Goal: Task Accomplishment & Management: Complete application form

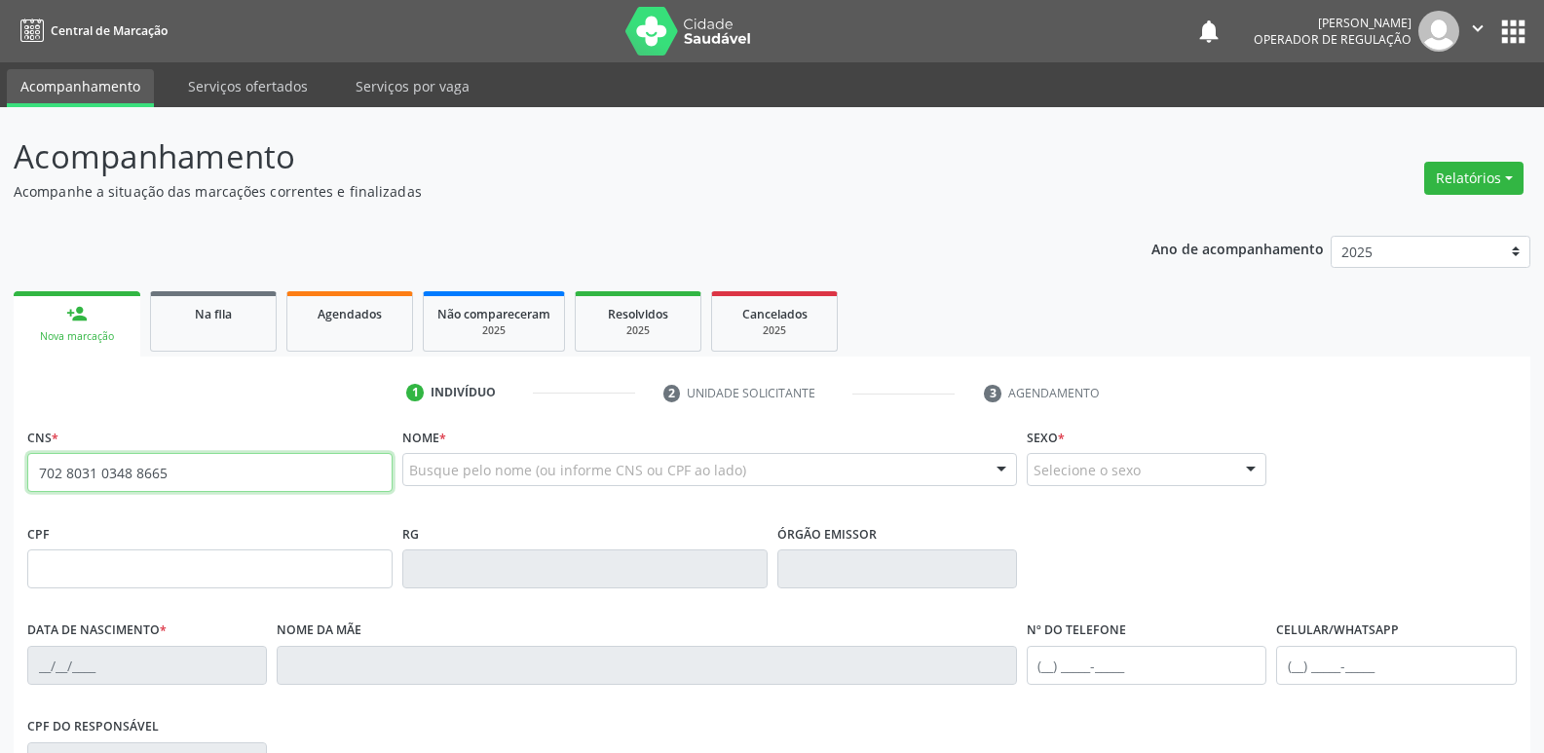
type input "702 8031 0348 8665"
type input "096.908.557-51"
type input "[DATE]"
type input "[PERSON_NAME]"
type input "[PHONE_NUMBER]"
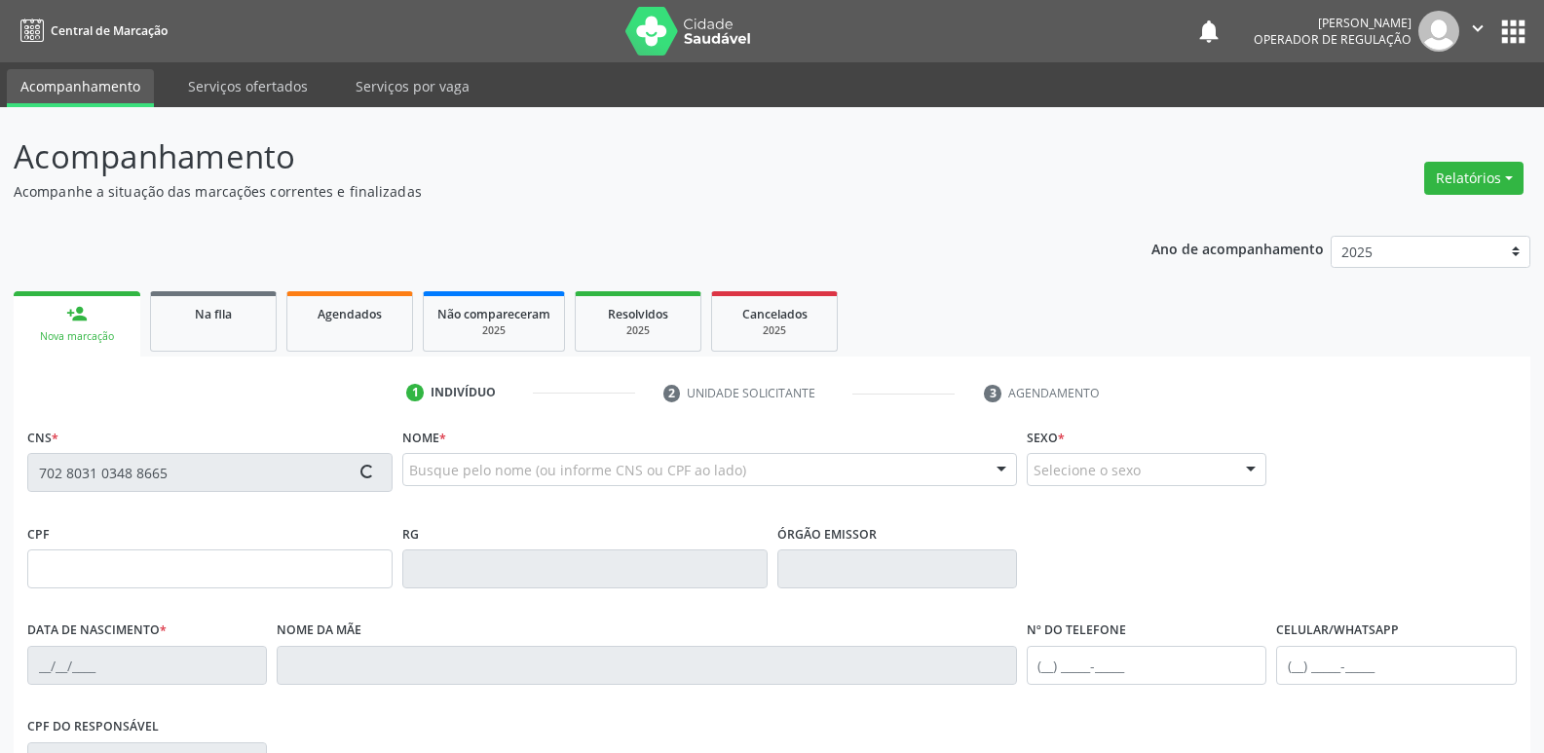
type input "[PHONE_NUMBER]"
type input "98"
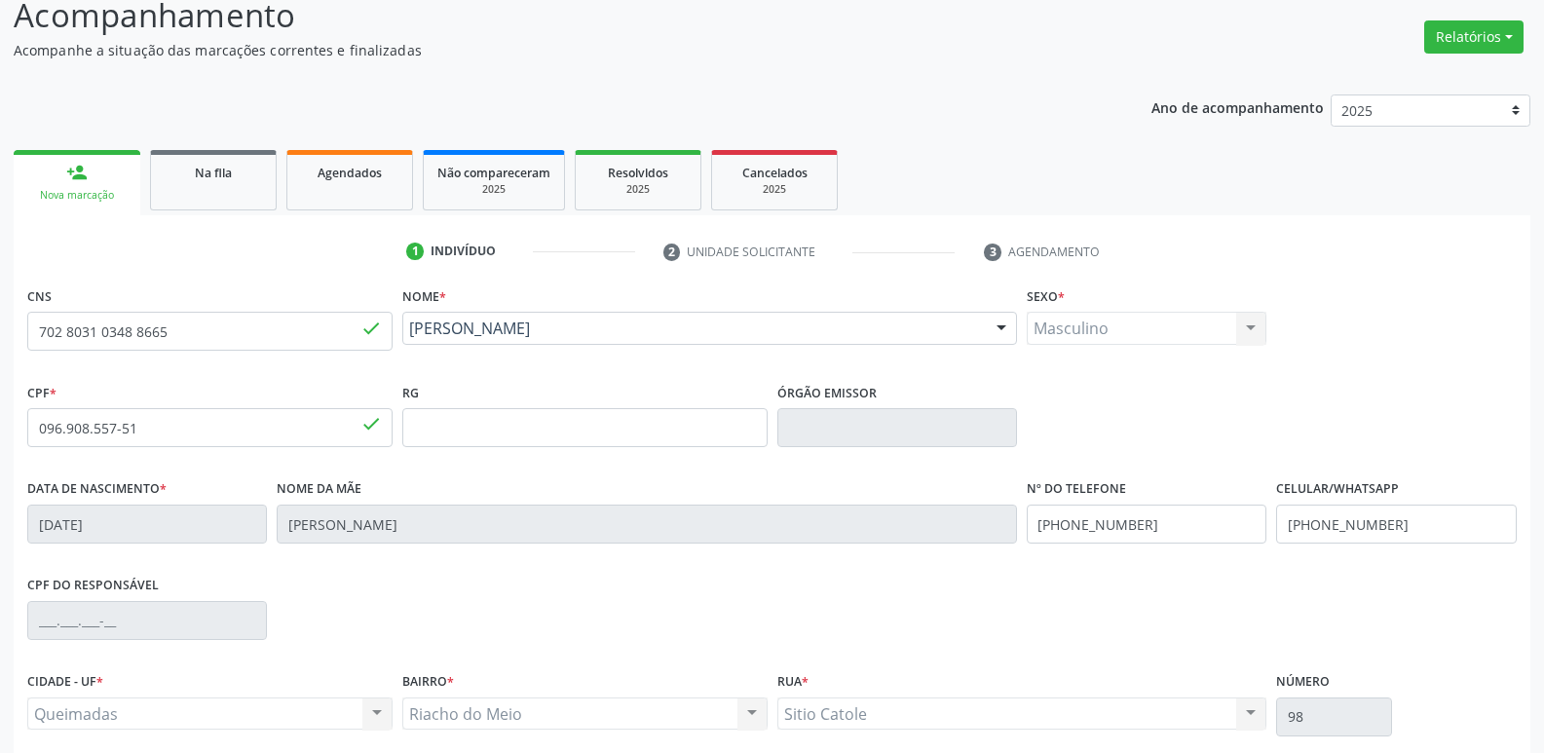
scroll to position [303, 0]
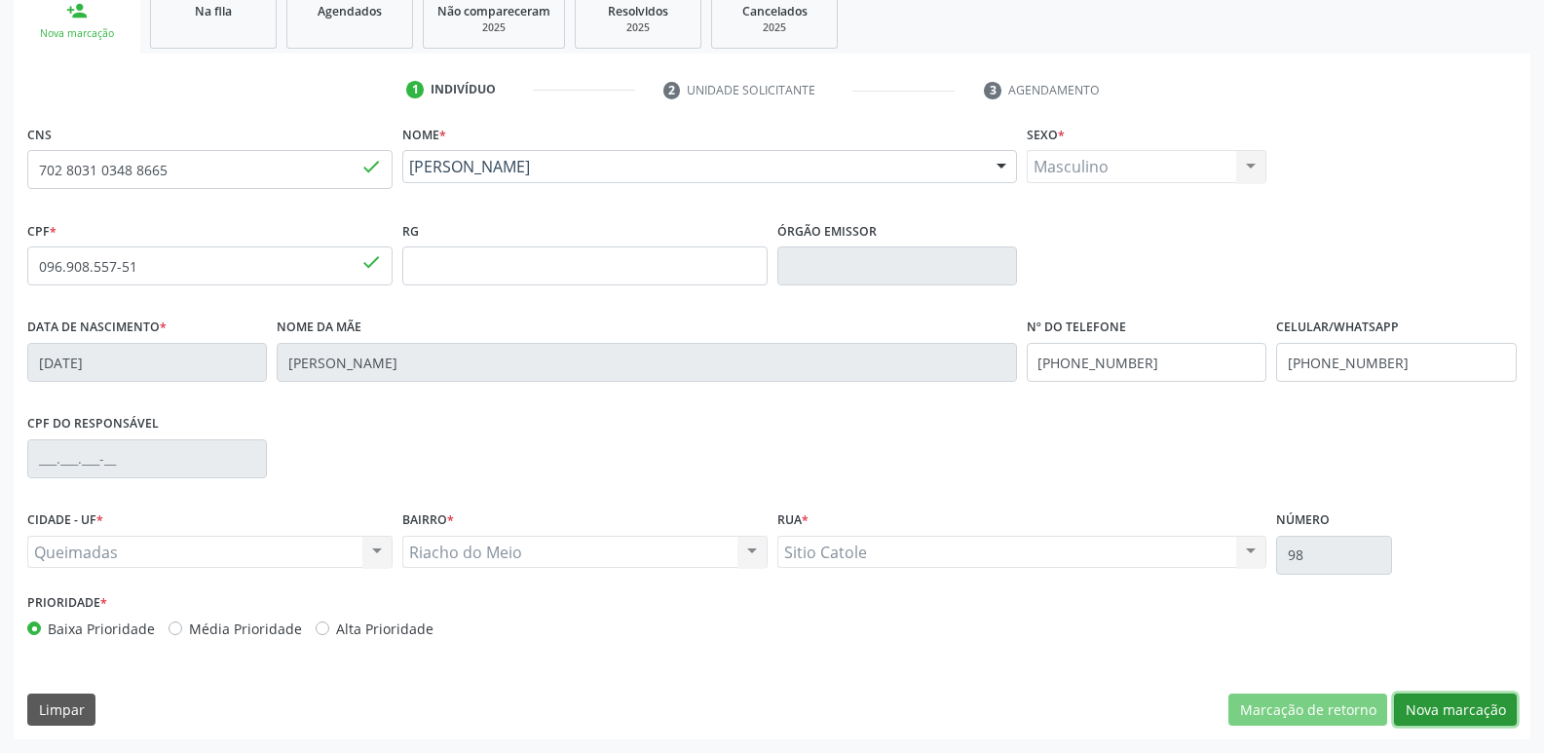
drag, startPoint x: 1449, startPoint y: 707, endPoint x: 1104, endPoint y: 662, distance: 347.8
click at [1448, 707] on button "Nova marcação" at bounding box center [1455, 710] width 123 height 33
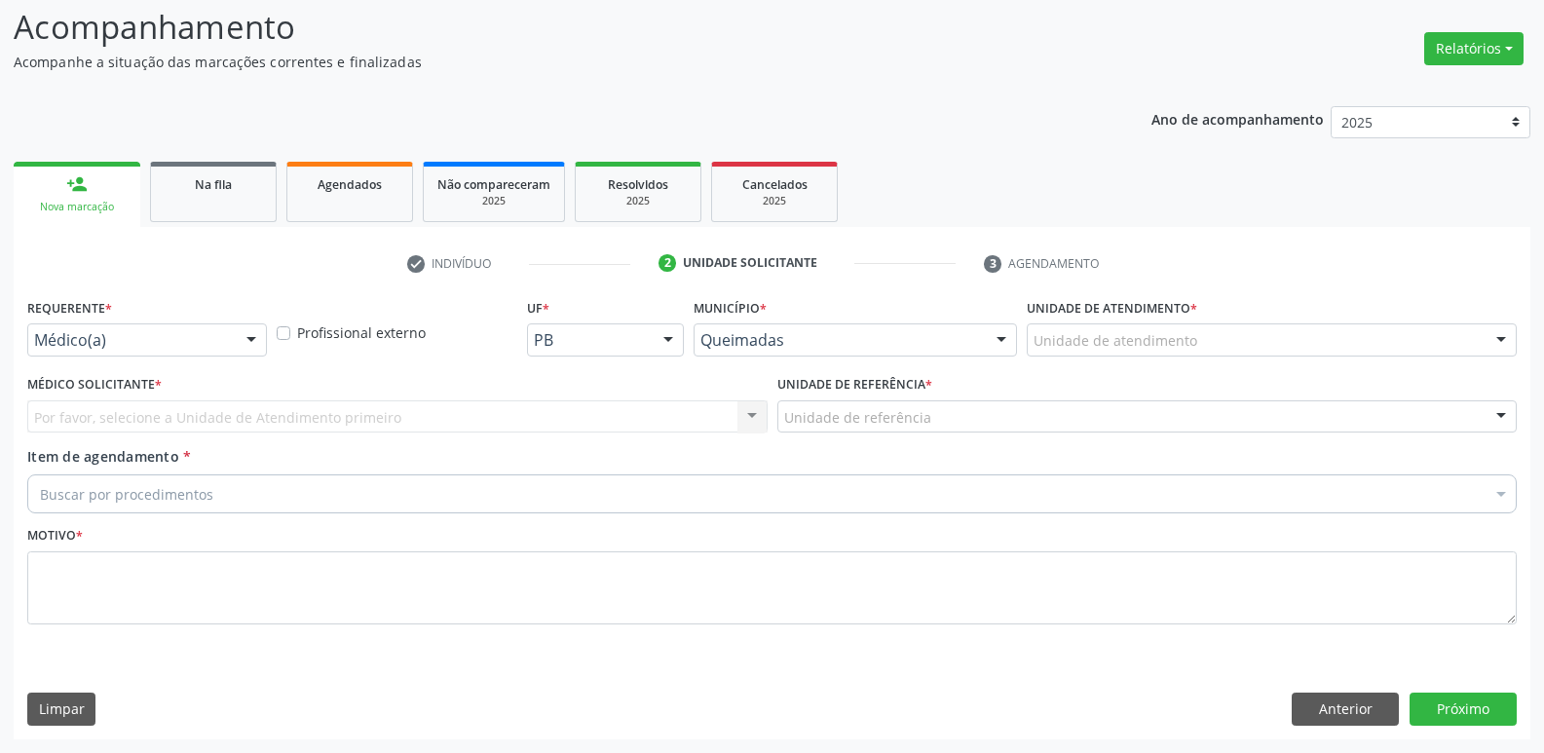
scroll to position [130, 0]
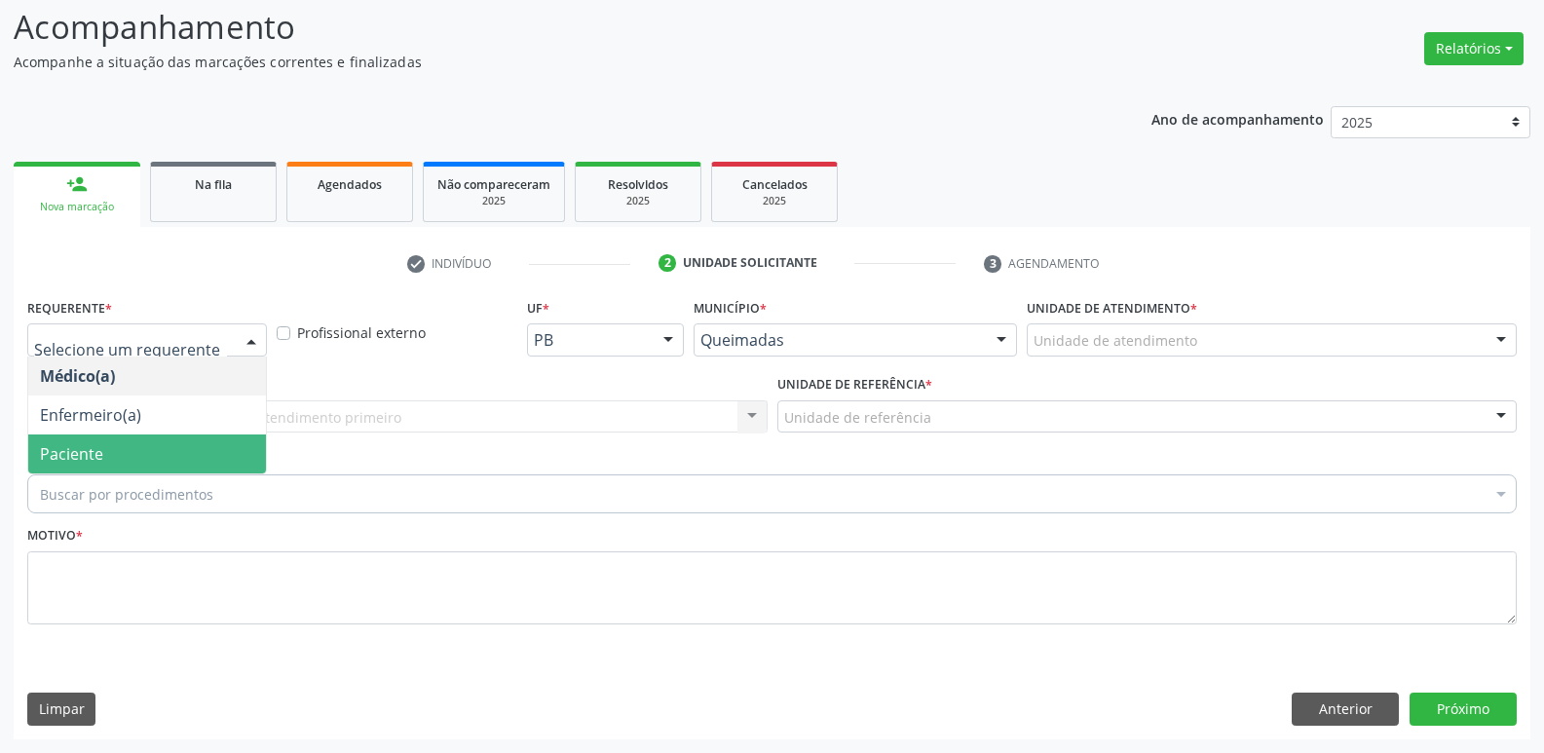
click at [124, 440] on span "Paciente" at bounding box center [147, 453] width 238 height 39
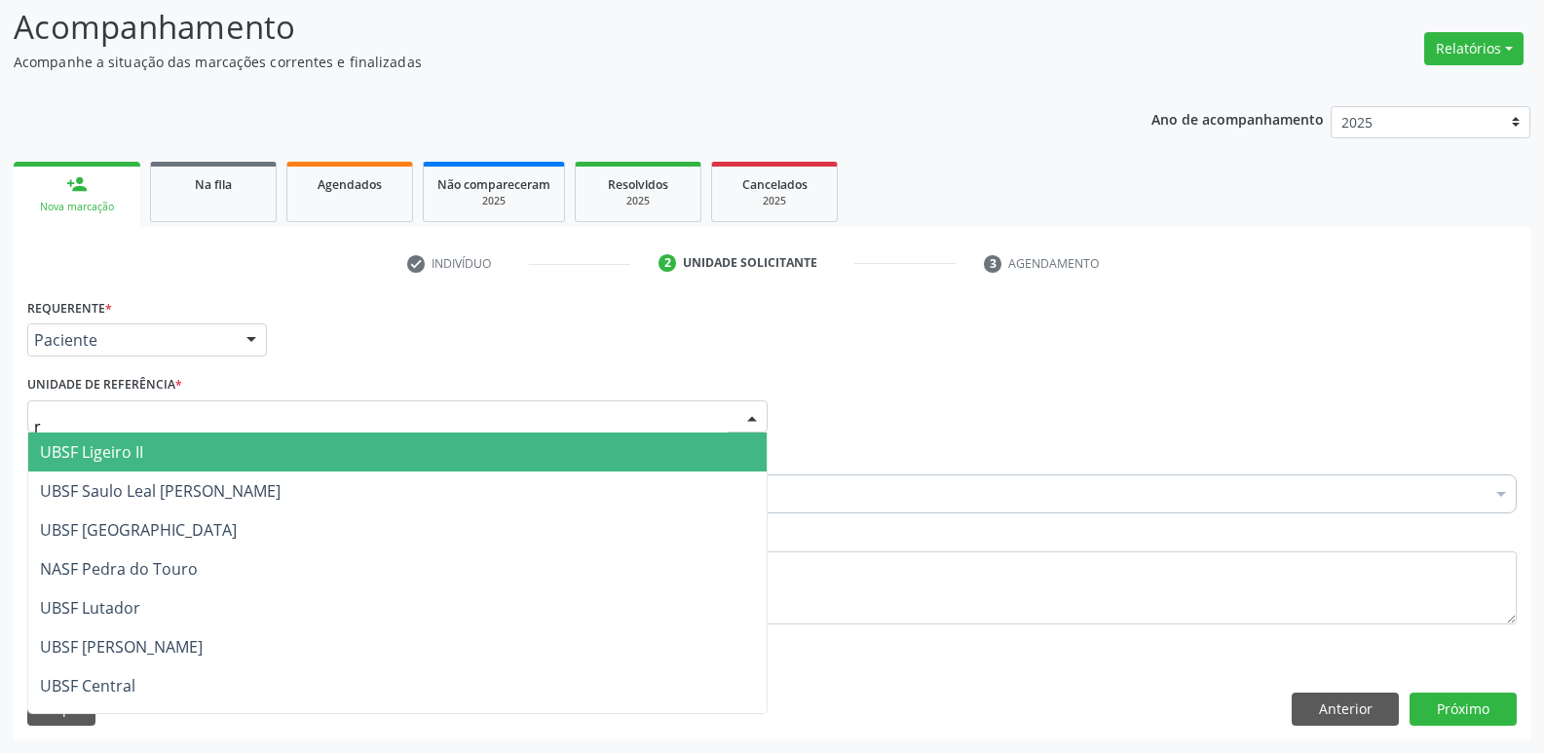
type input "ri"
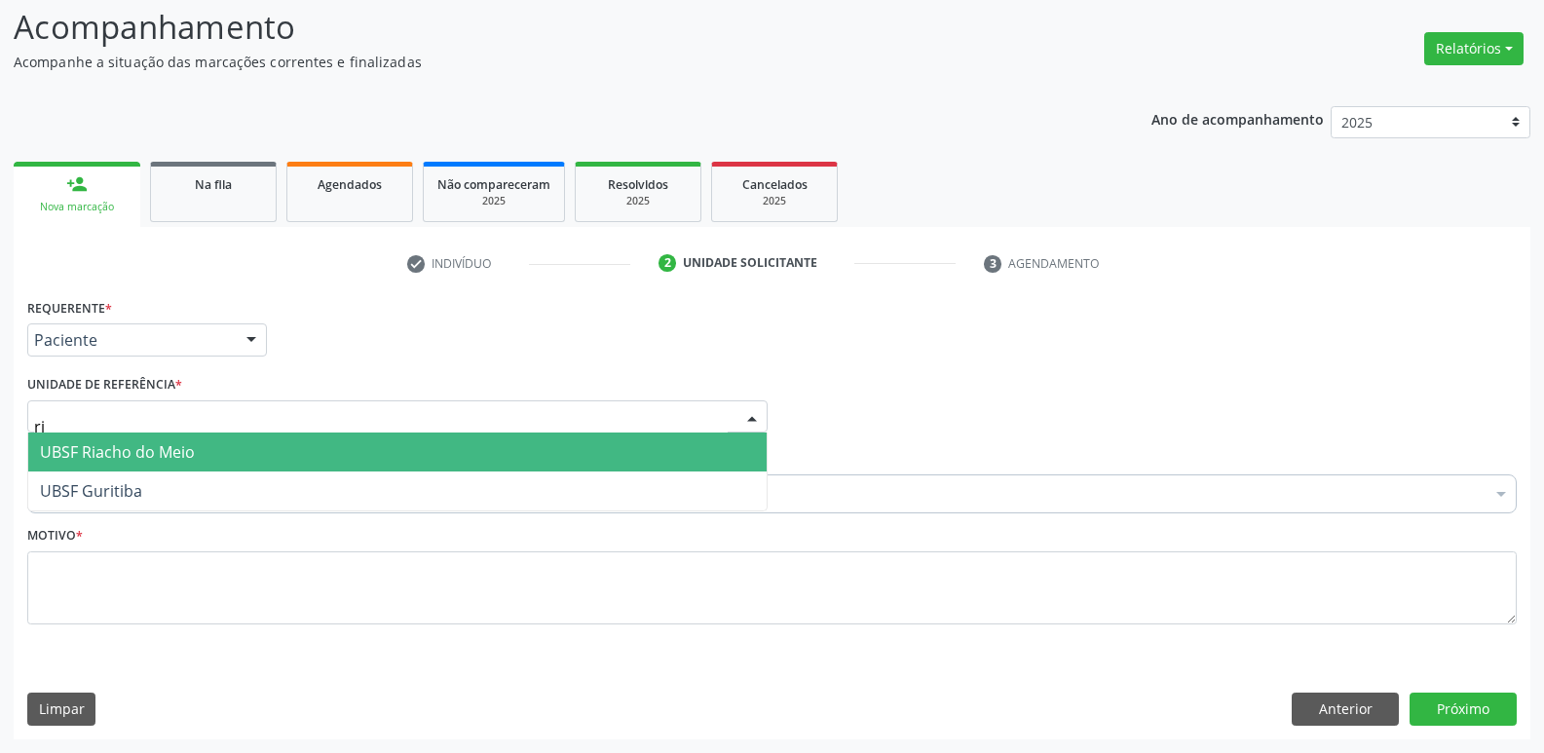
click at [127, 458] on span "UBSF Riacho do Meio" at bounding box center [117, 451] width 155 height 21
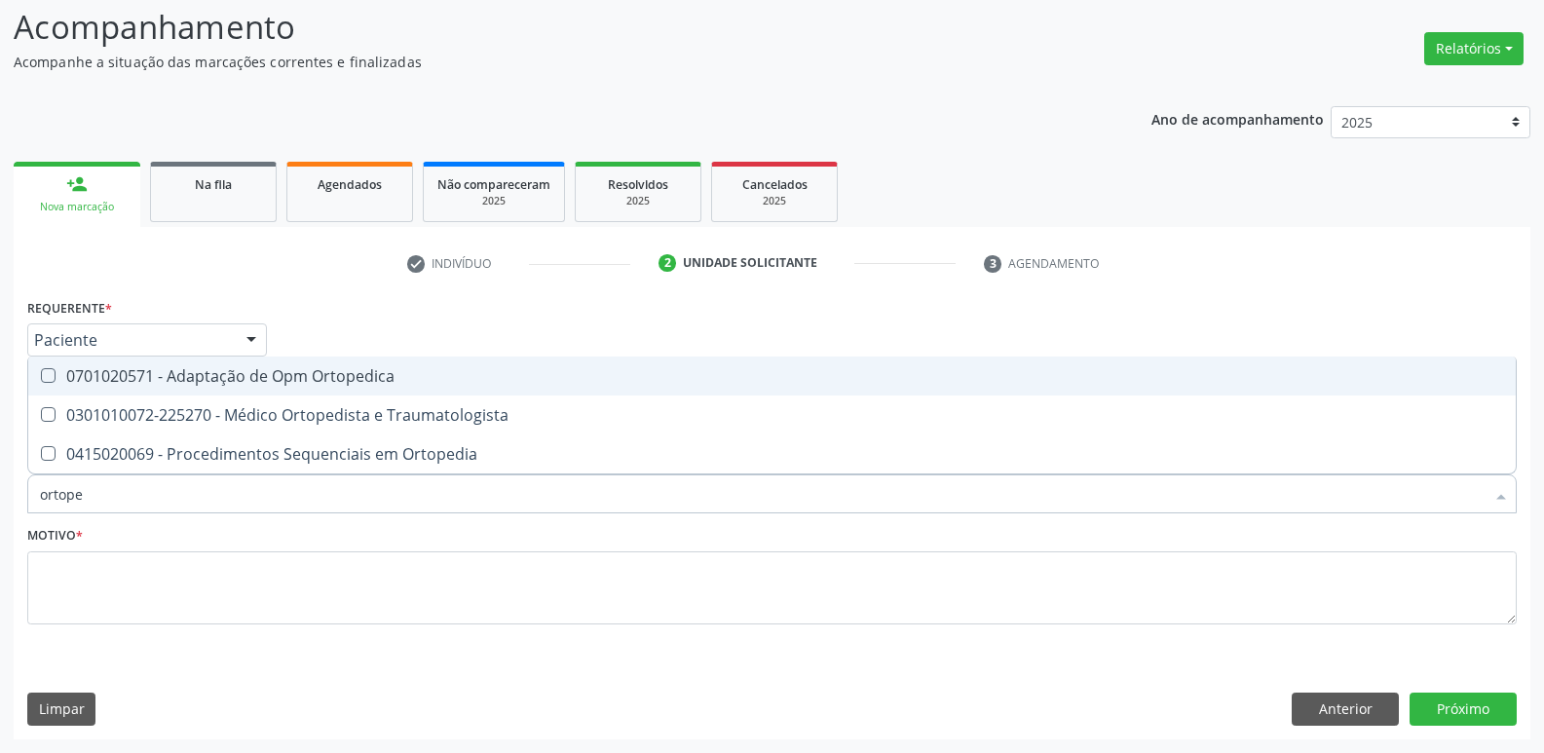
type input "ortoped"
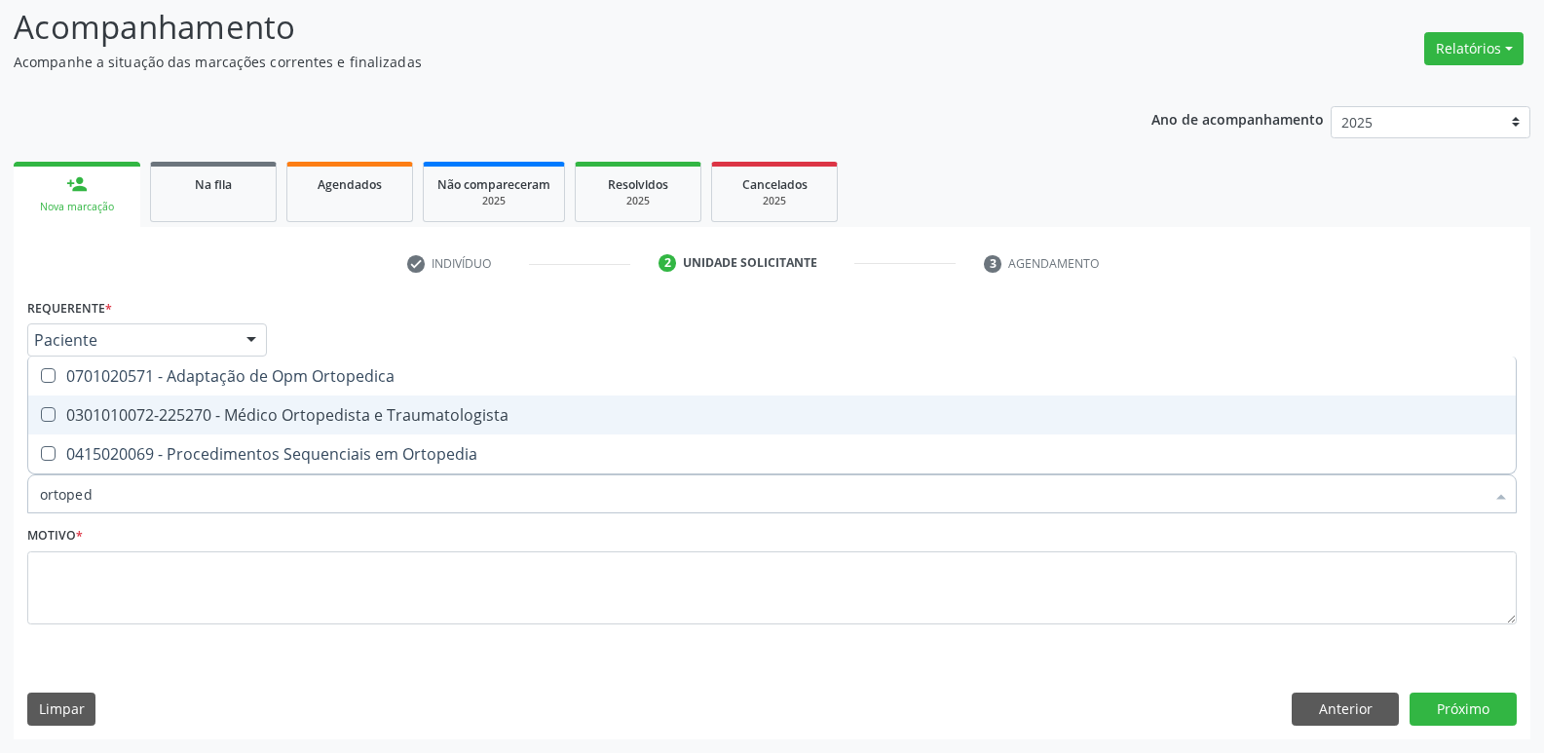
click at [257, 412] on div "0301010072-225270 - Médico Ortopedista e Traumatologista" at bounding box center [772, 415] width 1464 height 16
checkbox Traumatologista "true"
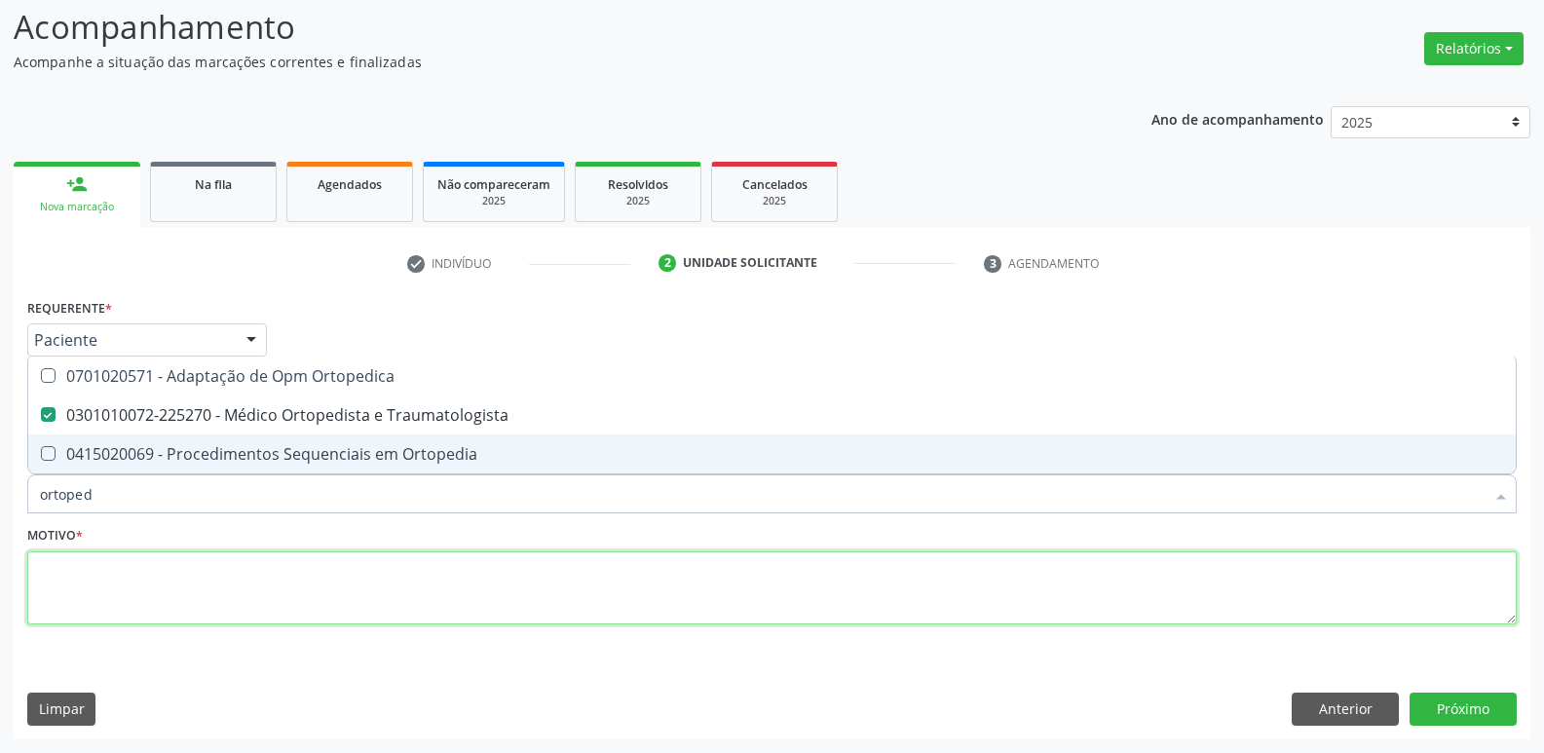
click at [149, 584] on textarea at bounding box center [772, 588] width 1490 height 74
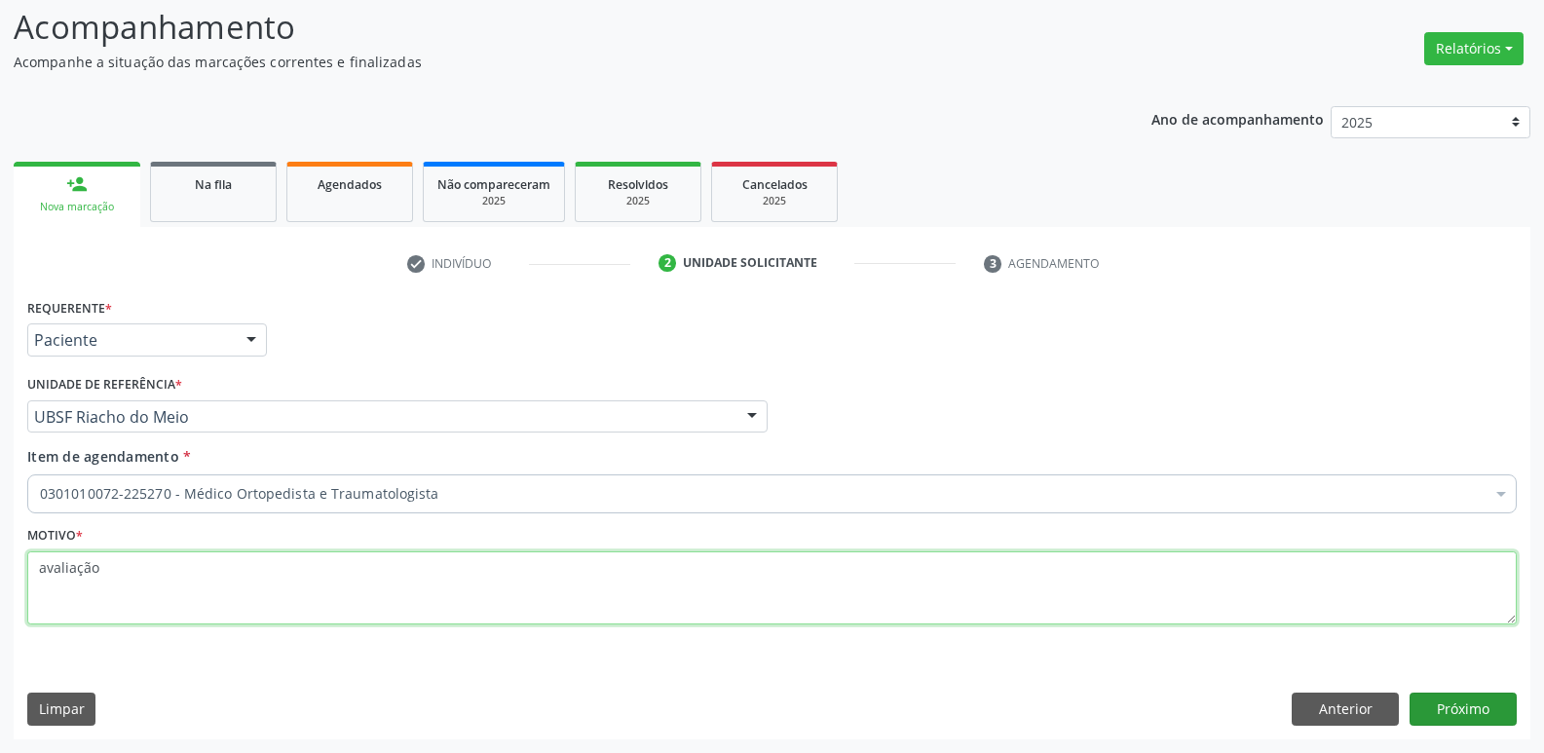
type textarea "avaliação"
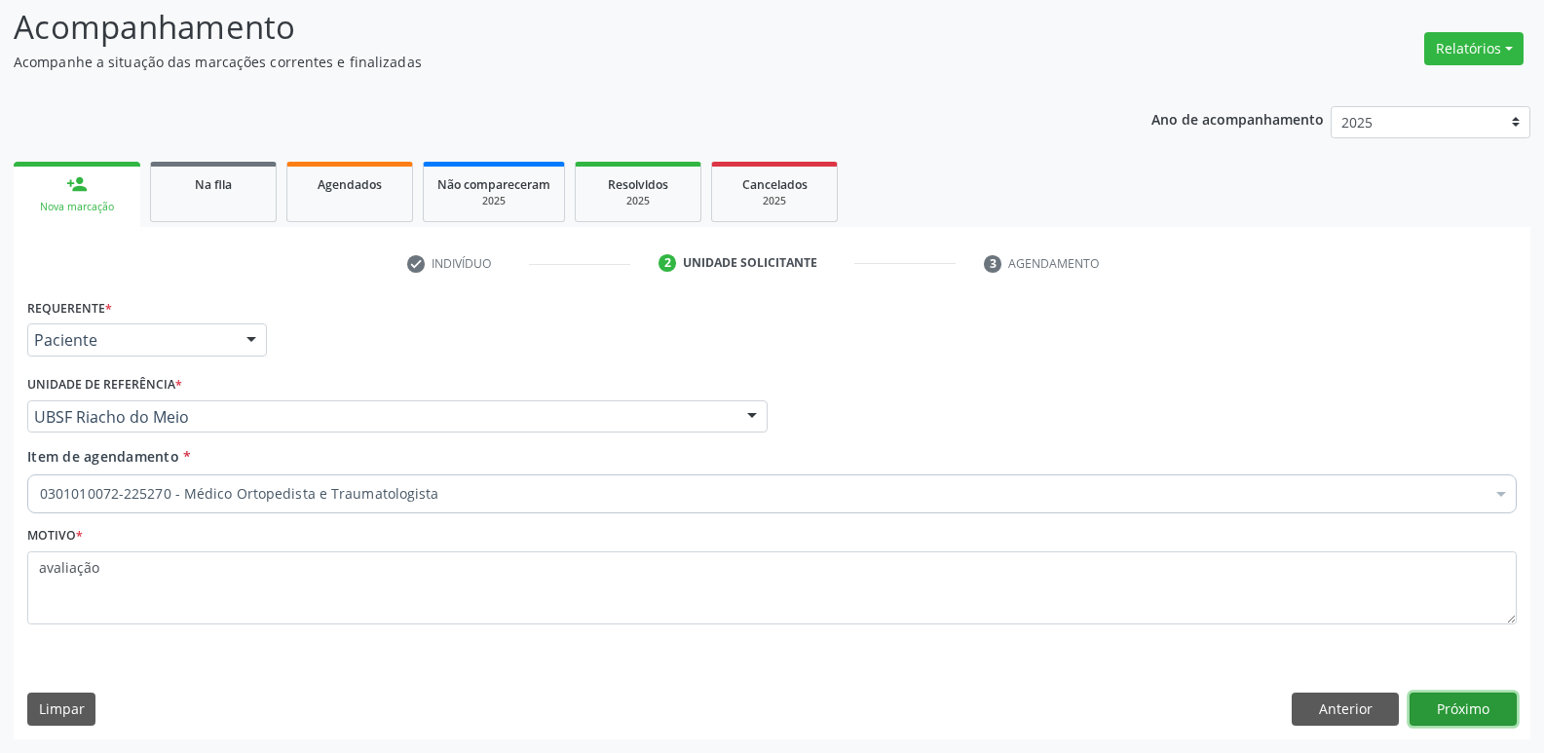
click at [1481, 699] on button "Próximo" at bounding box center [1463, 709] width 107 height 33
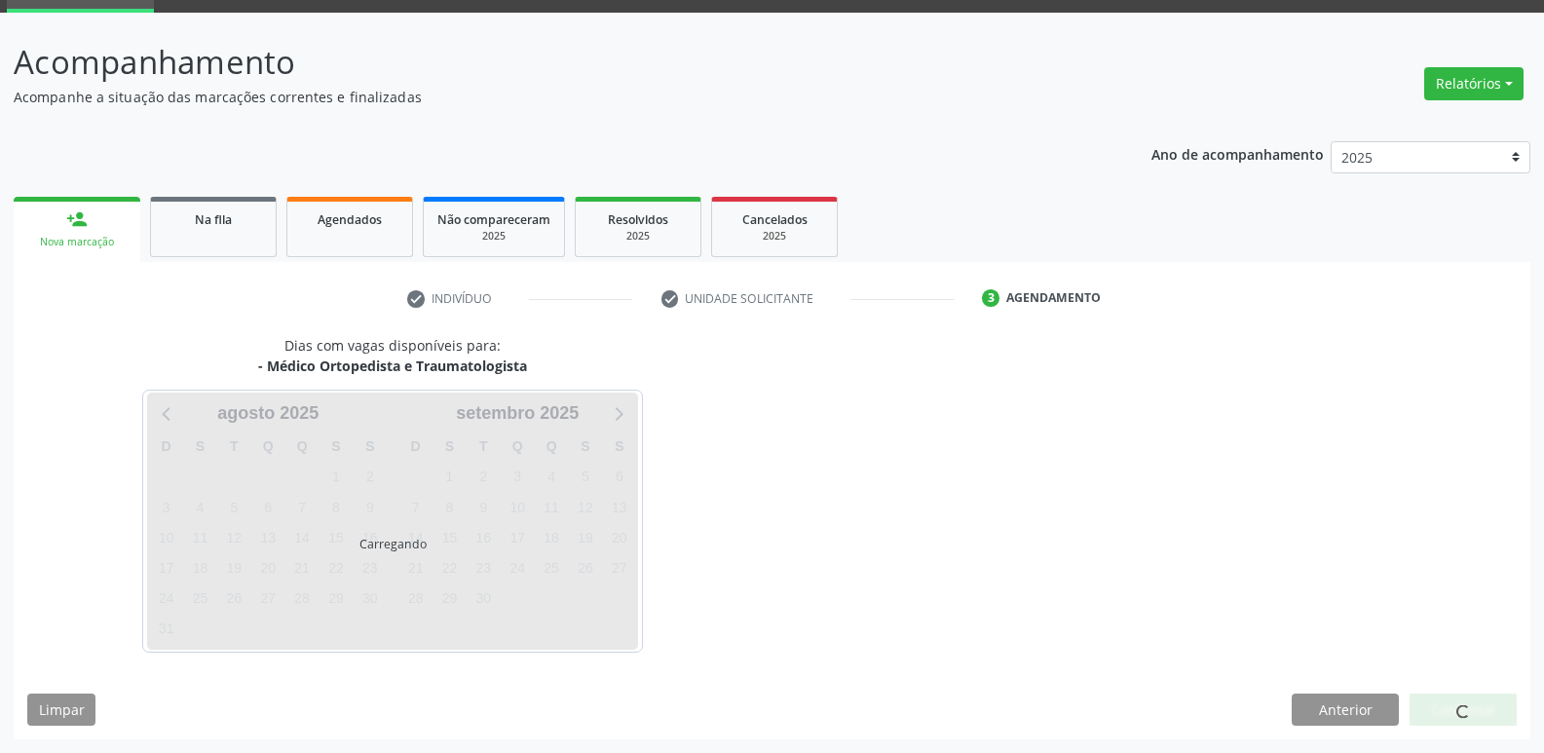
scroll to position [94, 0]
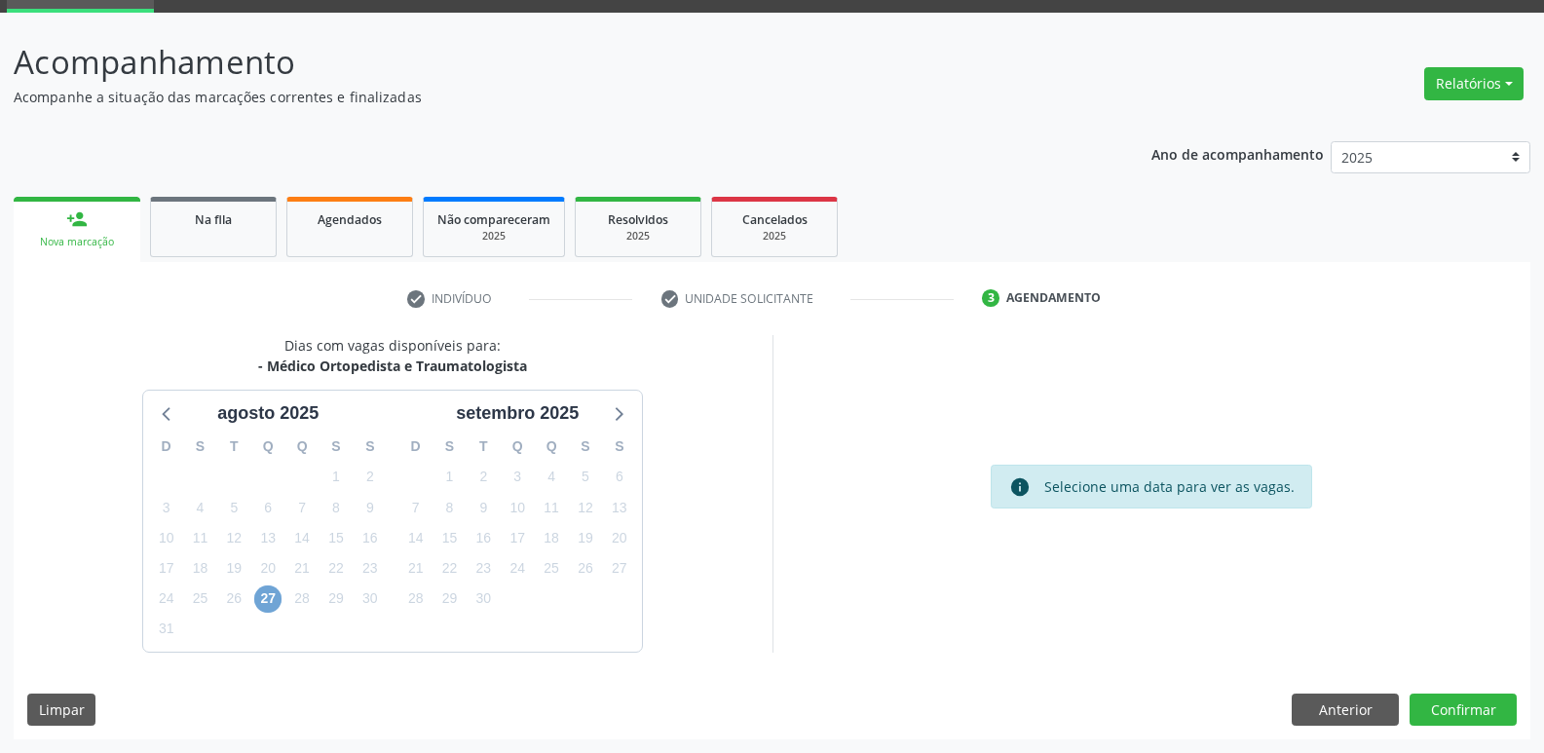
click at [278, 607] on span "27" at bounding box center [267, 598] width 27 height 27
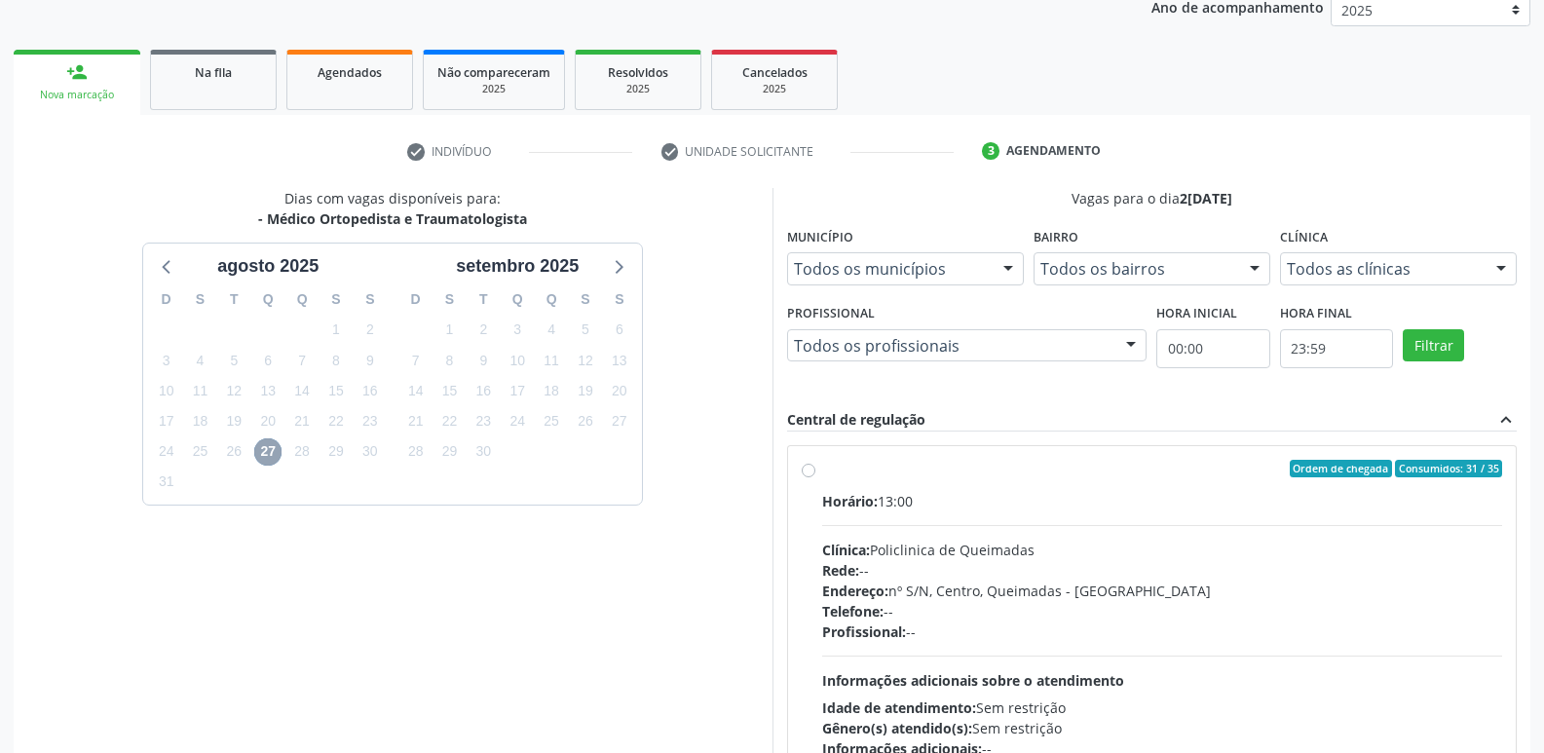
scroll to position [376, 0]
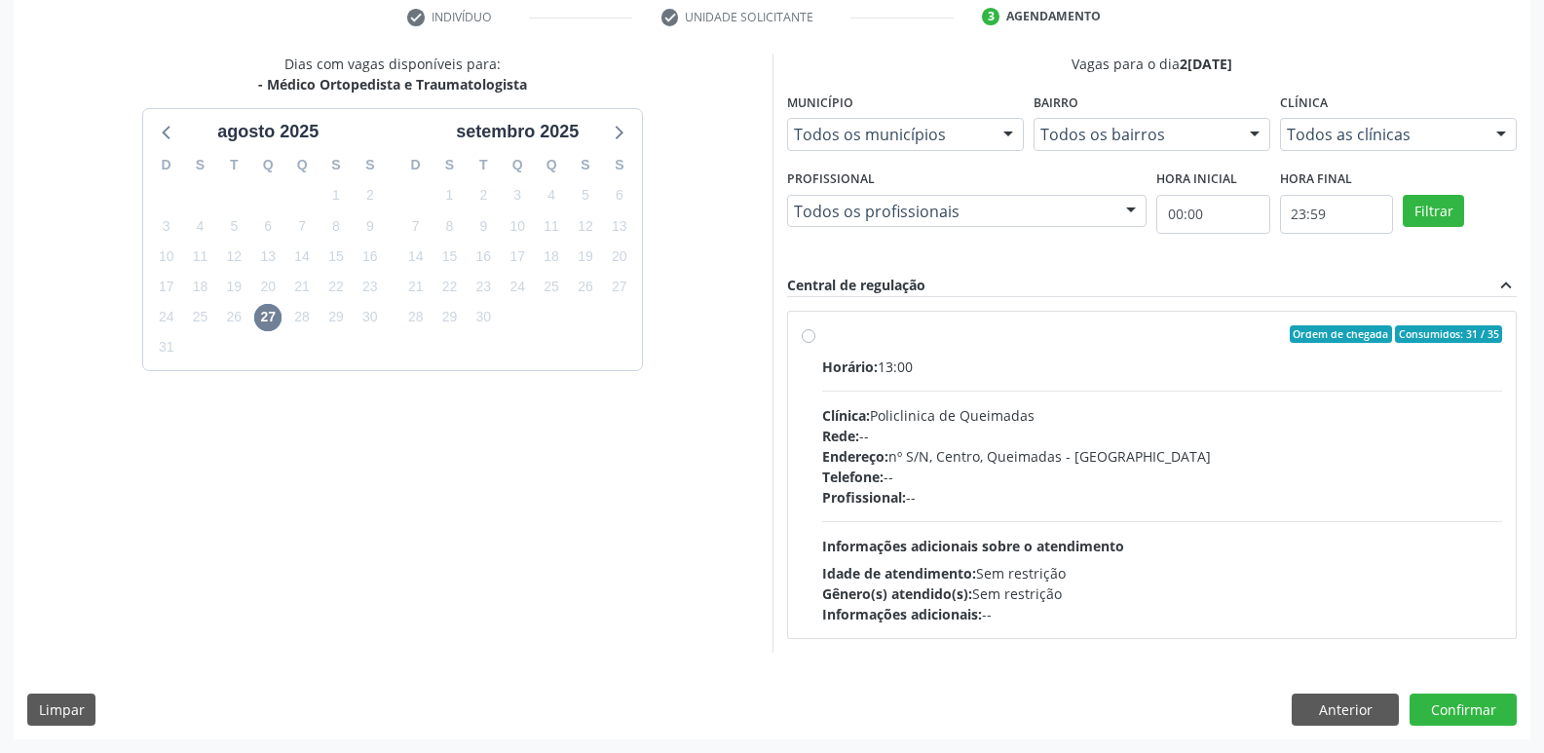
click at [1317, 510] on div "Horário: 13:00 Clínica: Policlinica de Queimadas Rede: -- Endereço: nº S/N, Cen…" at bounding box center [1162, 491] width 681 height 268
click at [815, 343] on input "Ordem de chegada Consumidos: 31 / 35 Horário: 13:00 Clínica: Policlinica de Que…" at bounding box center [809, 334] width 14 height 18
radio input "true"
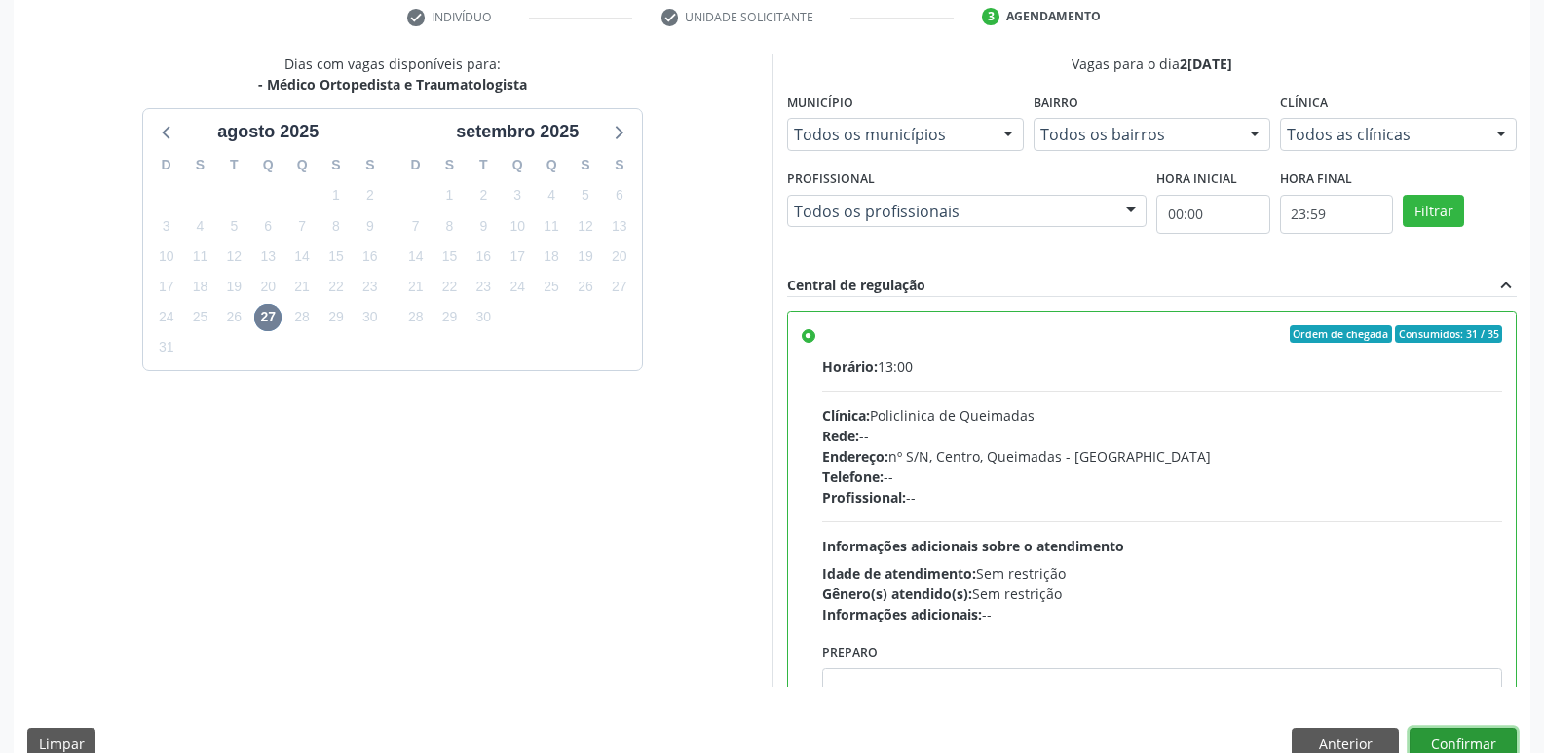
click at [1416, 736] on button "Confirmar" at bounding box center [1463, 744] width 107 height 33
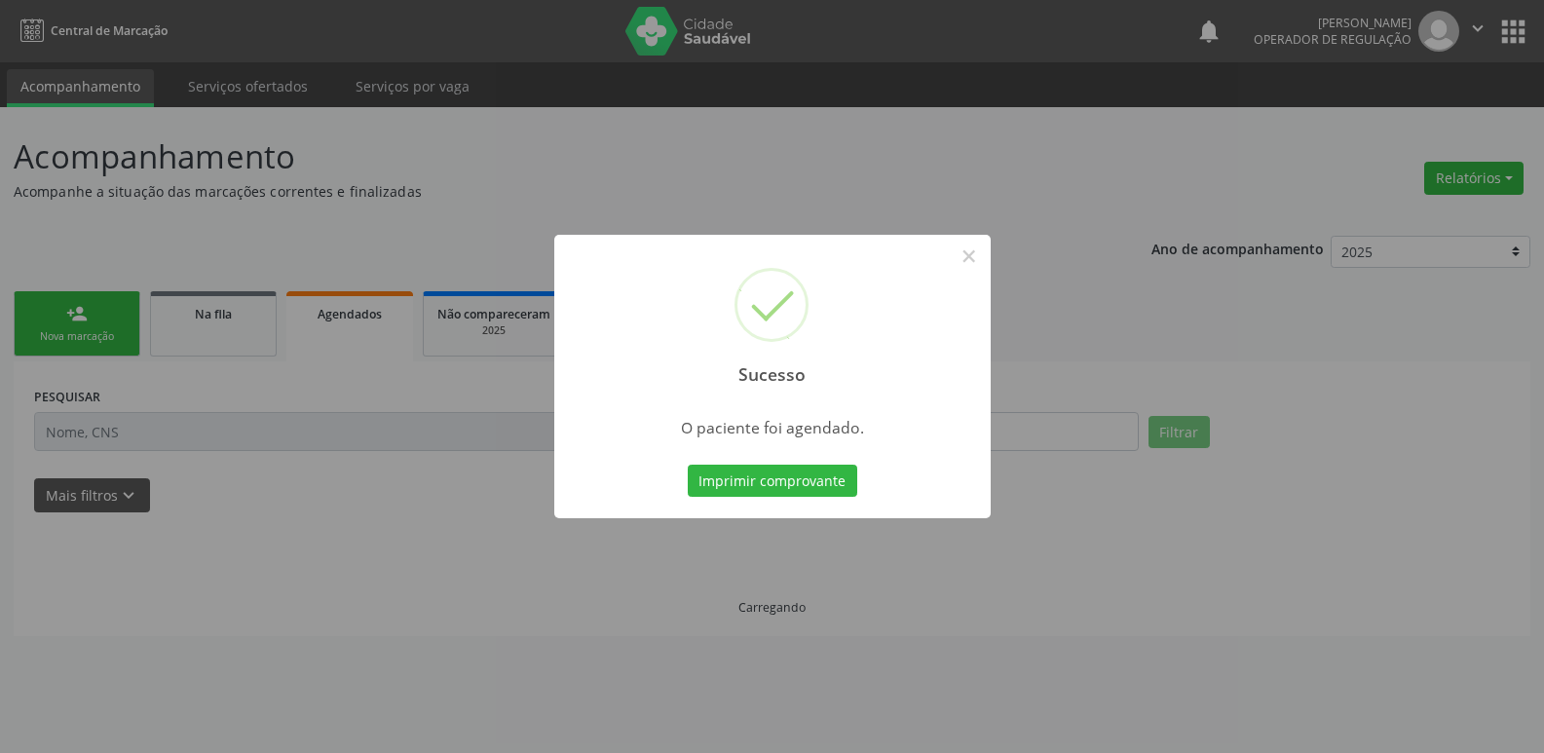
scroll to position [0, 0]
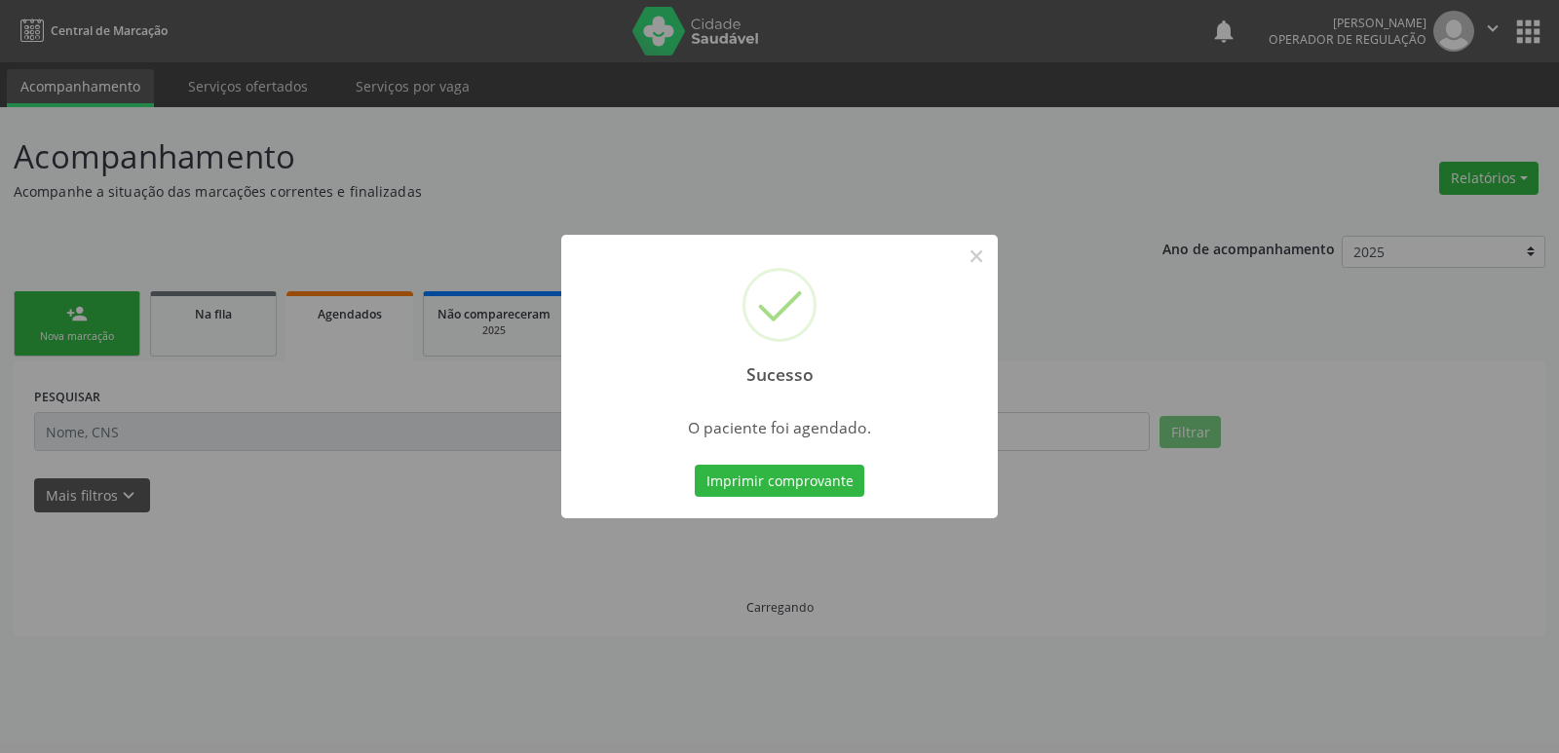
click at [695, 465] on button "Imprimir comprovante" at bounding box center [780, 481] width 170 height 33
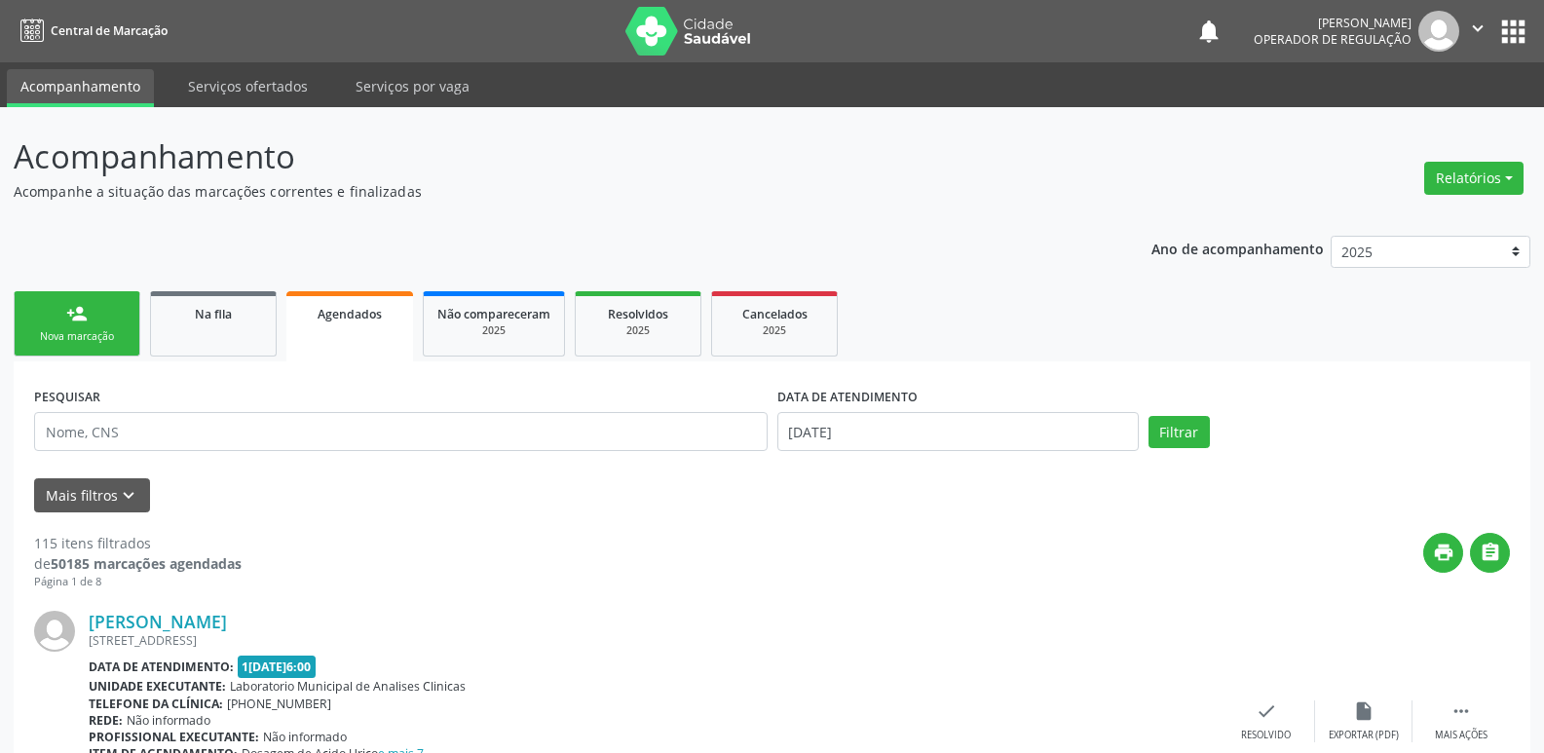
click at [53, 321] on link "person_add Nova marcação" at bounding box center [77, 323] width 127 height 65
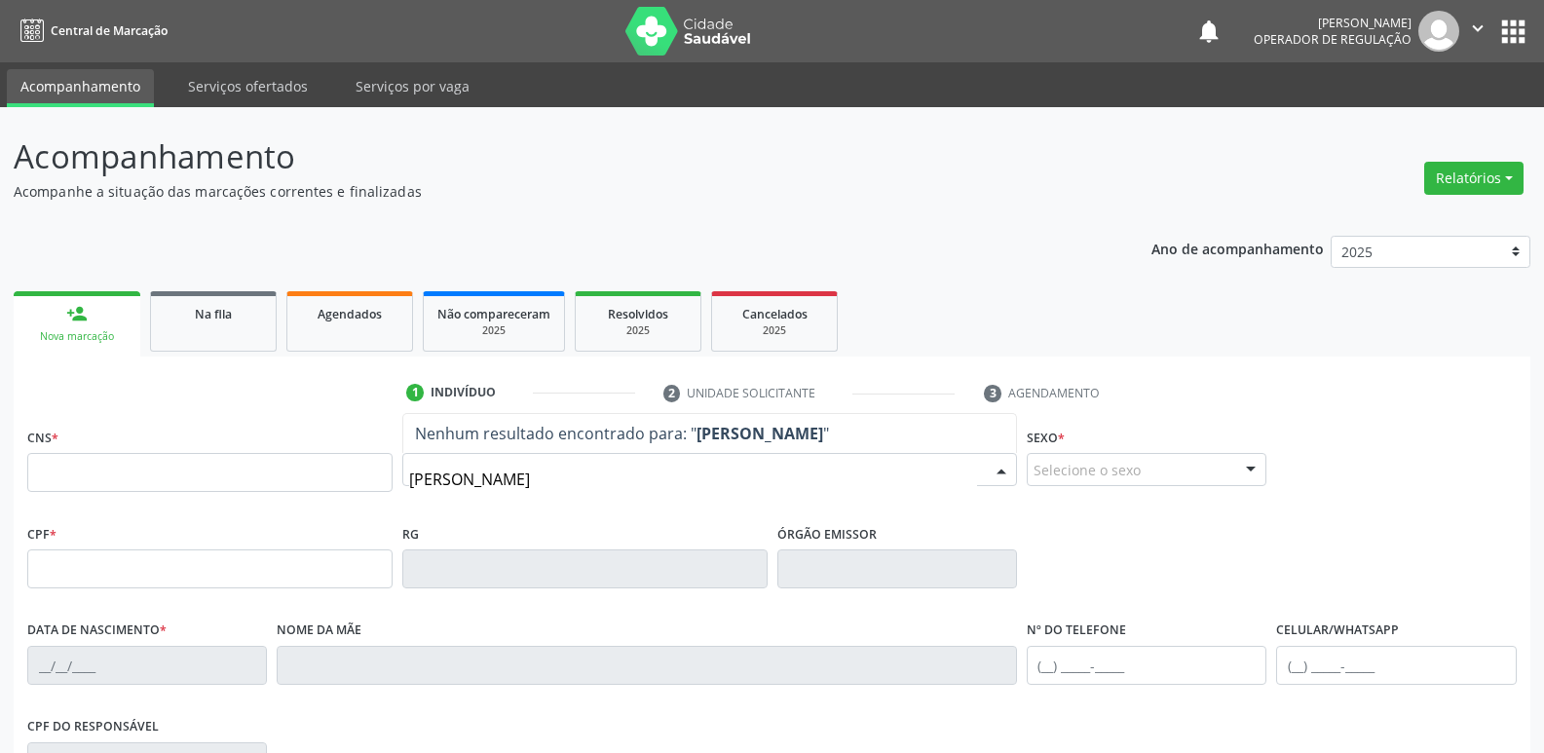
click at [476, 482] on input "[PERSON_NAME]" at bounding box center [693, 479] width 568 height 39
type input "[PERSON_NAME]"
click at [528, 478] on input "[PERSON_NAME]" at bounding box center [693, 479] width 568 height 39
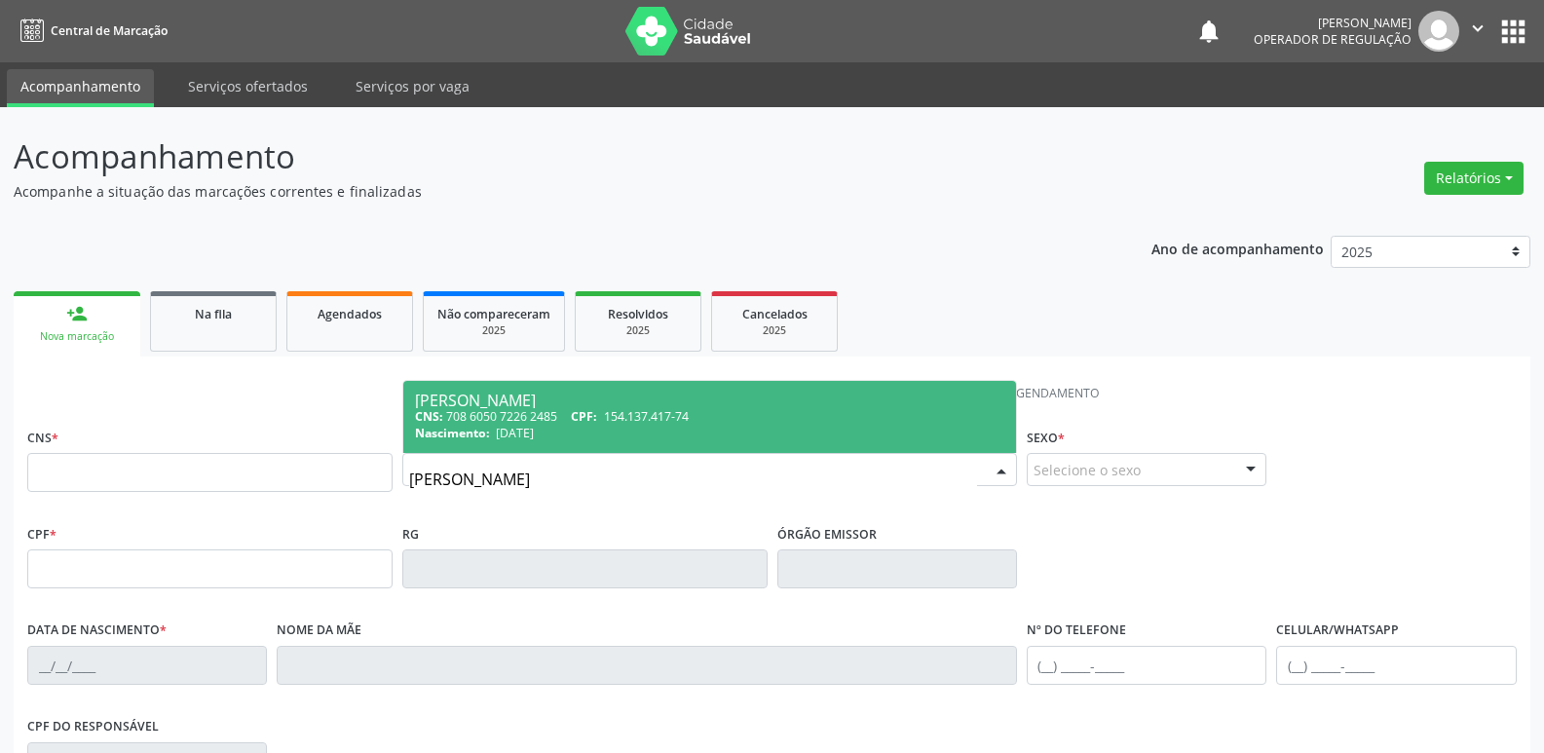
click at [534, 428] on span "[DATE]" at bounding box center [515, 433] width 38 height 17
type input "708 6050 7226 2485"
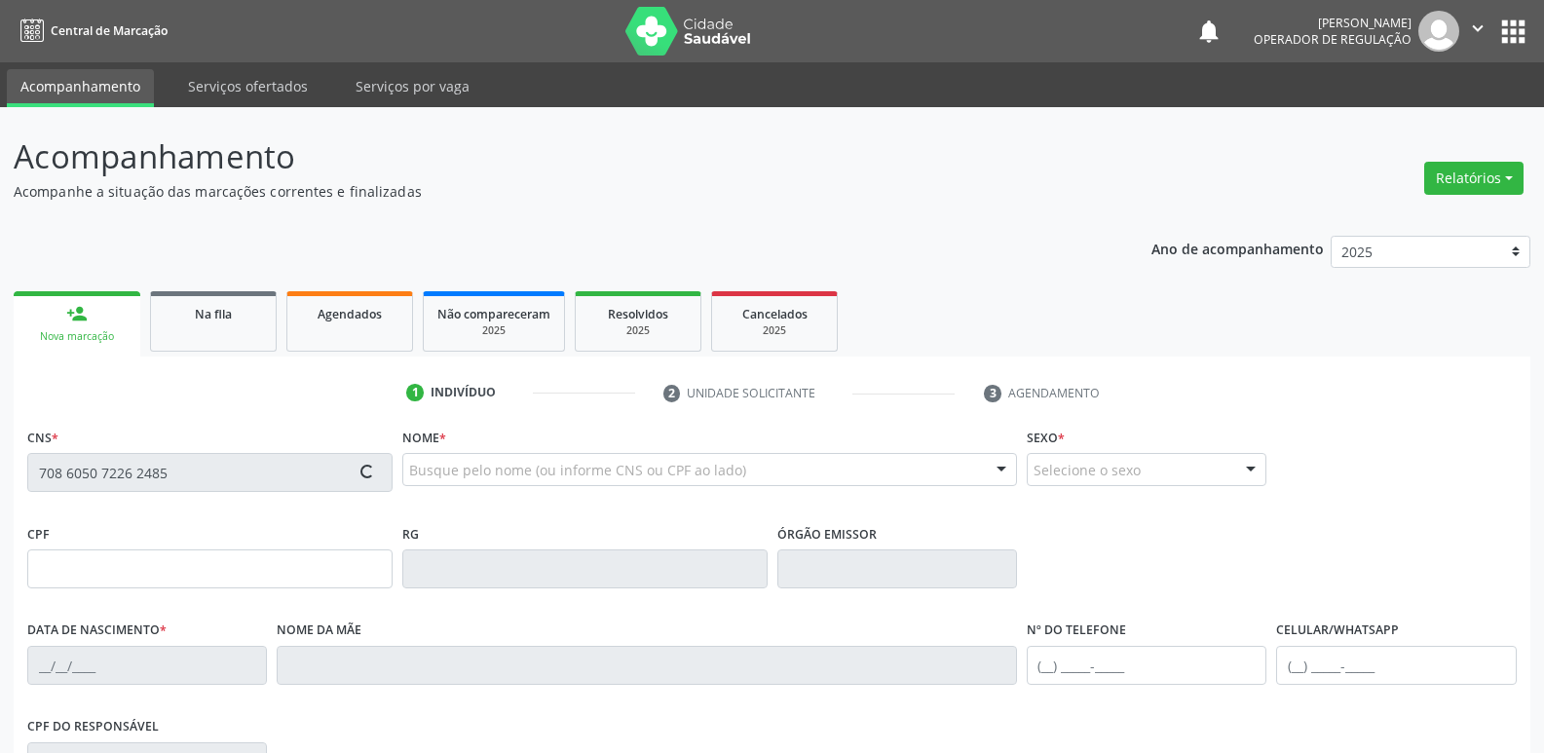
type input "154.137.417-74"
type input "[DATE]"
type input "[PERSON_NAME]"
type input "[PHONE_NUMBER]"
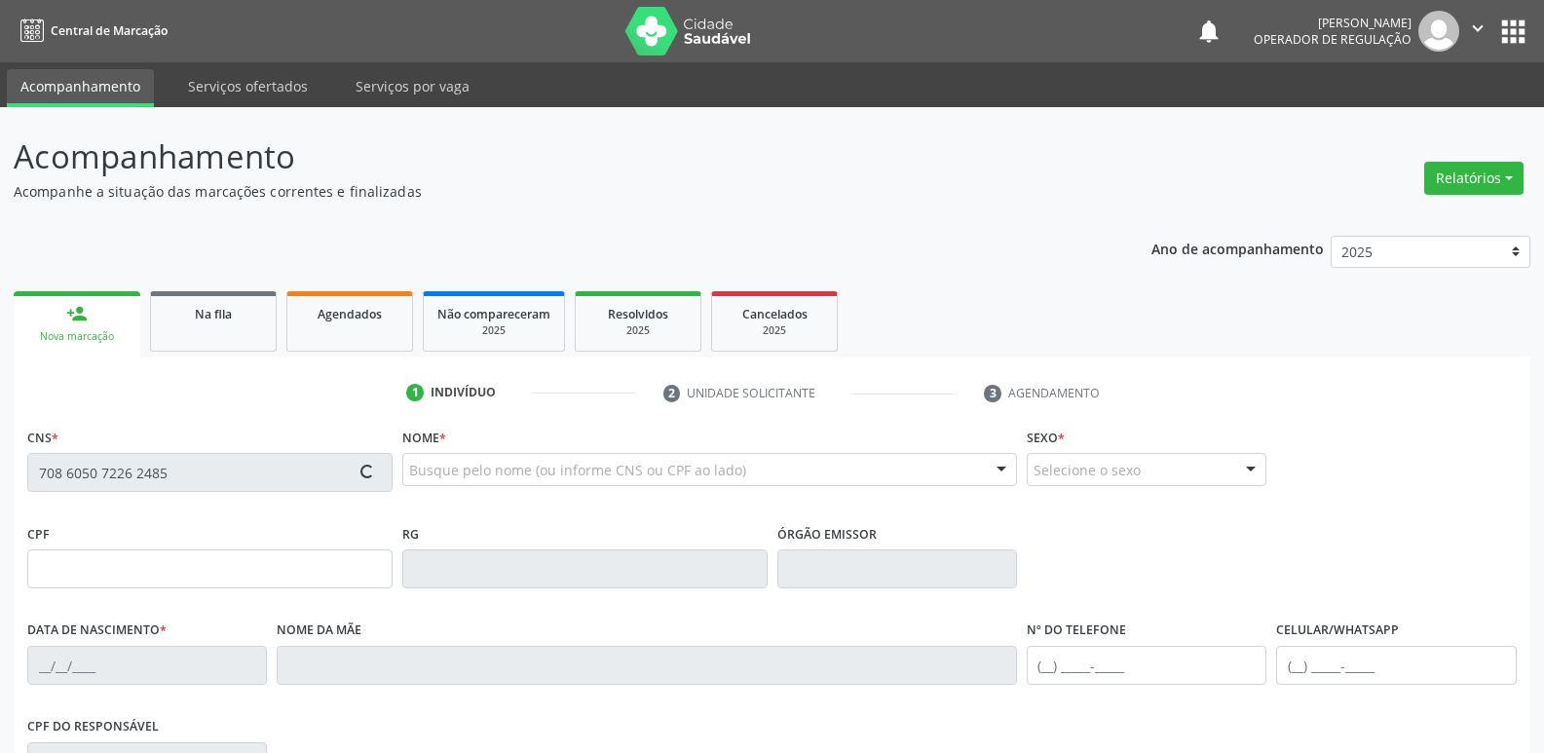
type input "860.269.337-00"
type input "70"
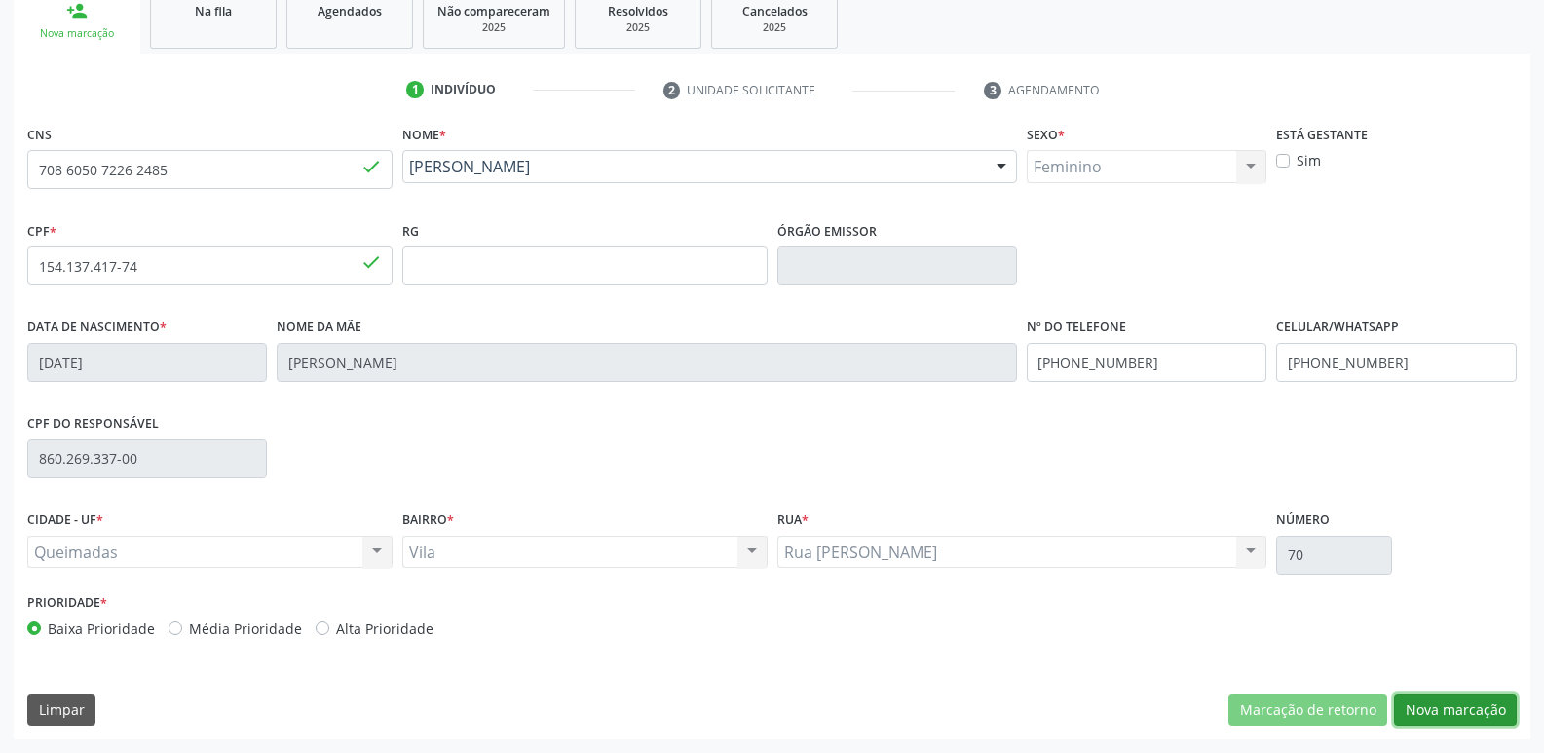
click at [1441, 700] on button "Nova marcação" at bounding box center [1455, 710] width 123 height 33
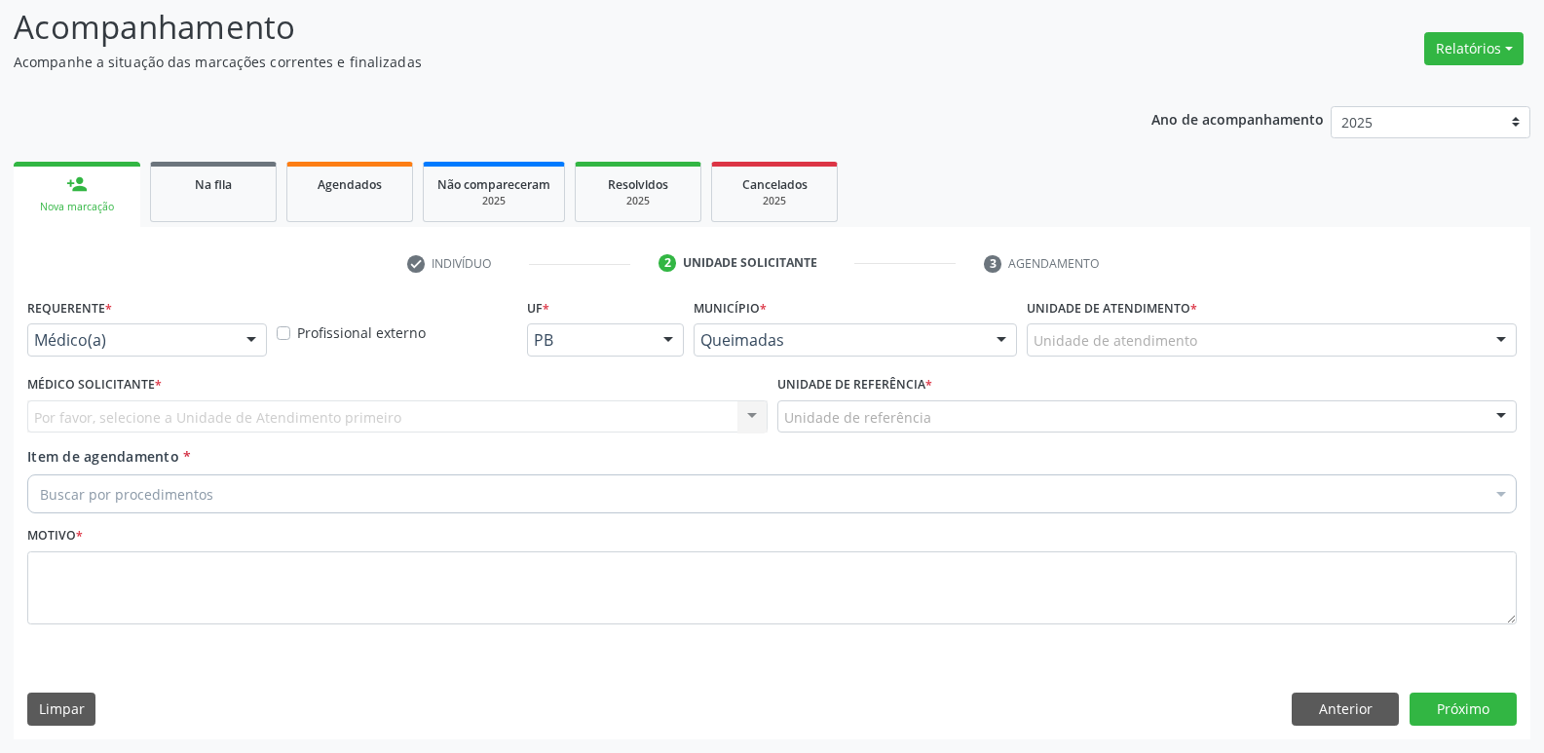
scroll to position [130, 0]
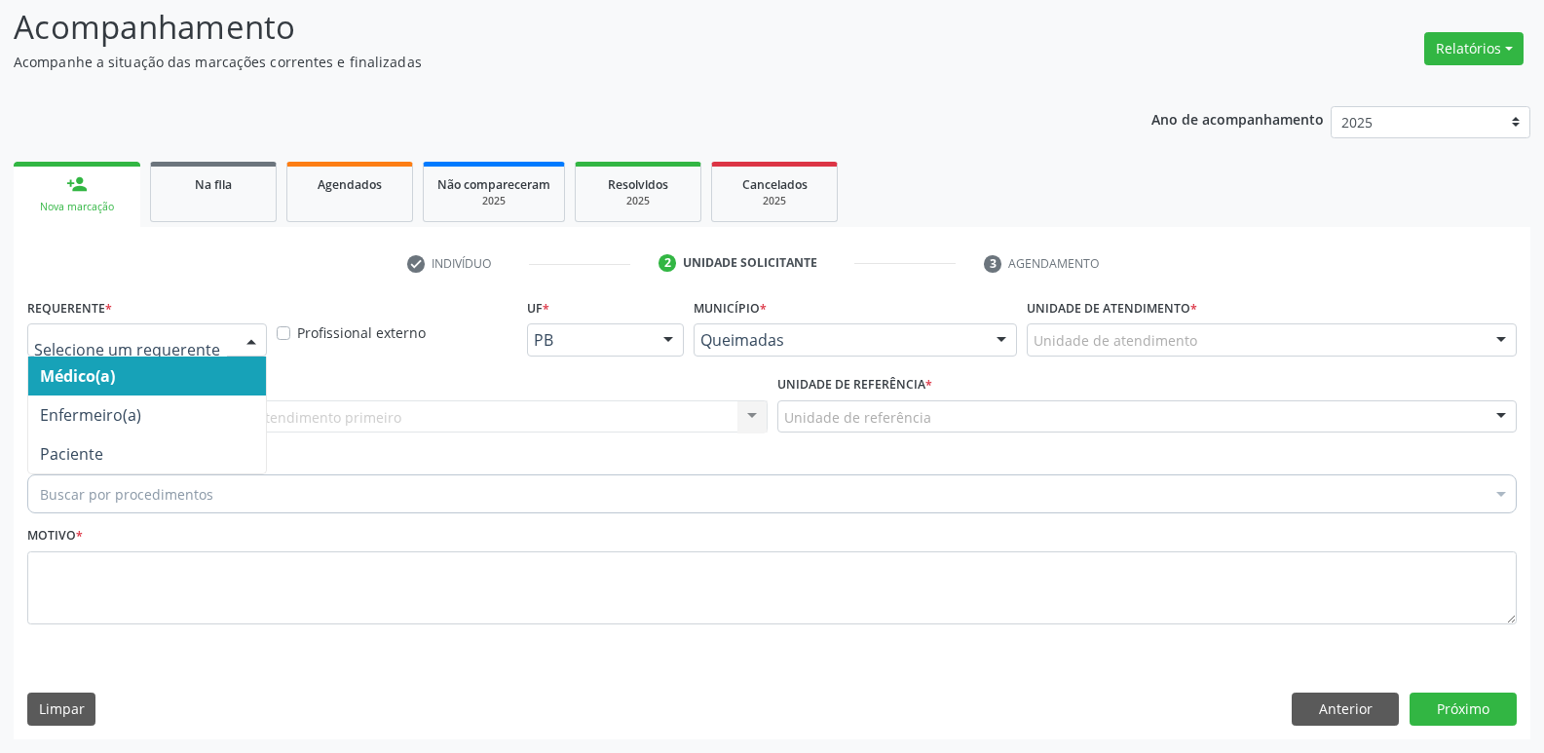
click at [148, 351] on div at bounding box center [147, 339] width 240 height 33
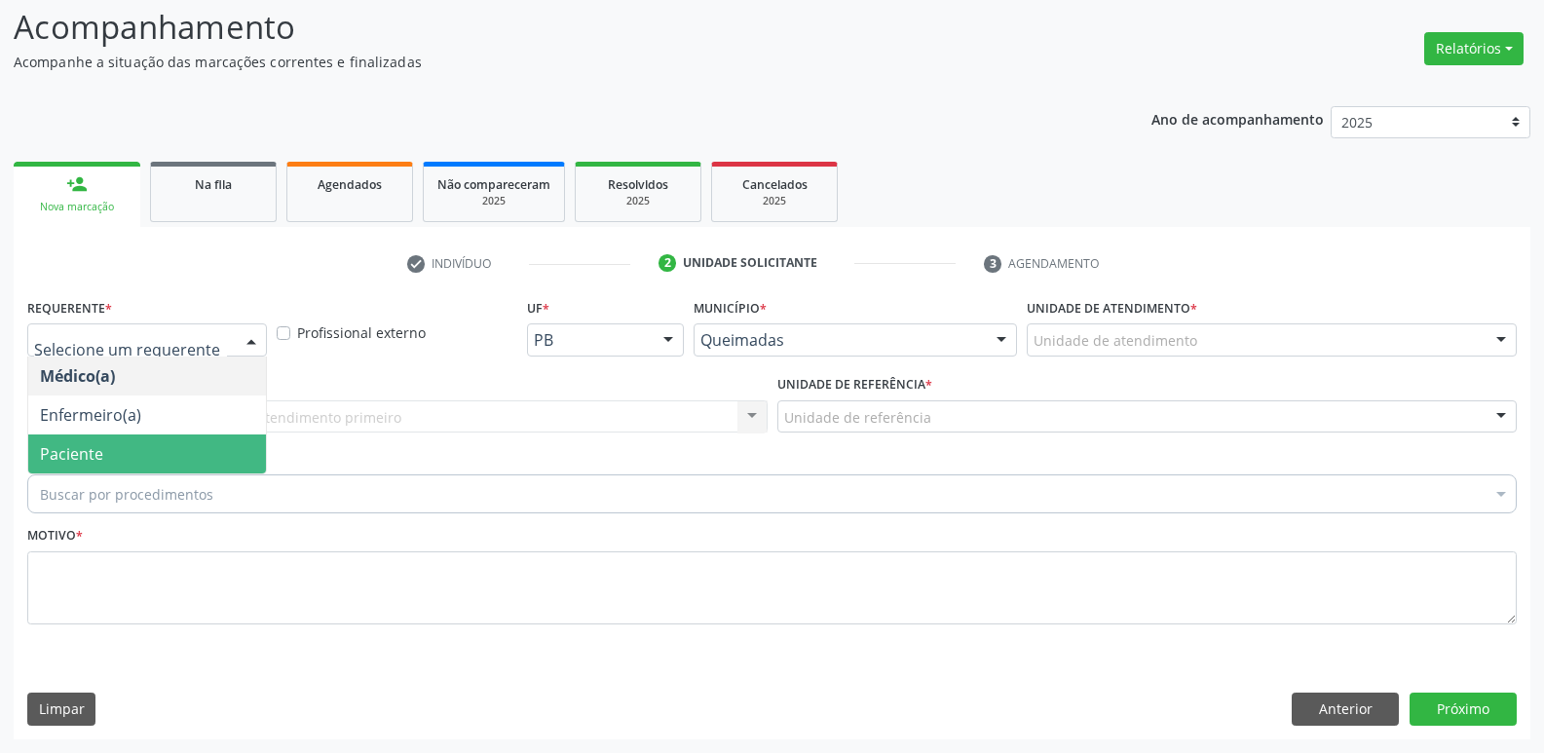
drag, startPoint x: 150, startPoint y: 437, endPoint x: 154, endPoint y: 428, distance: 10.5
click at [148, 438] on span "Paciente" at bounding box center [147, 453] width 238 height 39
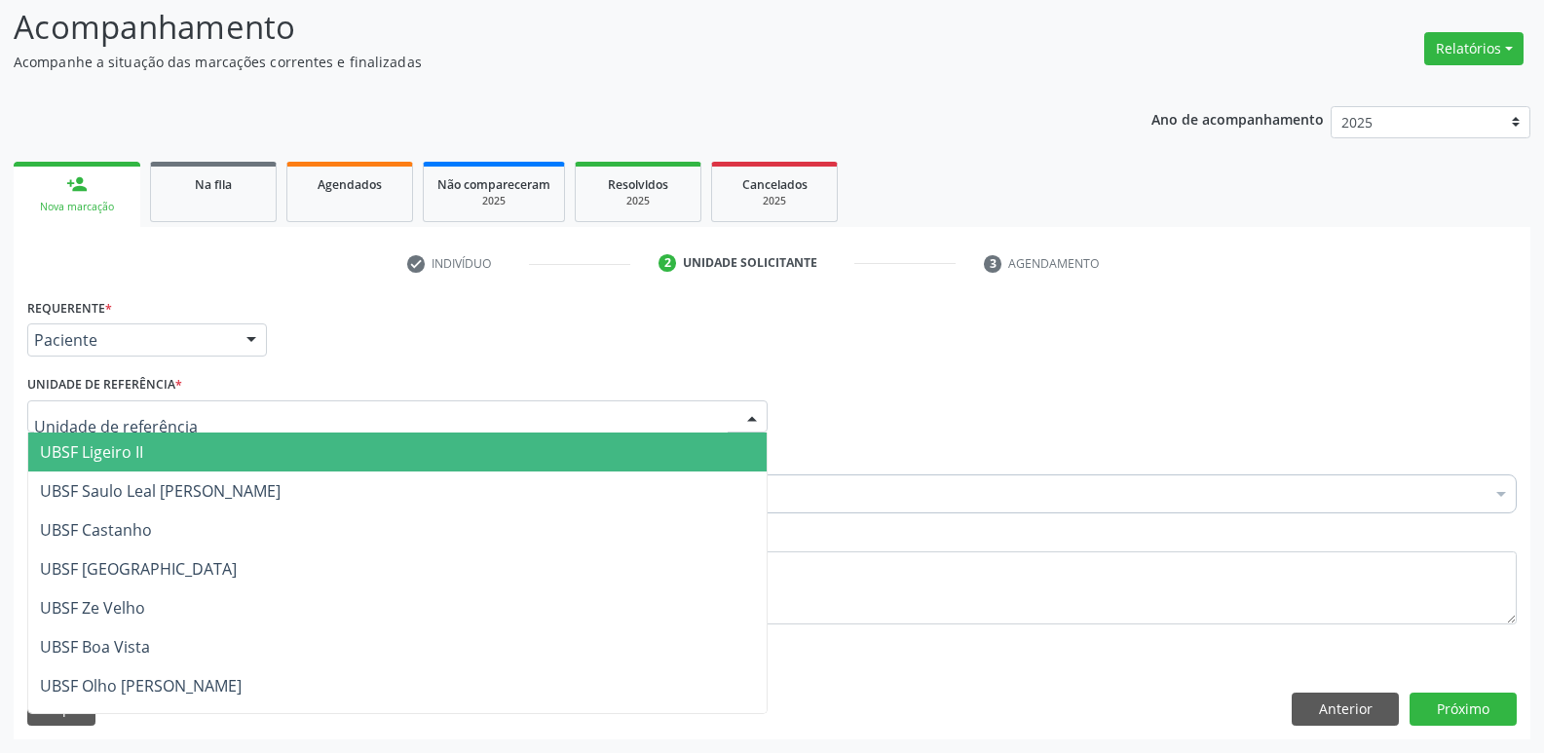
click at [174, 464] on span "UBSF Ligeiro II" at bounding box center [397, 452] width 738 height 39
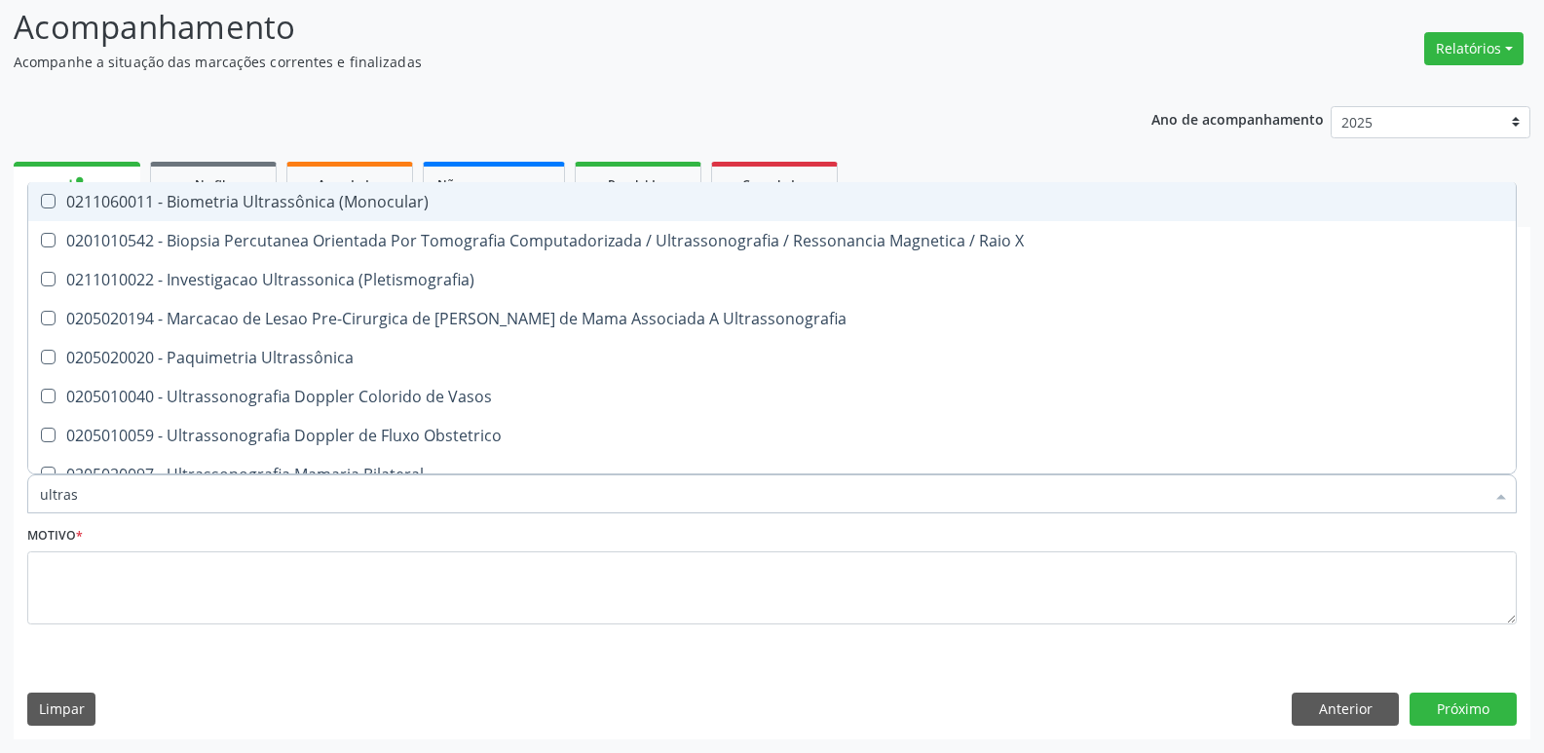
type input "ultrass"
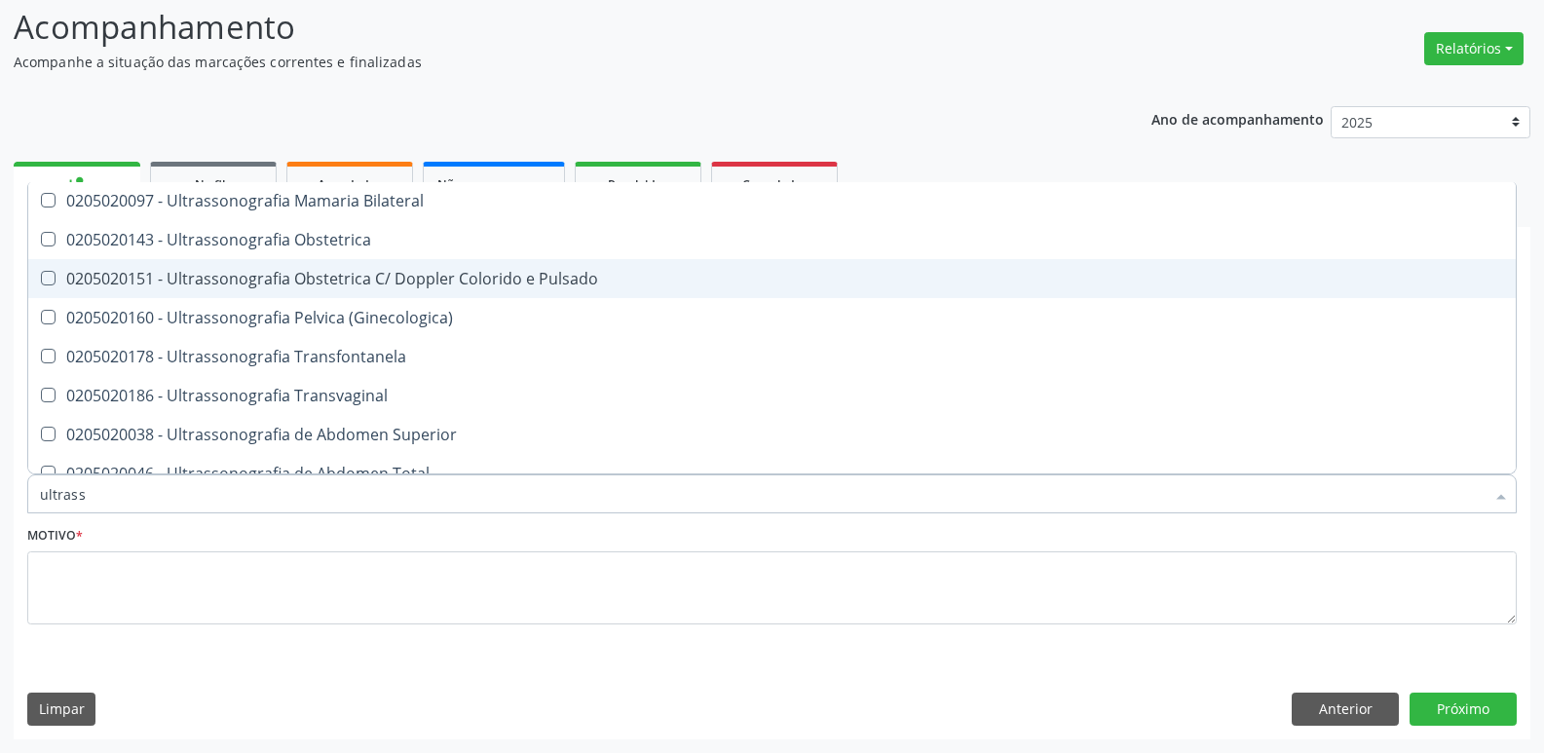
scroll to position [292, 0]
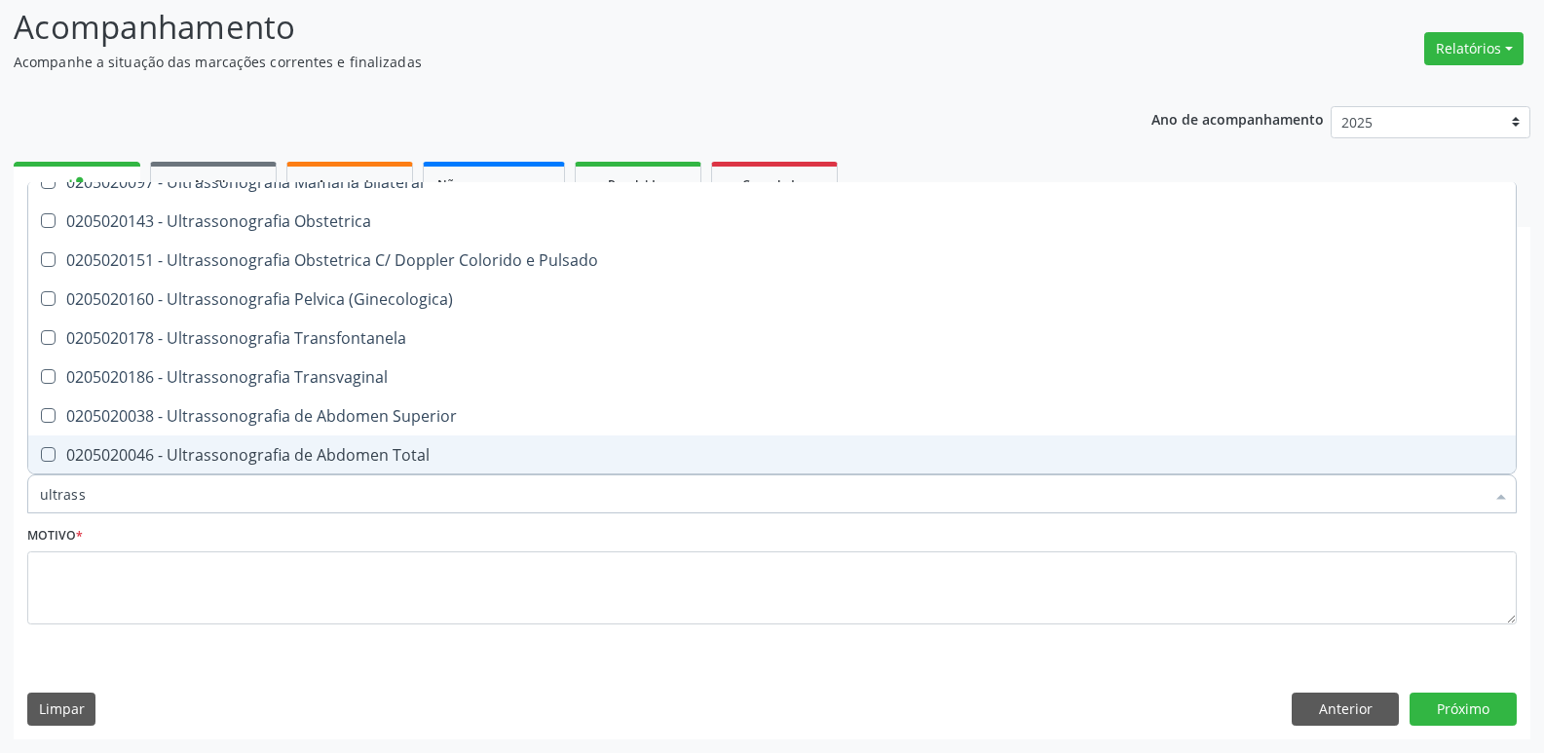
click at [403, 449] on div "0205020046 - Ultrassonografia de Abdomen Total" at bounding box center [772, 455] width 1464 height 16
checkbox Total "true"
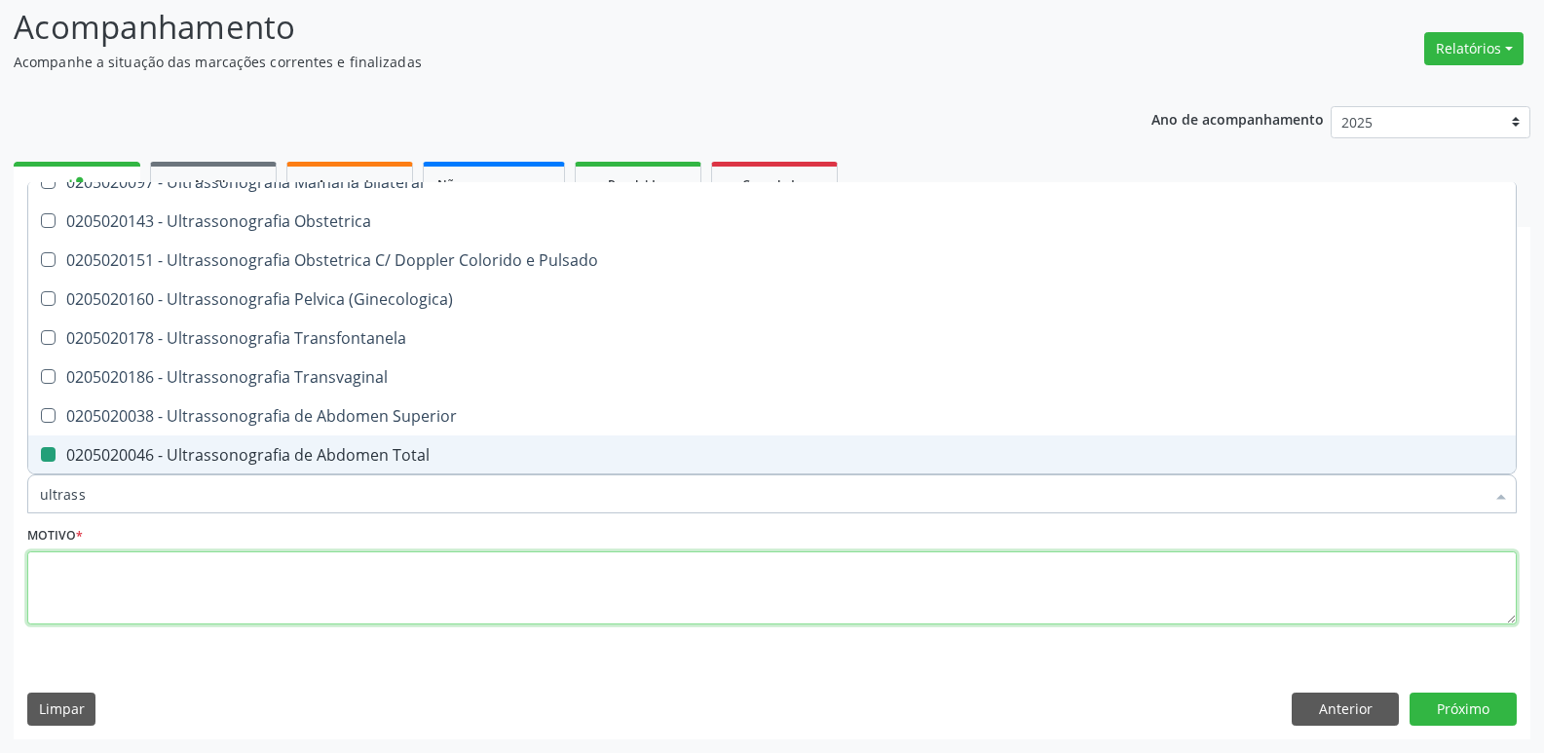
click at [286, 552] on textarea at bounding box center [772, 588] width 1490 height 74
checkbox X "true"
checkbox Total "false"
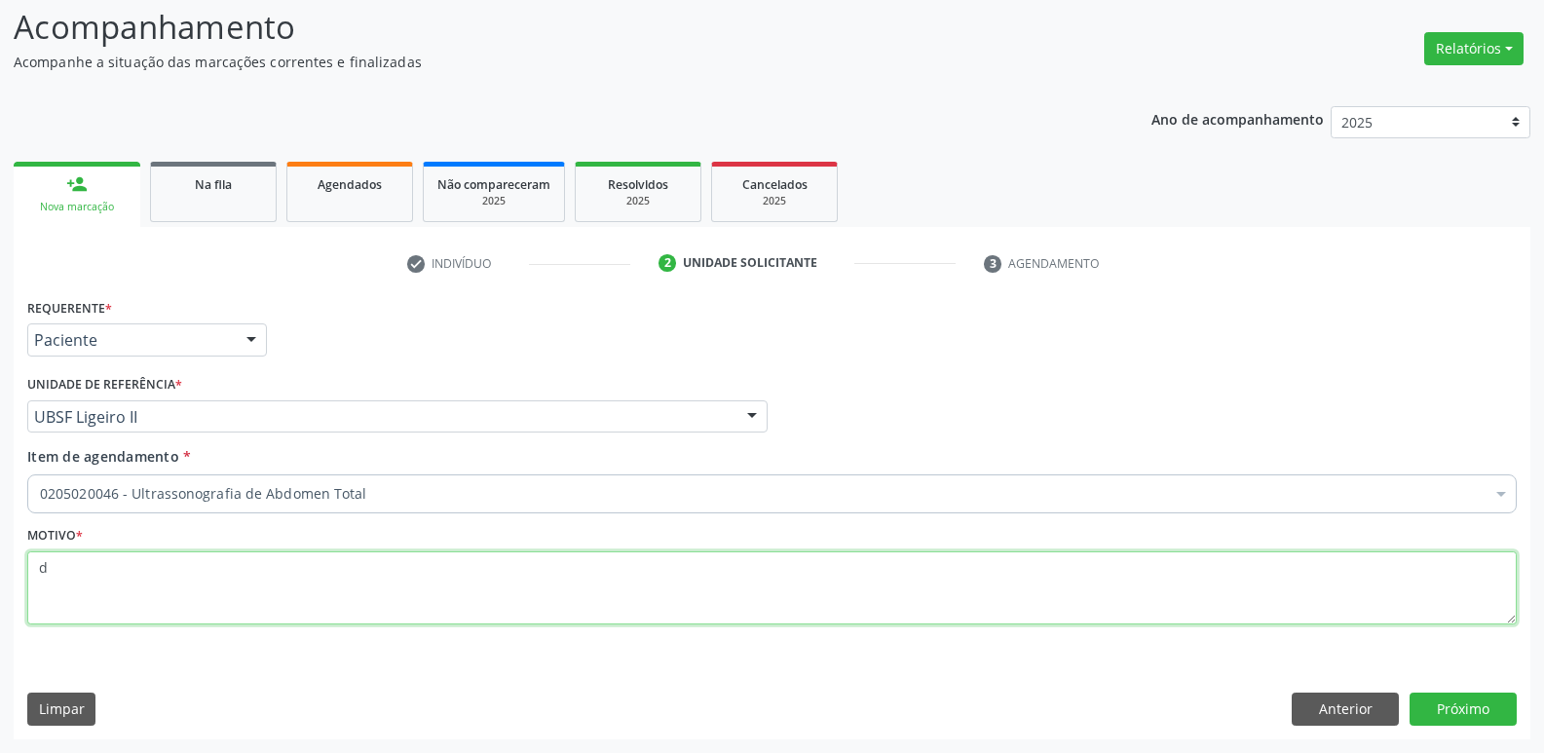
scroll to position [0, 0]
type textarea "d"
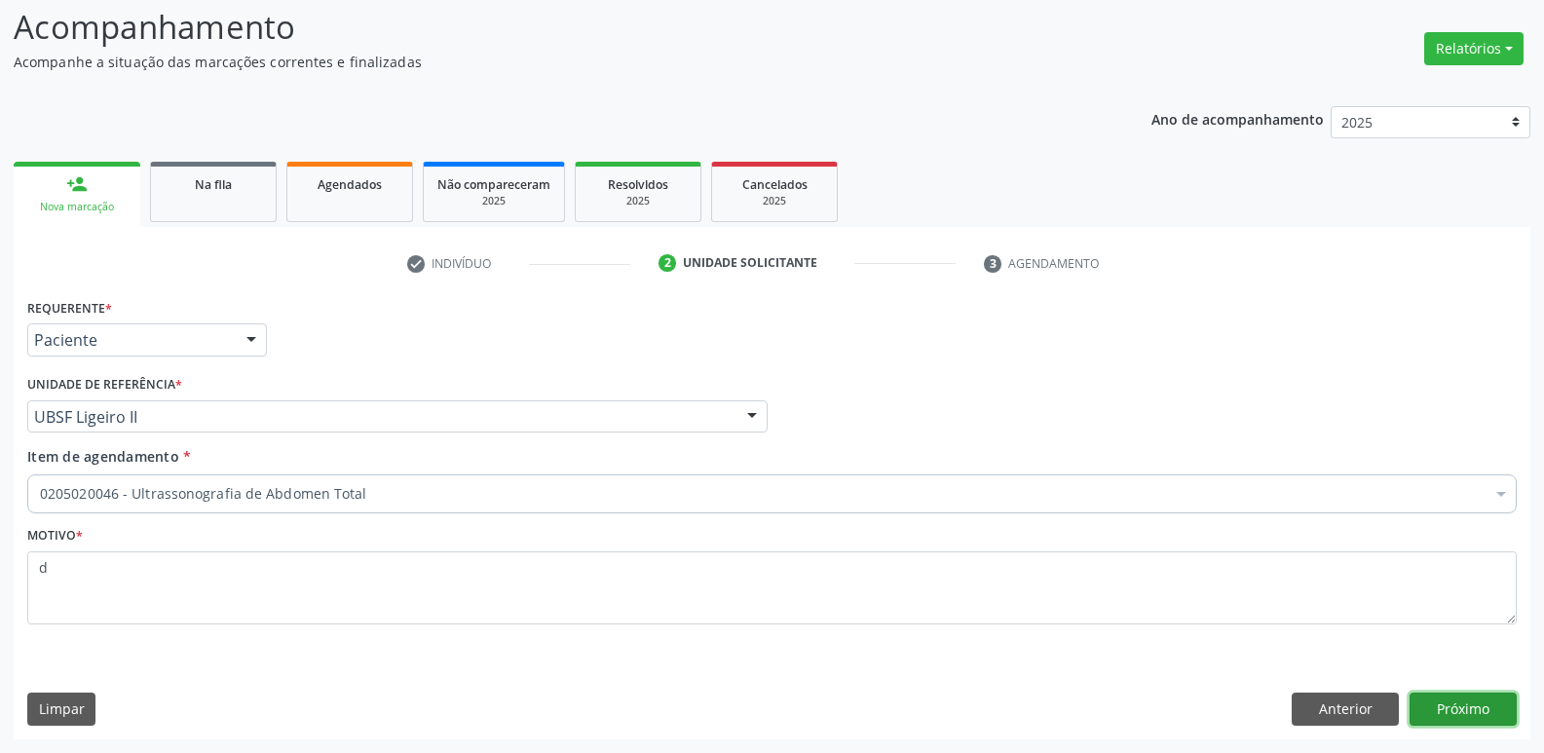
click at [1445, 708] on button "Próximo" at bounding box center [1463, 709] width 107 height 33
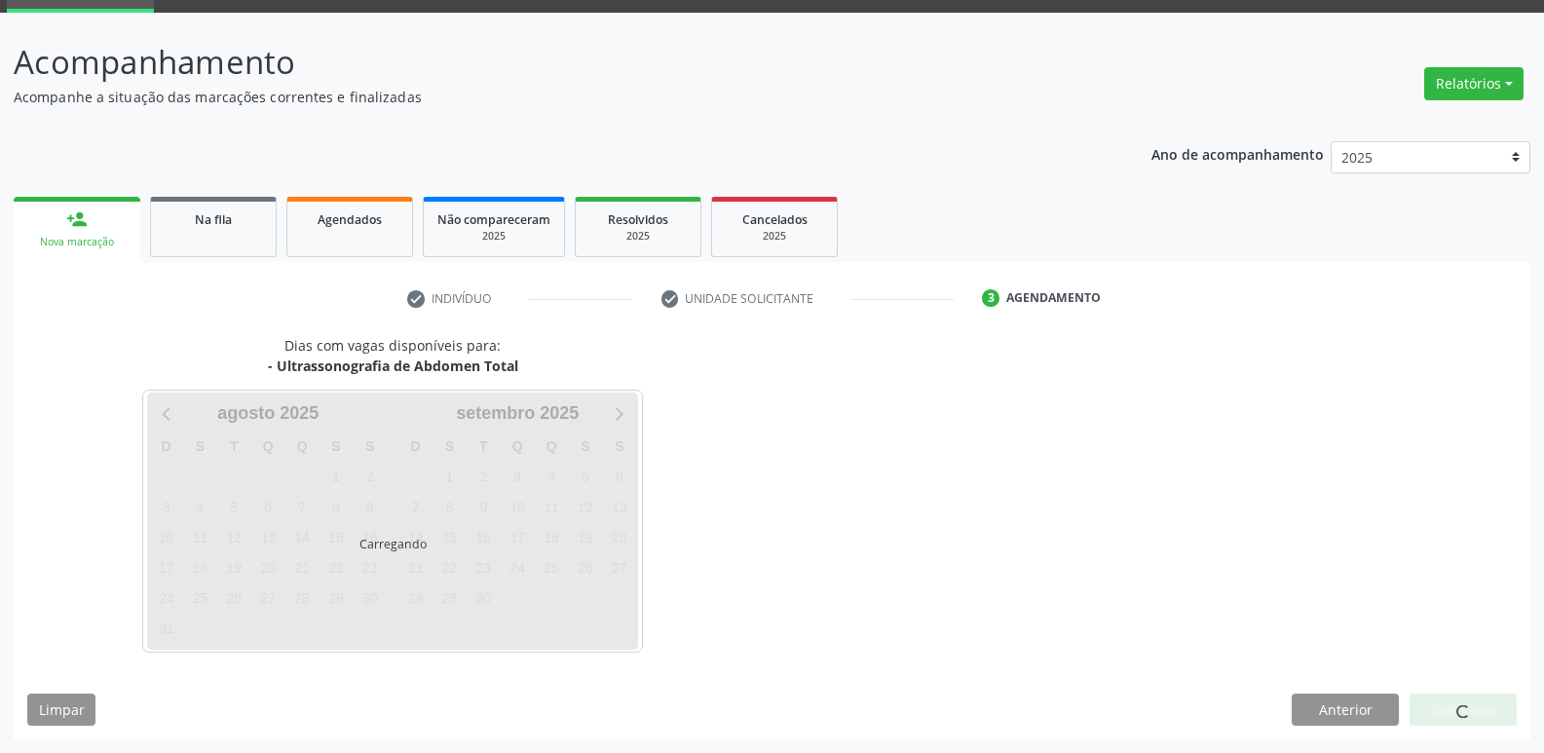
scroll to position [94, 0]
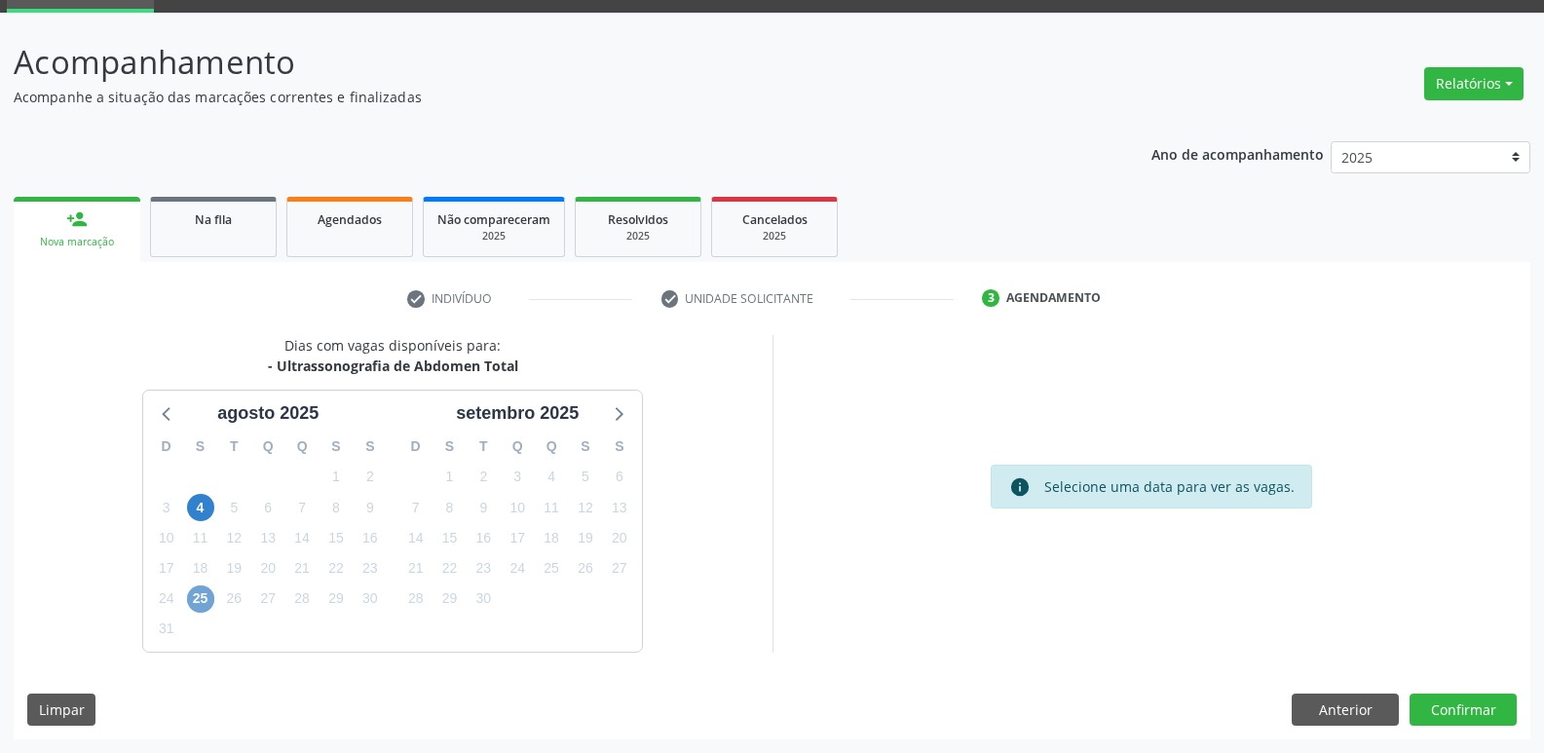
click at [209, 602] on span "25" at bounding box center [200, 598] width 27 height 27
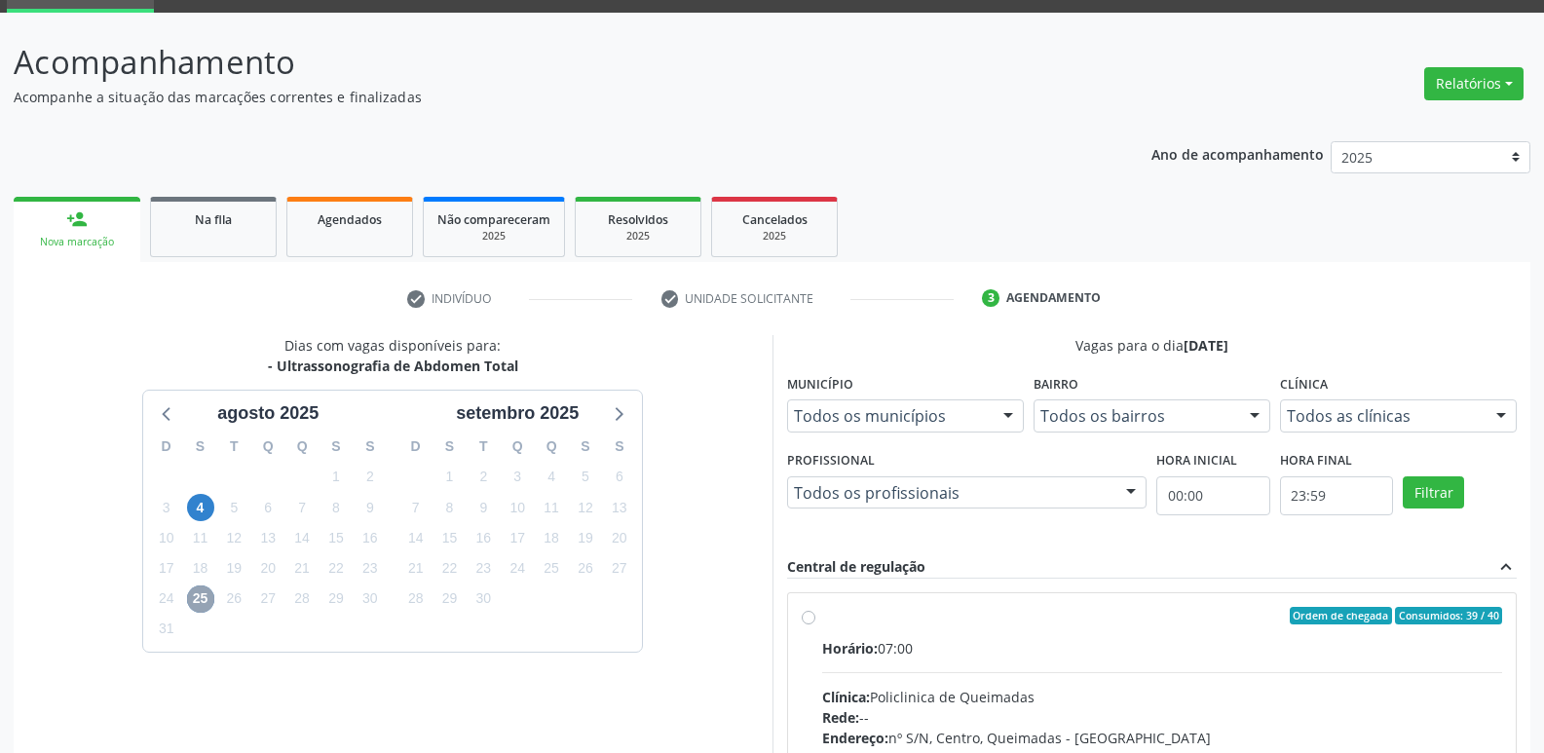
scroll to position [376, 0]
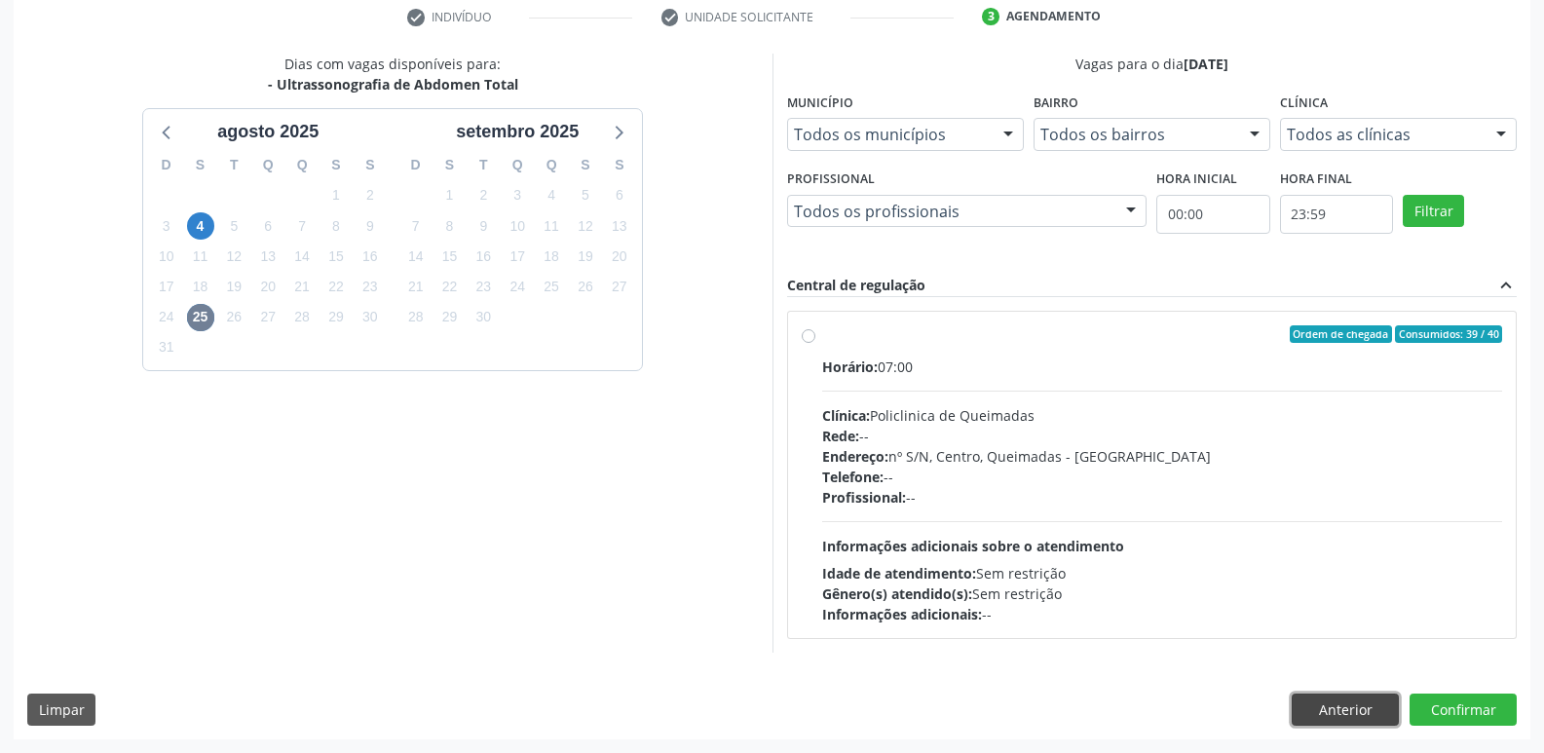
click at [1334, 704] on button "Anterior" at bounding box center [1345, 710] width 107 height 33
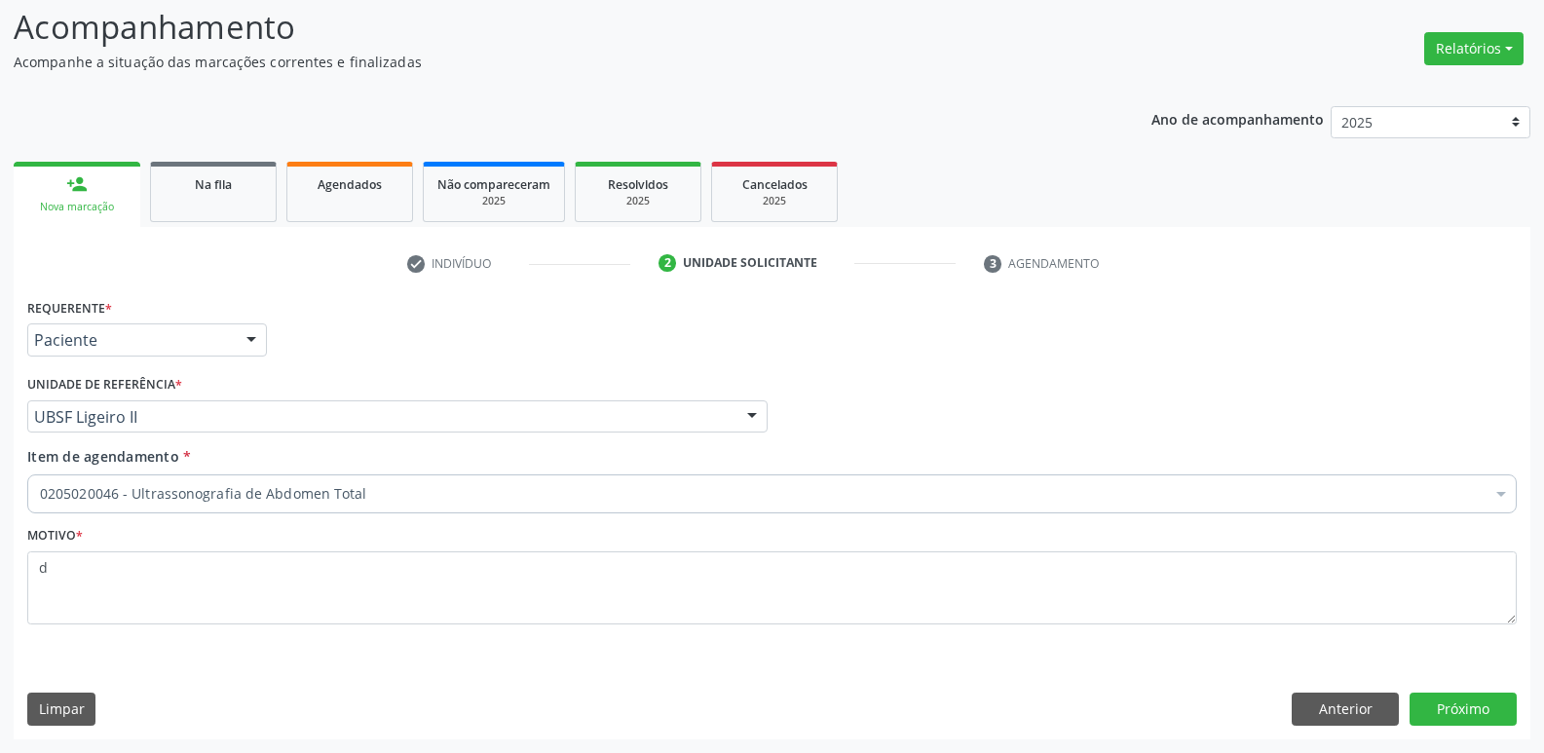
scroll to position [130, 0]
click at [1334, 704] on button "Anterior" at bounding box center [1345, 709] width 107 height 33
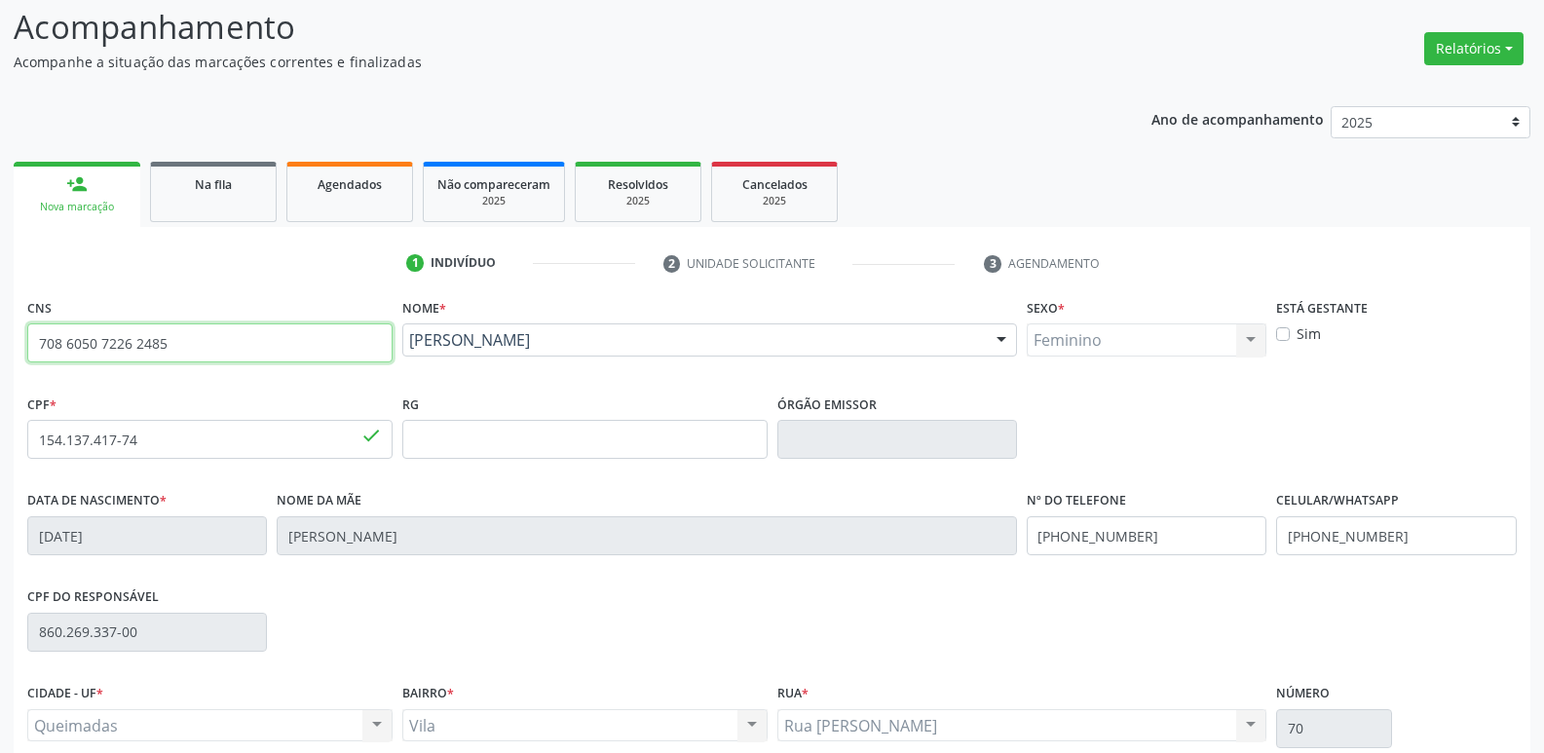
drag, startPoint x: 209, startPoint y: 330, endPoint x: 0, endPoint y: 213, distance: 239.9
click at [0, 213] on div "Acompanhamento Acompanhe a situação das marcações correntes e finalizadas Relat…" at bounding box center [772, 452] width 1544 height 949
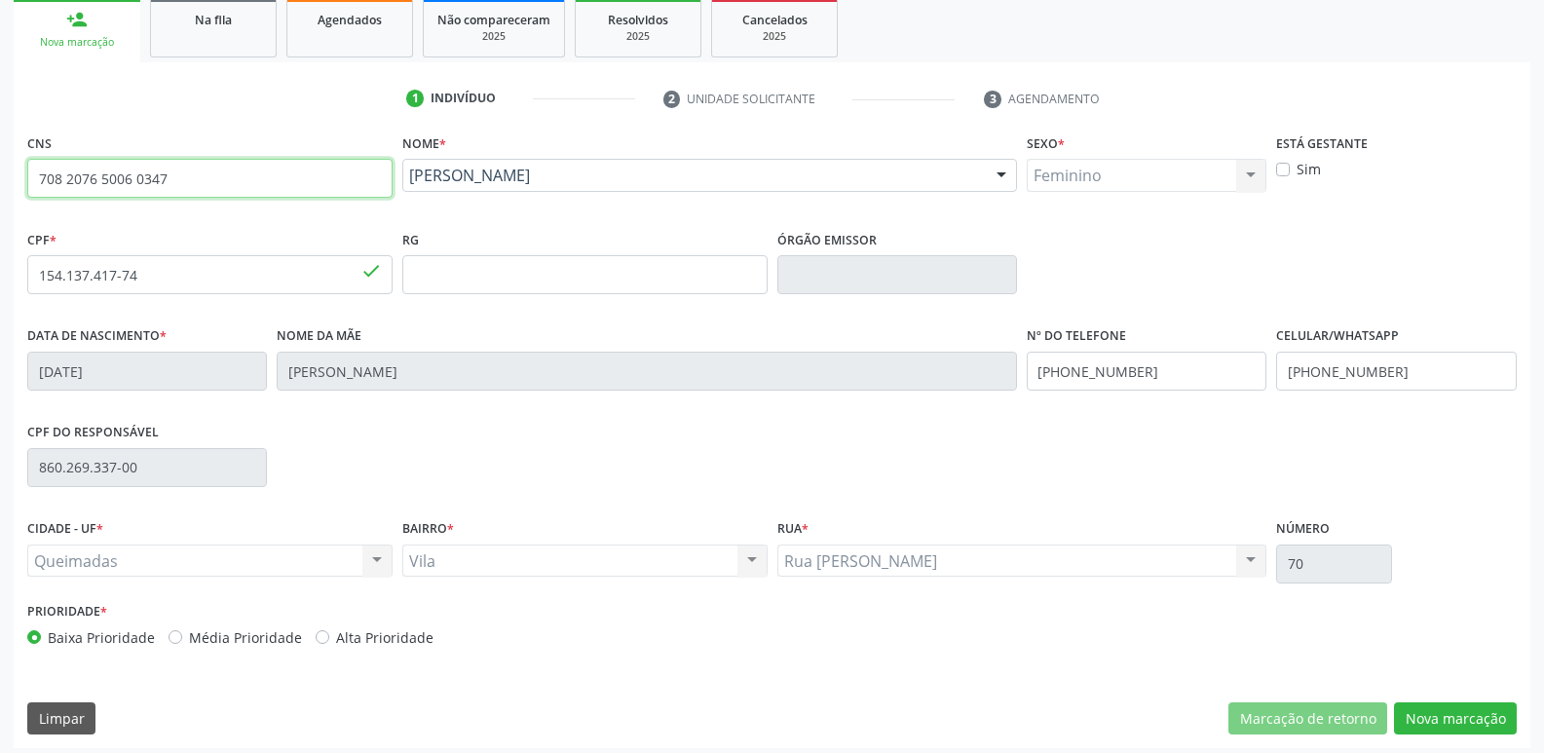
scroll to position [303, 0]
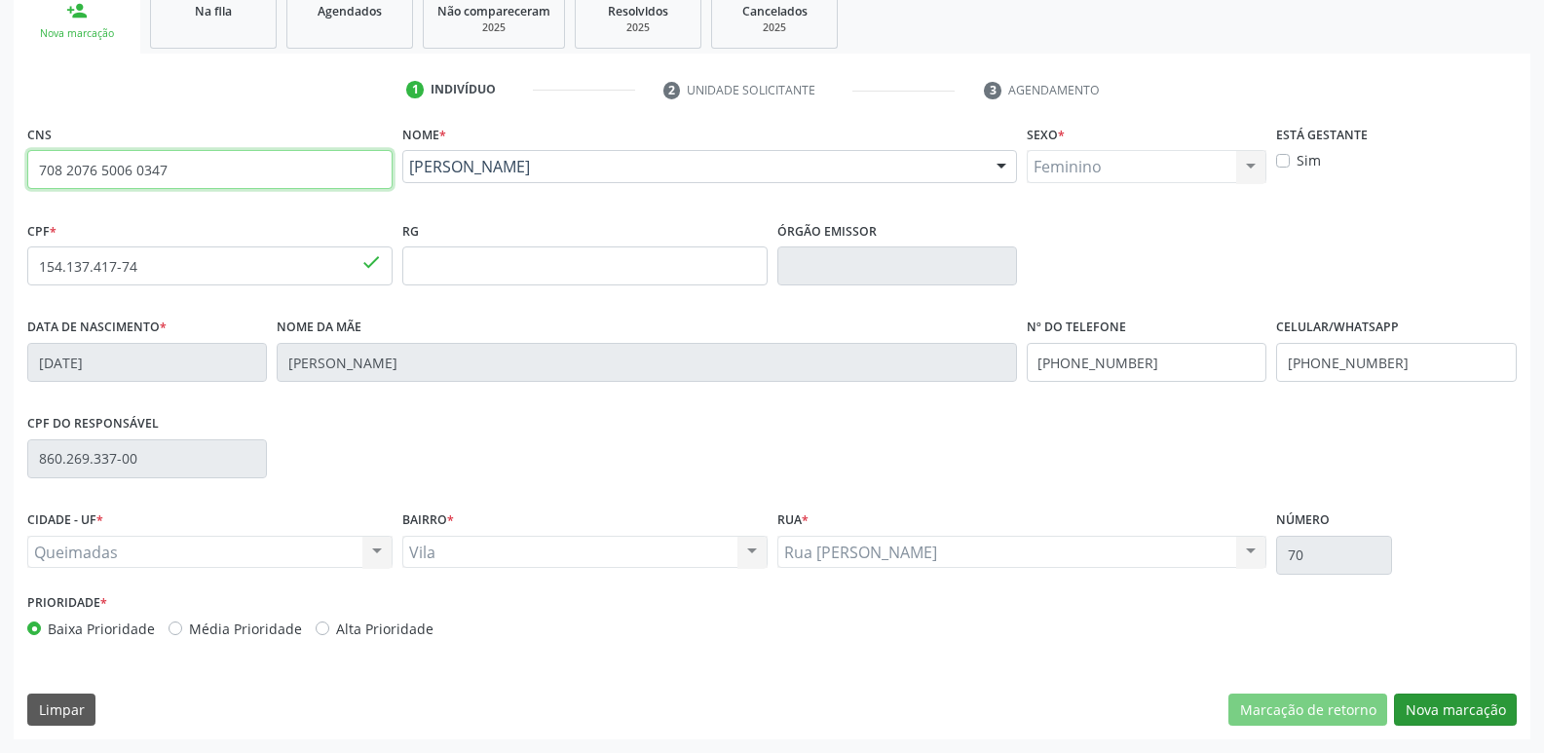
type input "708 2076 5006 0347"
click at [1428, 700] on button "Nova marcação" at bounding box center [1455, 710] width 123 height 33
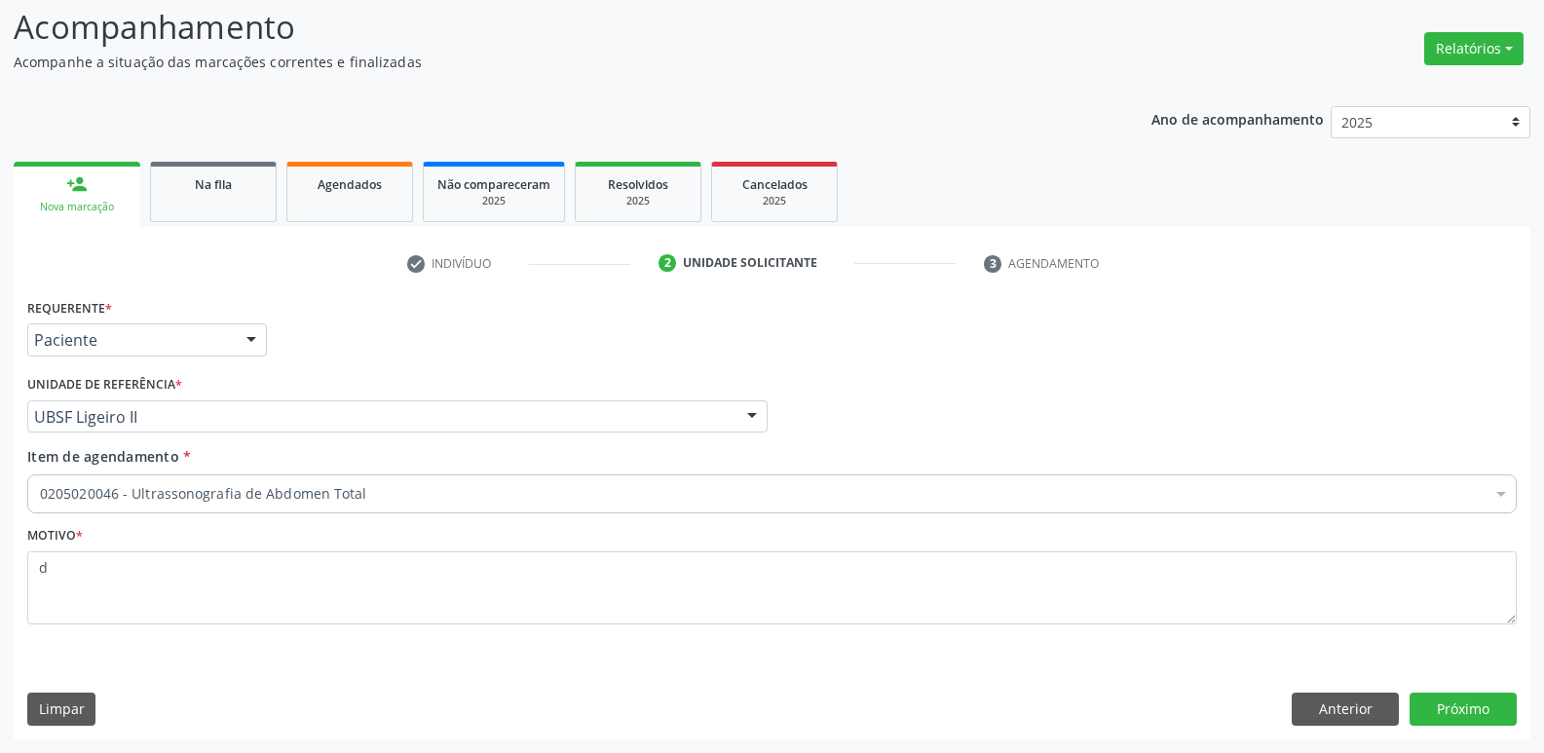
scroll to position [130, 0]
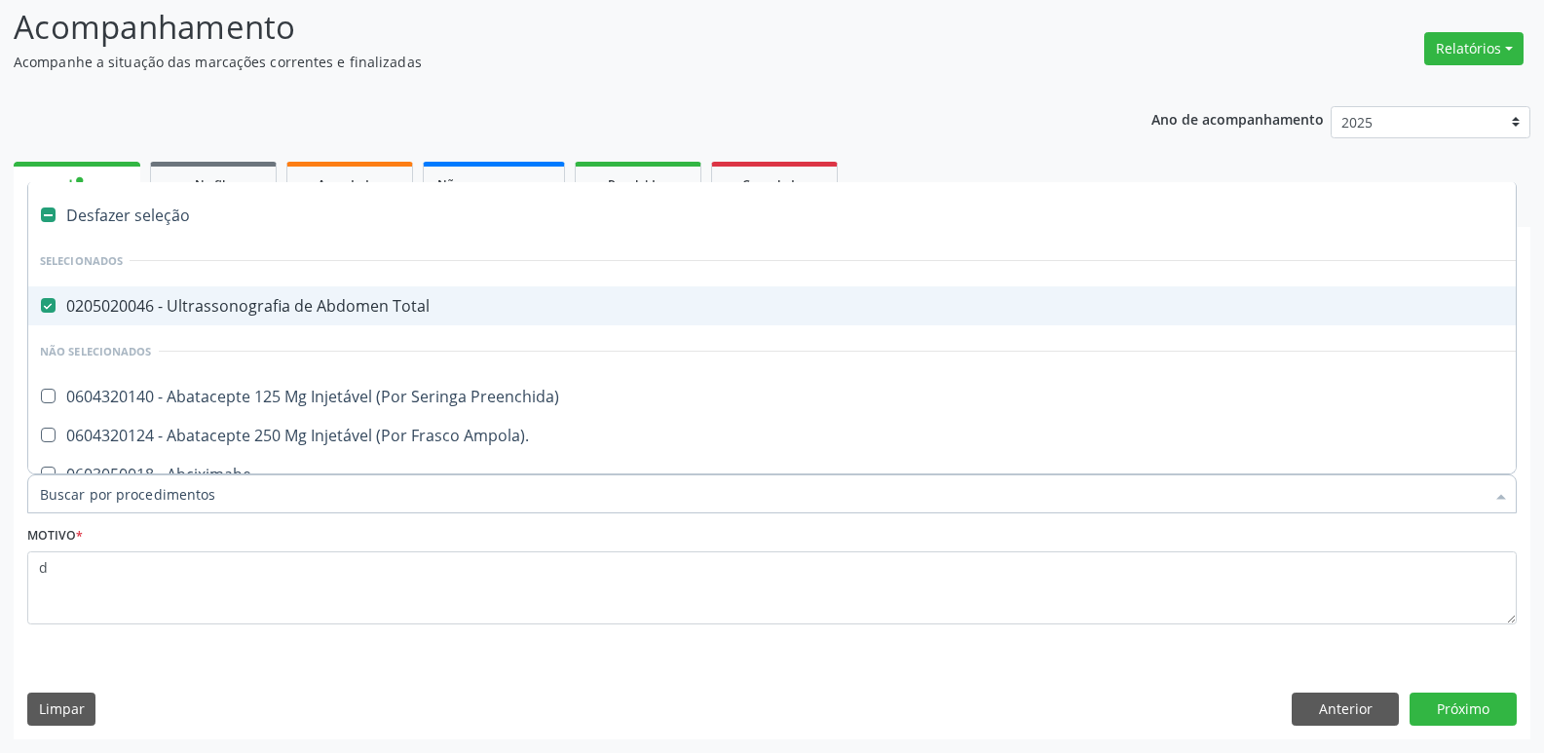
click at [300, 314] on div "0205020046 - Ultrassonografia de Abdomen Total" at bounding box center [798, 306] width 1517 height 16
checkbox Total "false"
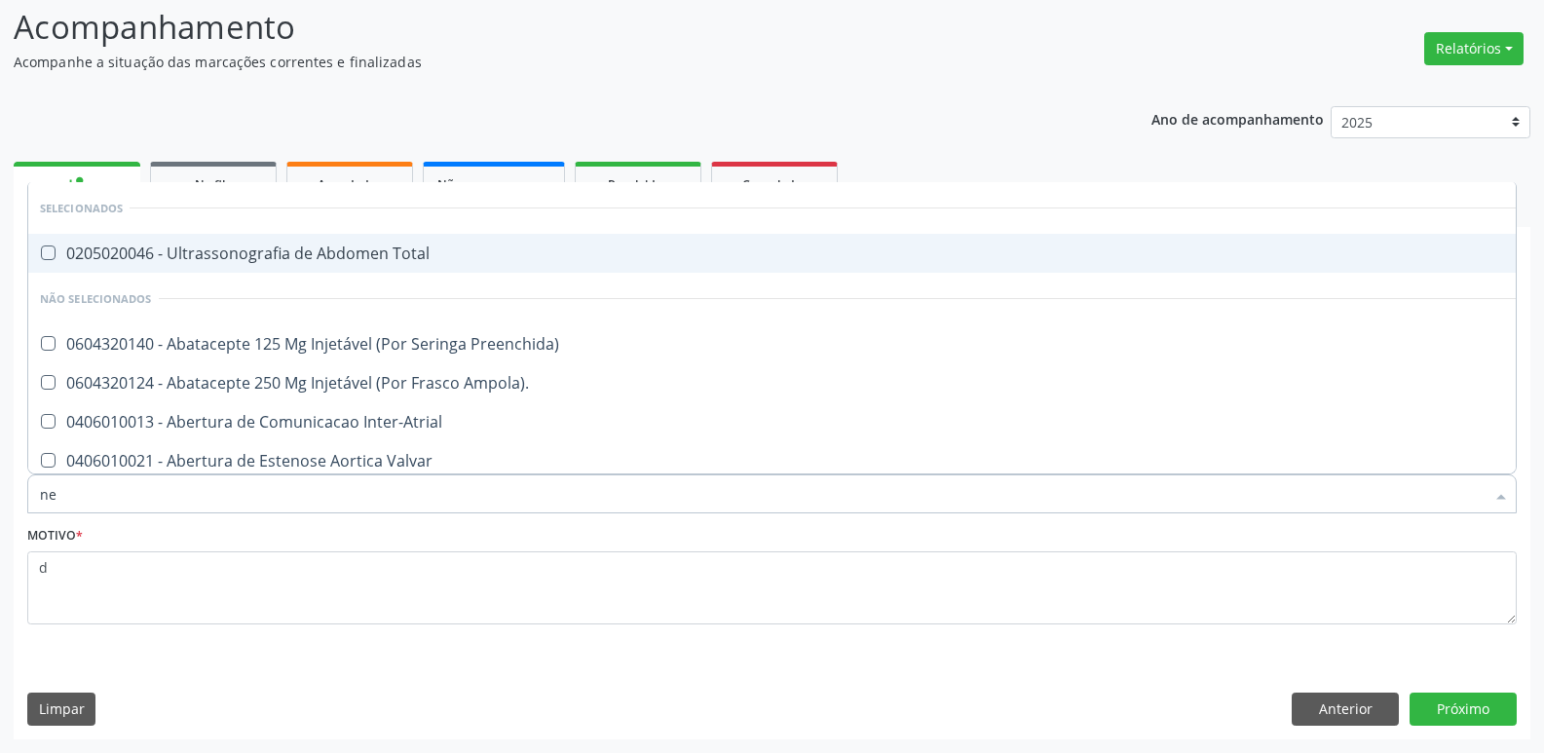
type input "neu"
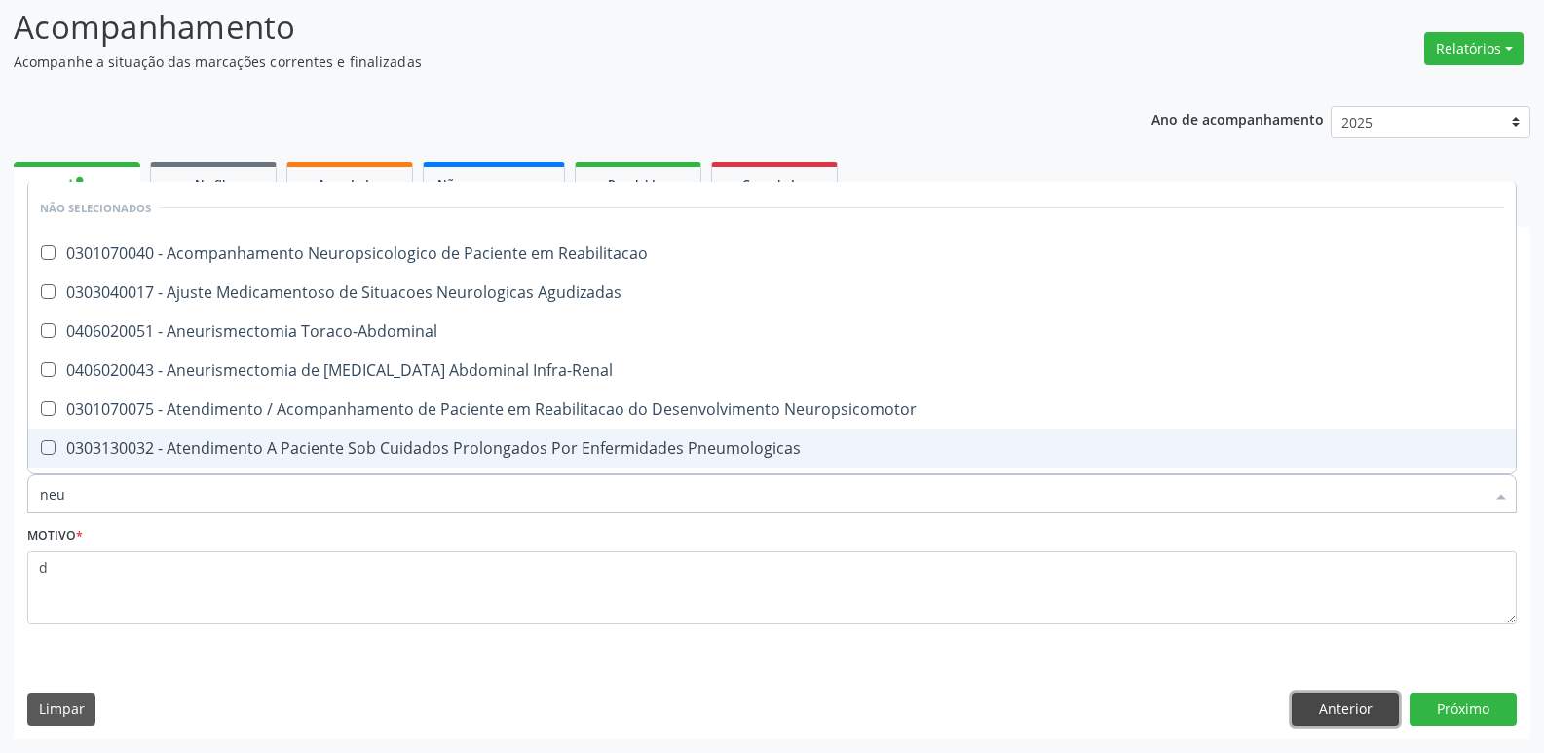
drag, startPoint x: 1325, startPoint y: 712, endPoint x: 1102, endPoint y: 671, distance: 226.8
click at [1312, 707] on button "Anterior" at bounding box center [1345, 709] width 107 height 33
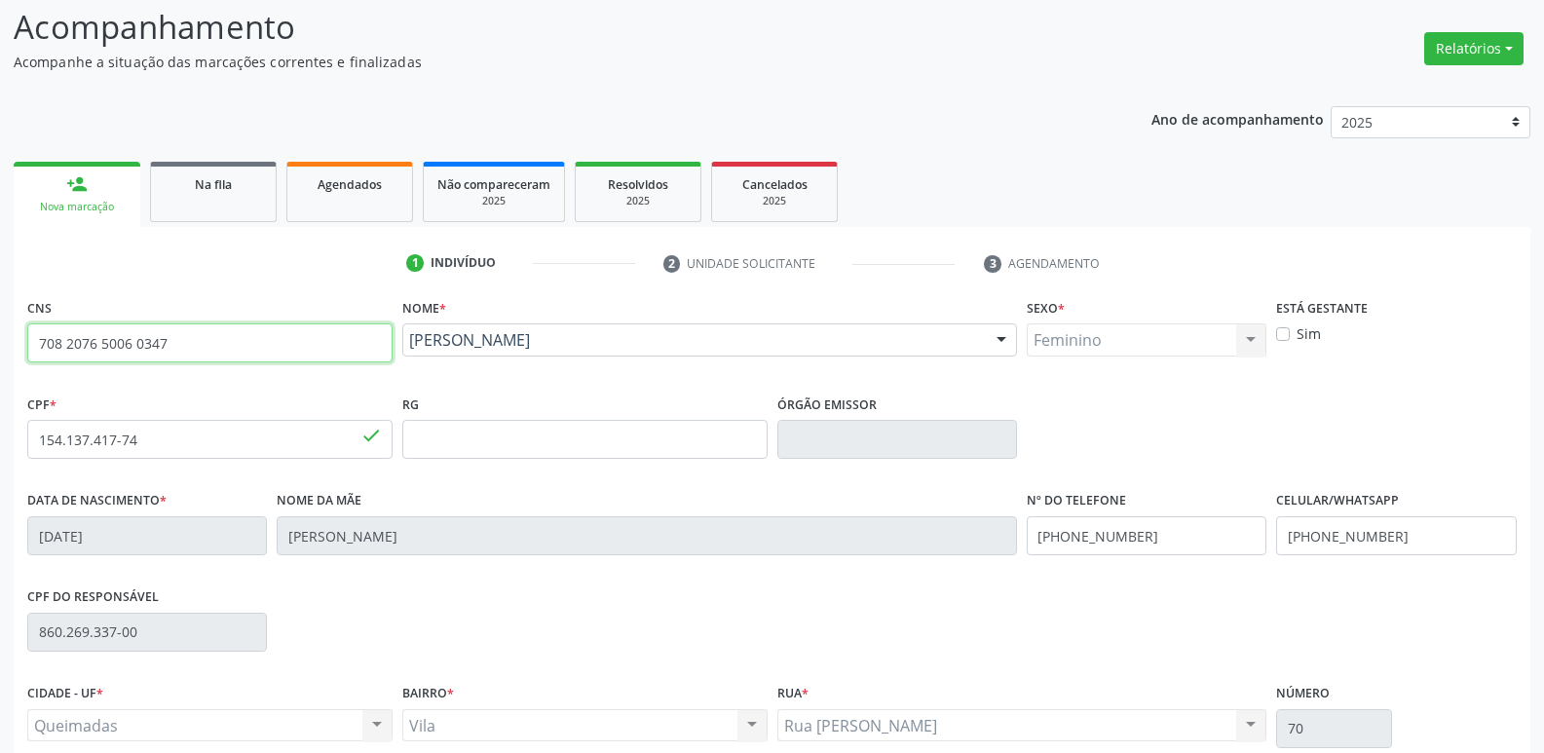
drag, startPoint x: 230, startPoint y: 342, endPoint x: 0, endPoint y: 343, distance: 229.9
click at [0, 343] on div "Acompanhamento Acompanhe a situação das marcações correntes e finalizadas Relat…" at bounding box center [772, 452] width 1544 height 949
type input "708 2076 5006 0347"
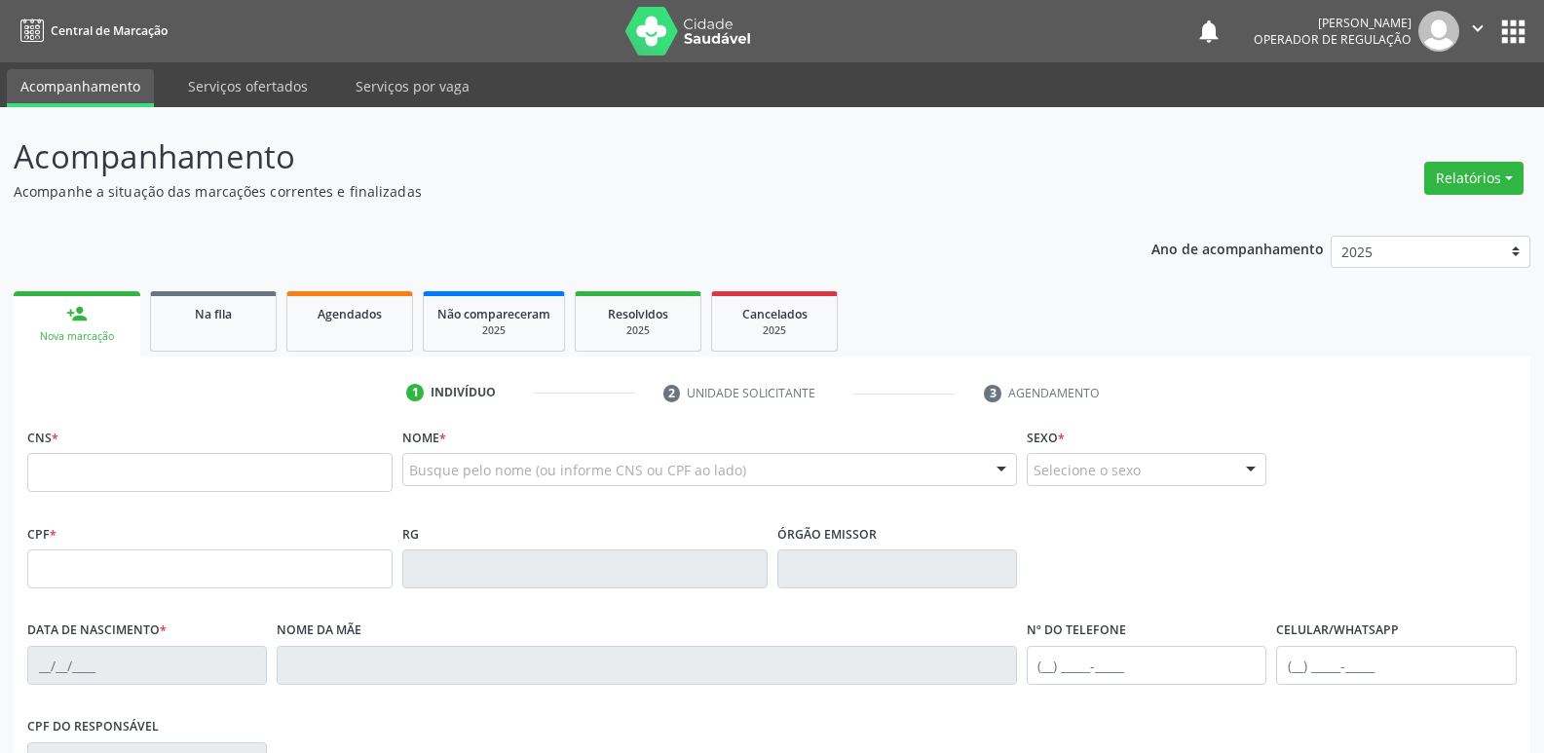
scroll to position [130, 0]
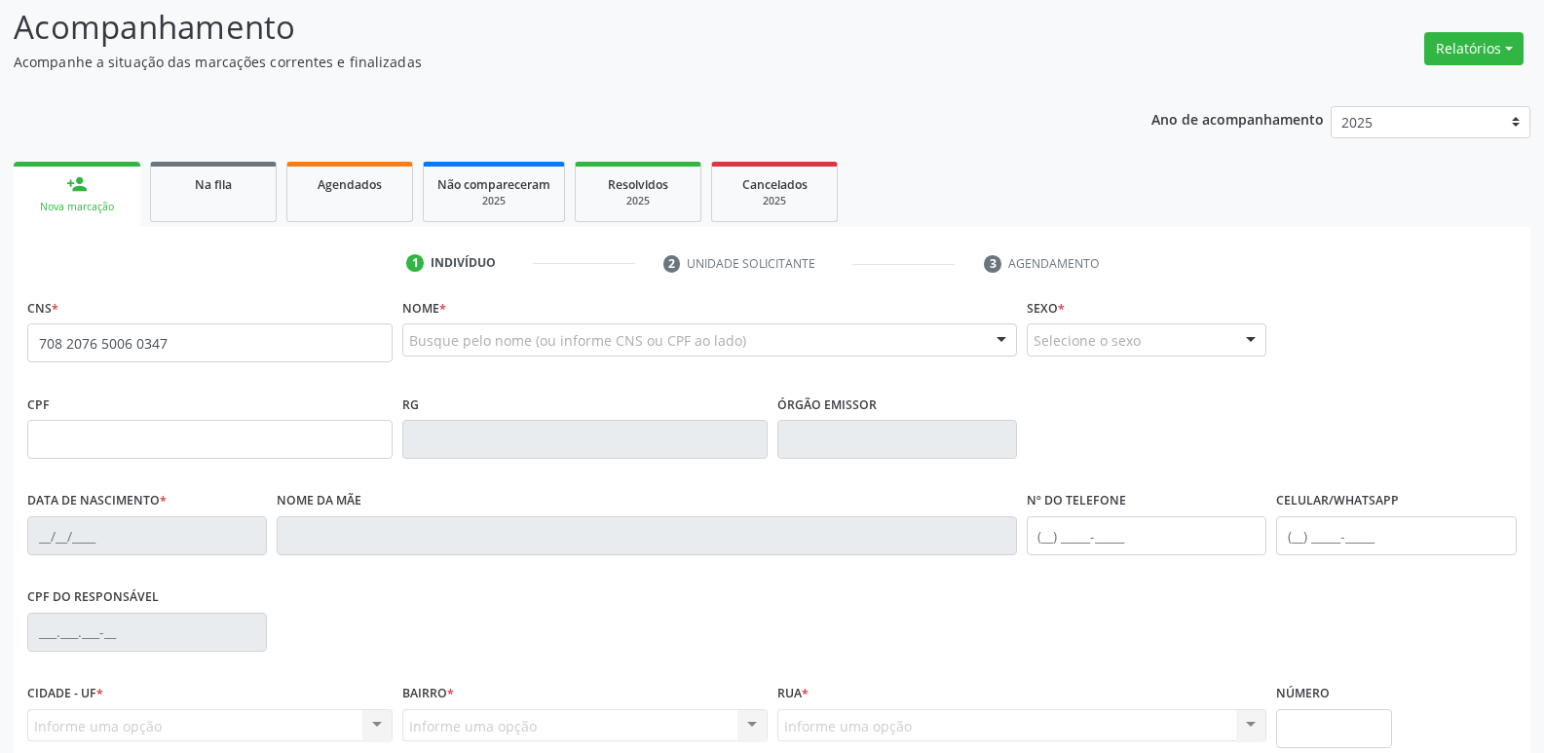
type input "708 2076 5006 0347"
type input "3[DATE]"
type input "[PERSON_NAME]"
type input "[PHONE_NUMBER]"
type input "020.617.774-73"
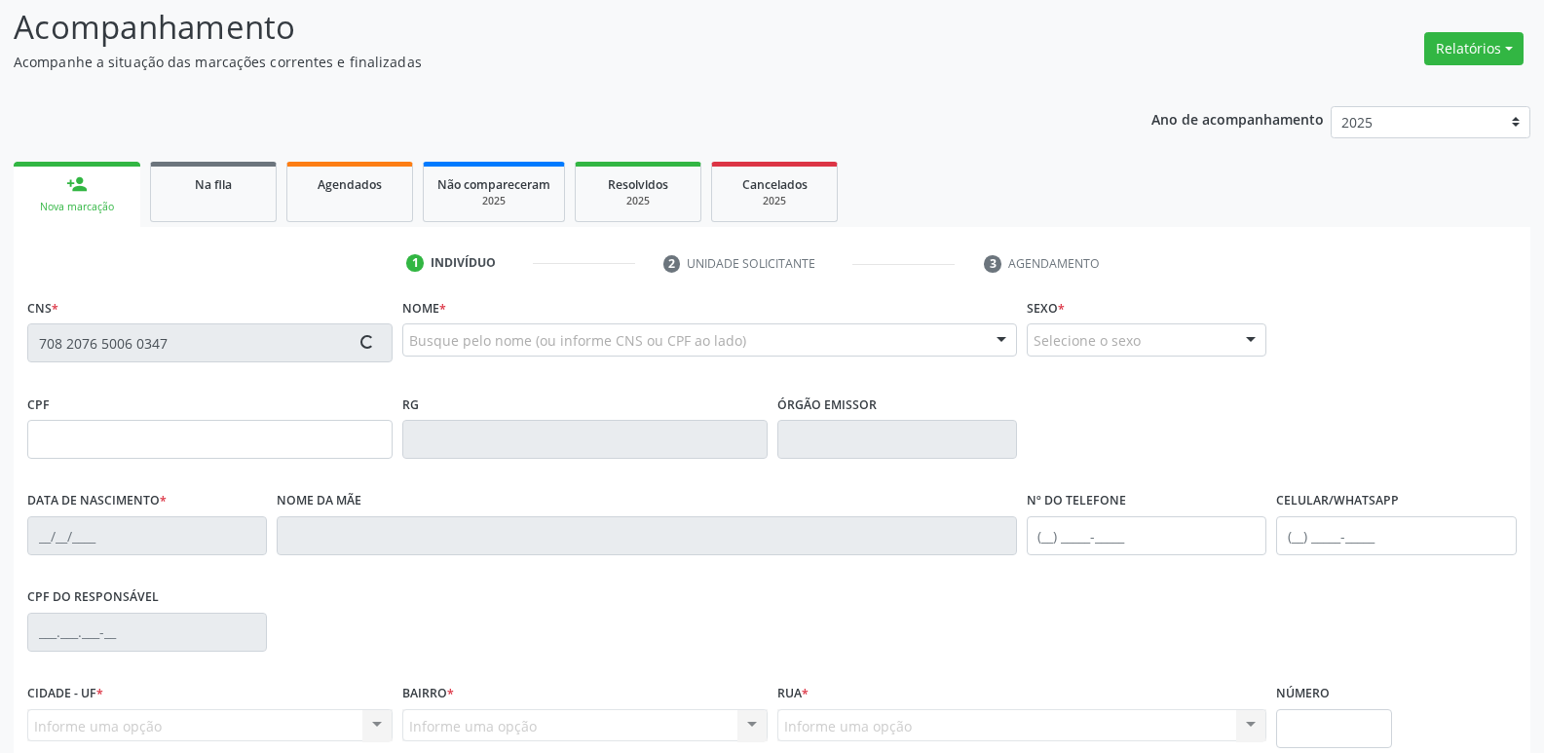
type input "75"
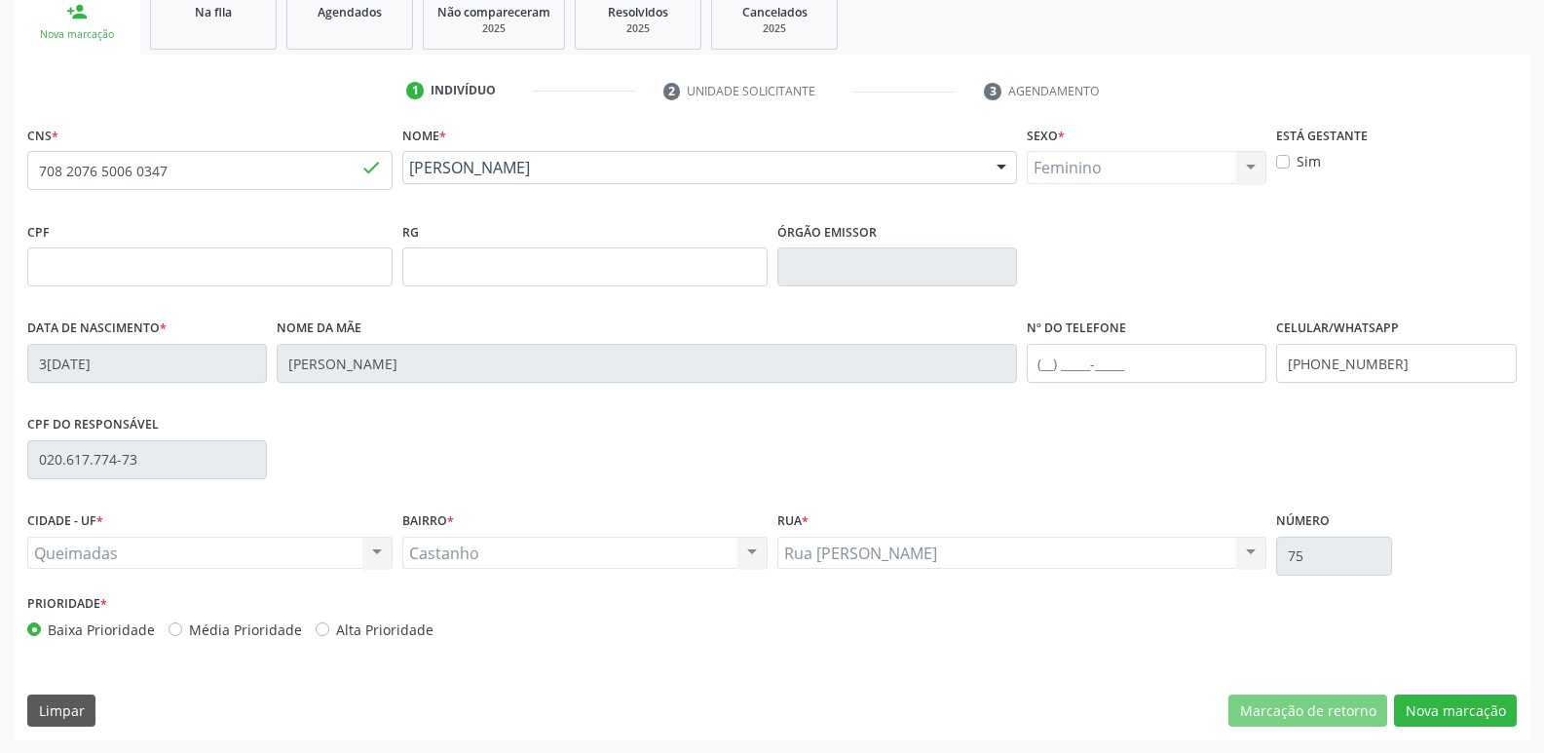
scroll to position [303, 0]
click at [1436, 700] on button "Nova marcação" at bounding box center [1455, 710] width 123 height 33
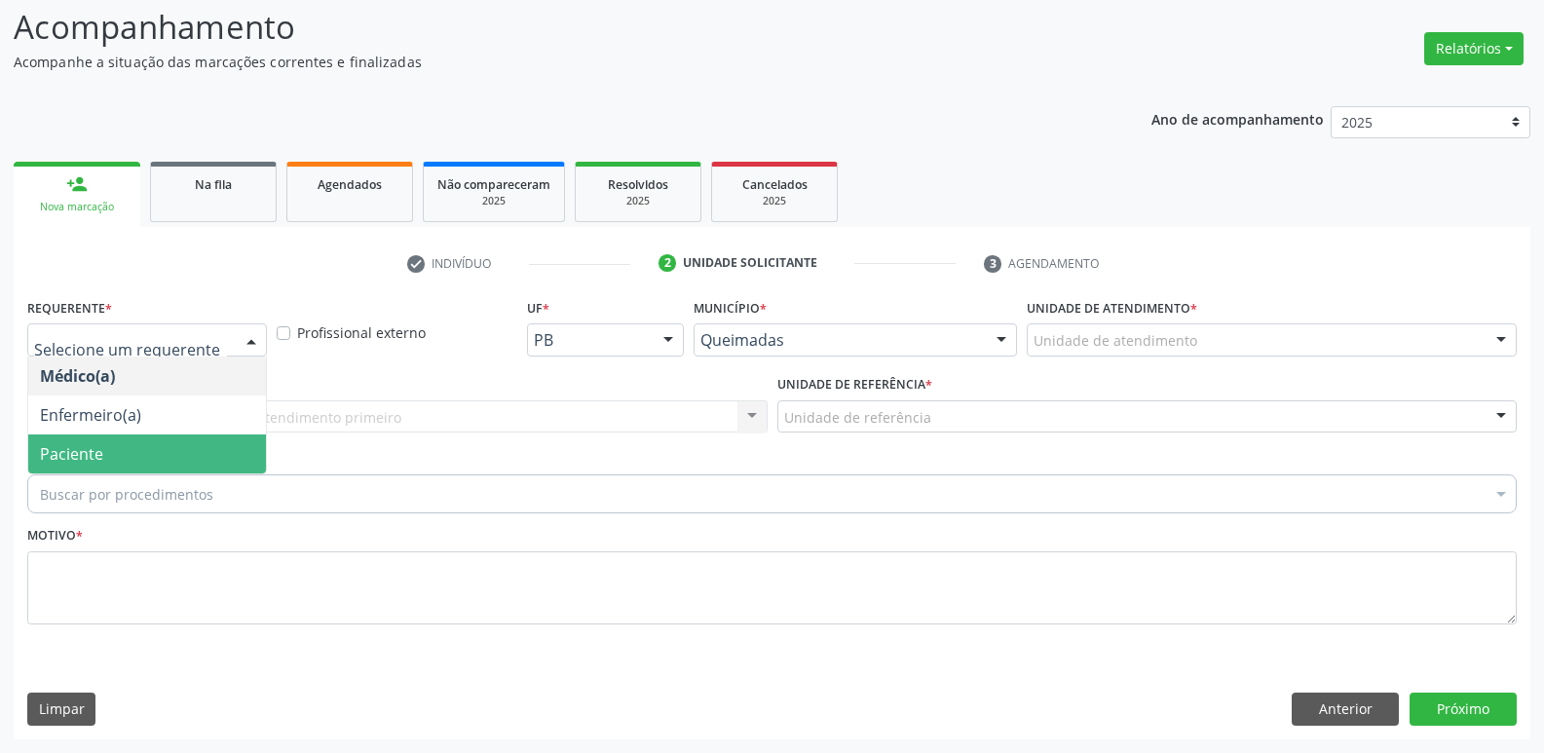
click at [111, 451] on span "Paciente" at bounding box center [147, 453] width 238 height 39
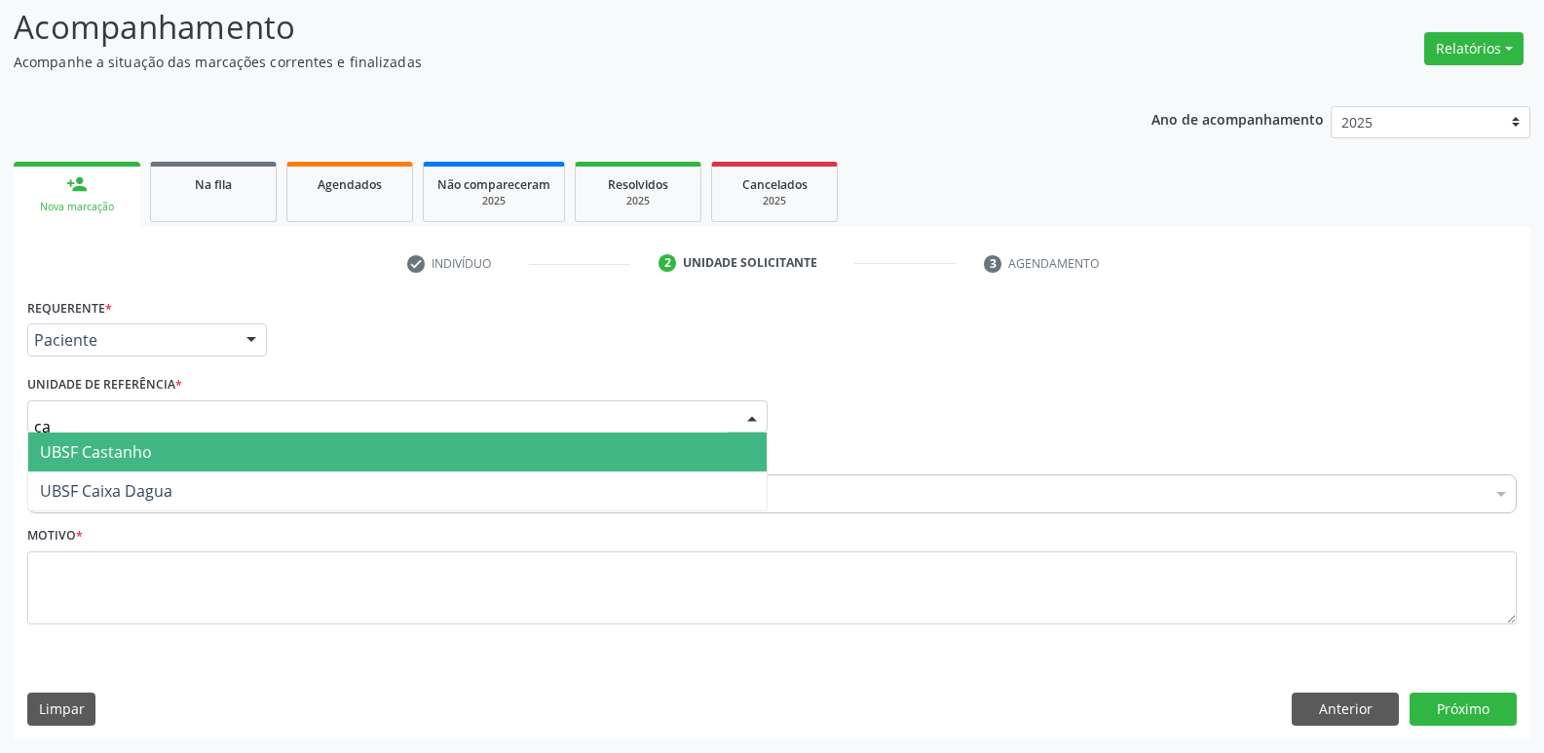
type input "cas"
click at [172, 453] on span "UBSF Castanho" at bounding box center [397, 452] width 738 height 39
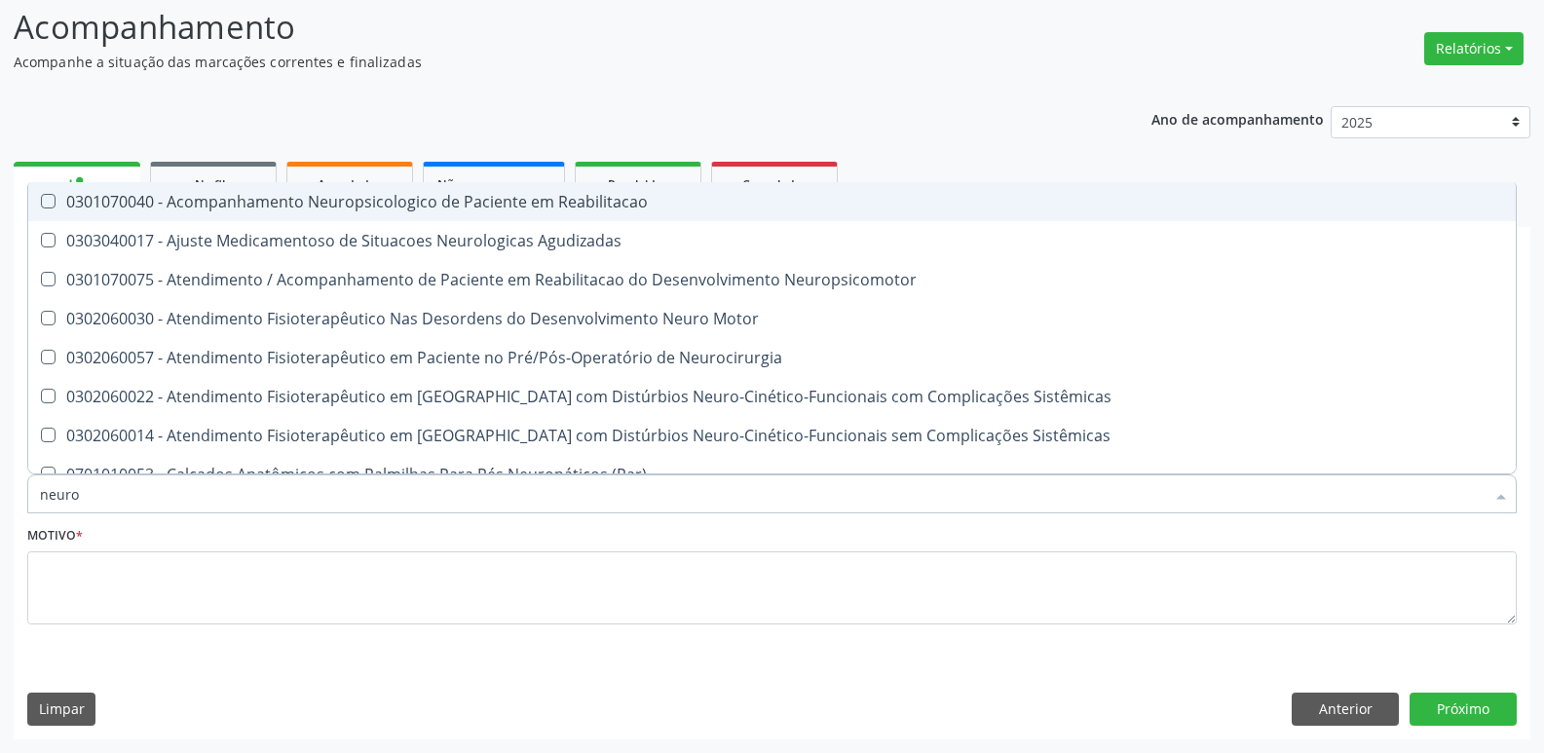
type input "neuroc"
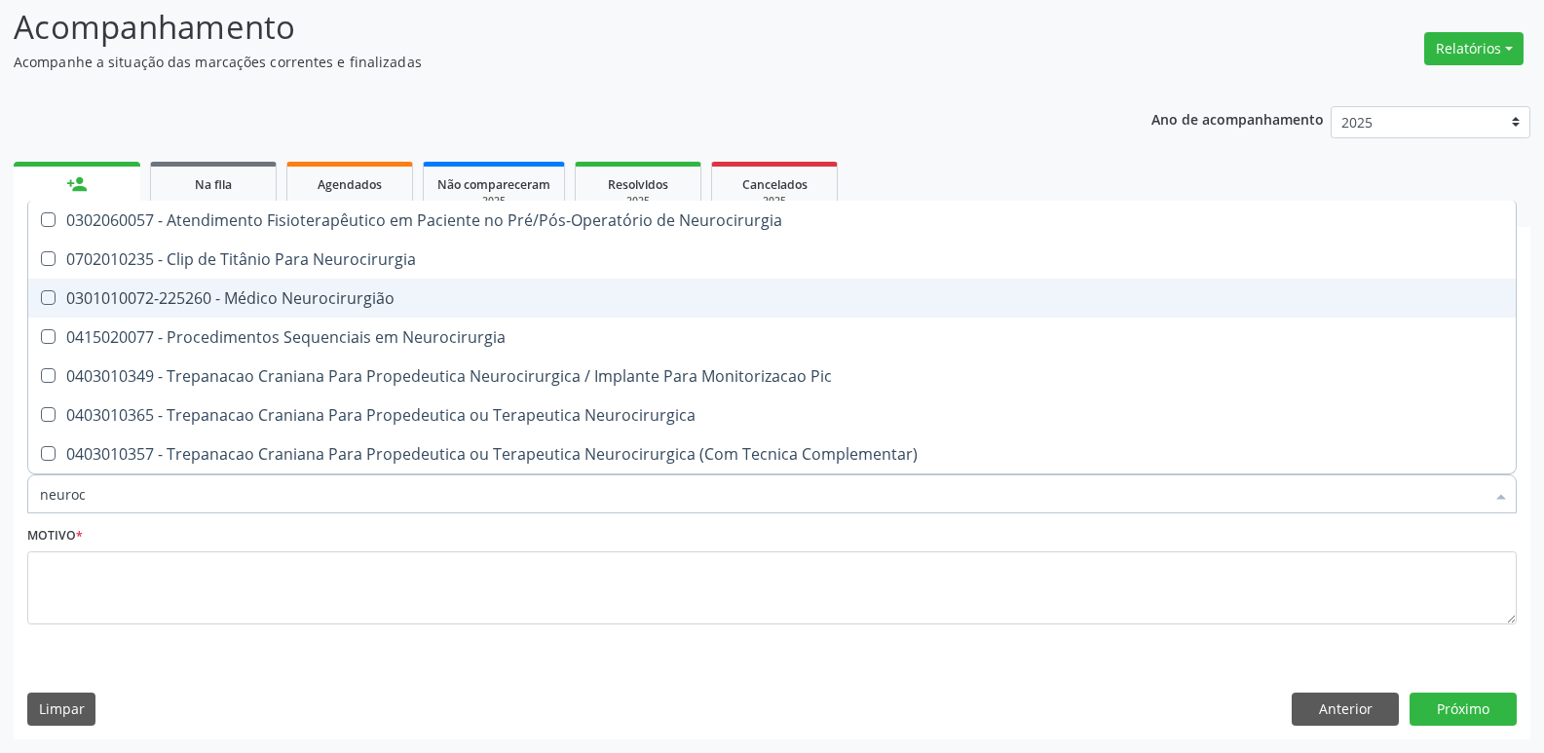
drag, startPoint x: 356, startPoint y: 296, endPoint x: 296, endPoint y: 429, distance: 145.2
click at [355, 297] on div "0301010072-225260 - Médico Neurocirurgião" at bounding box center [772, 298] width 1464 height 16
checkbox Neurocirurgião "true"
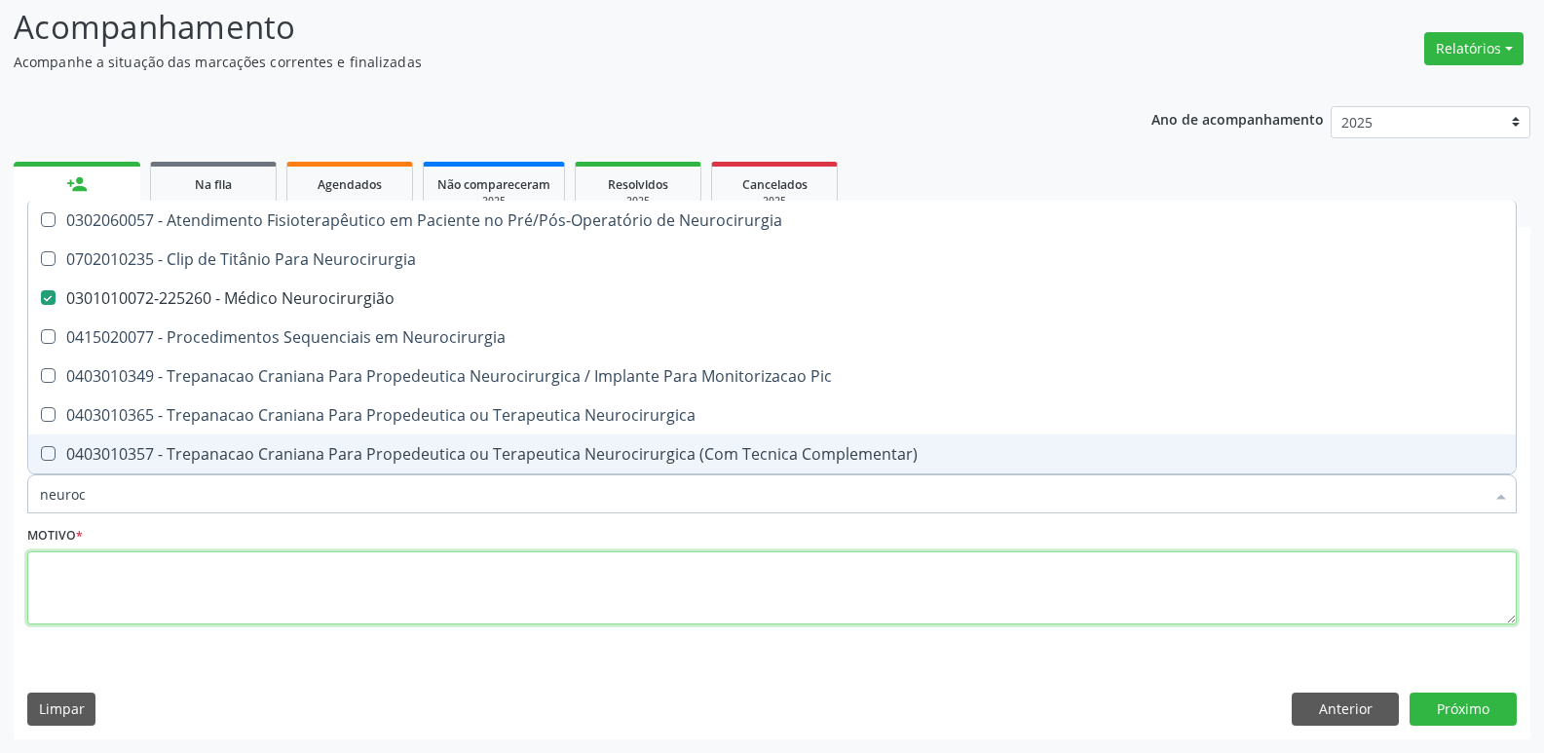
click at [227, 610] on textarea at bounding box center [772, 588] width 1490 height 74
checkbox Neurocirurgia "true"
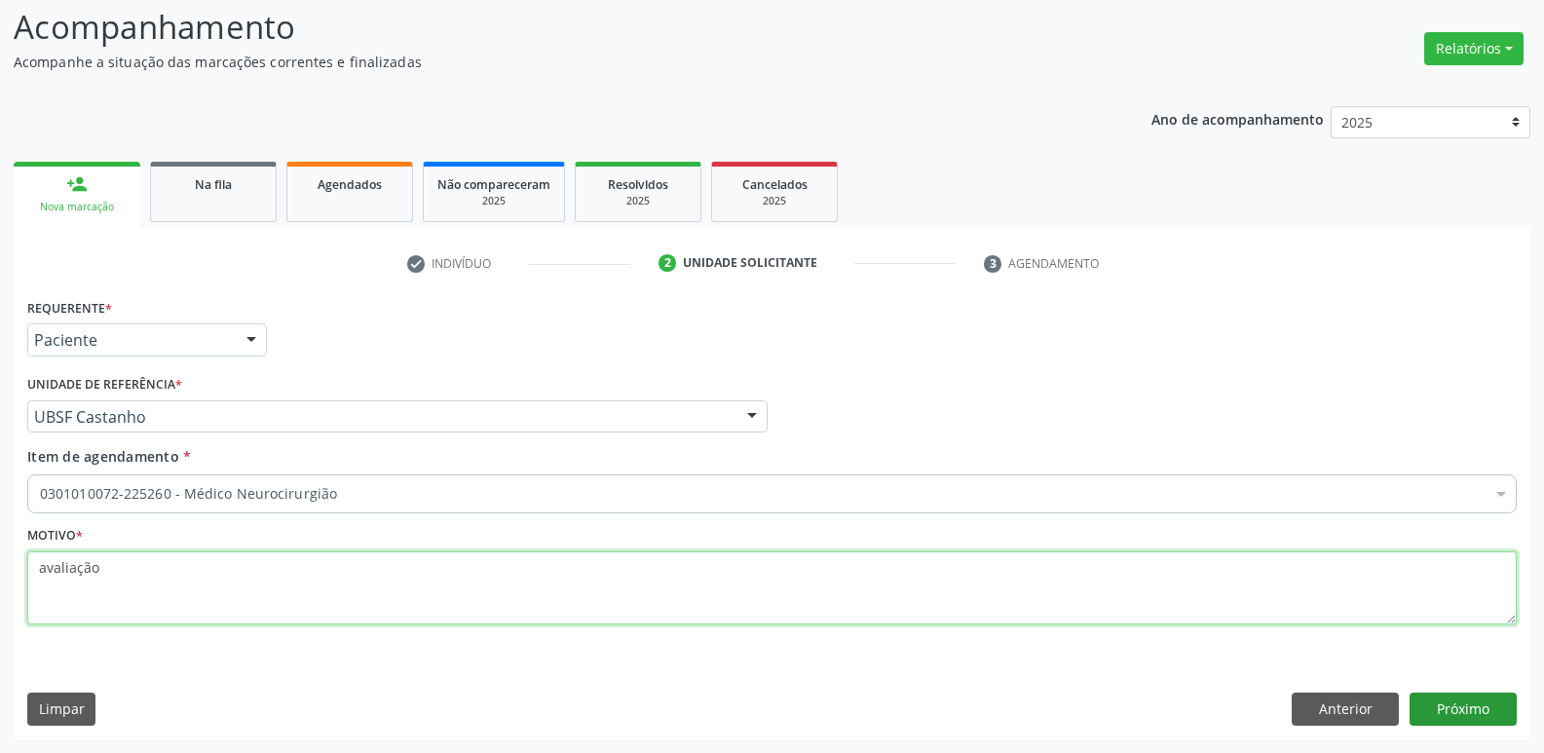
type textarea "avaliação"
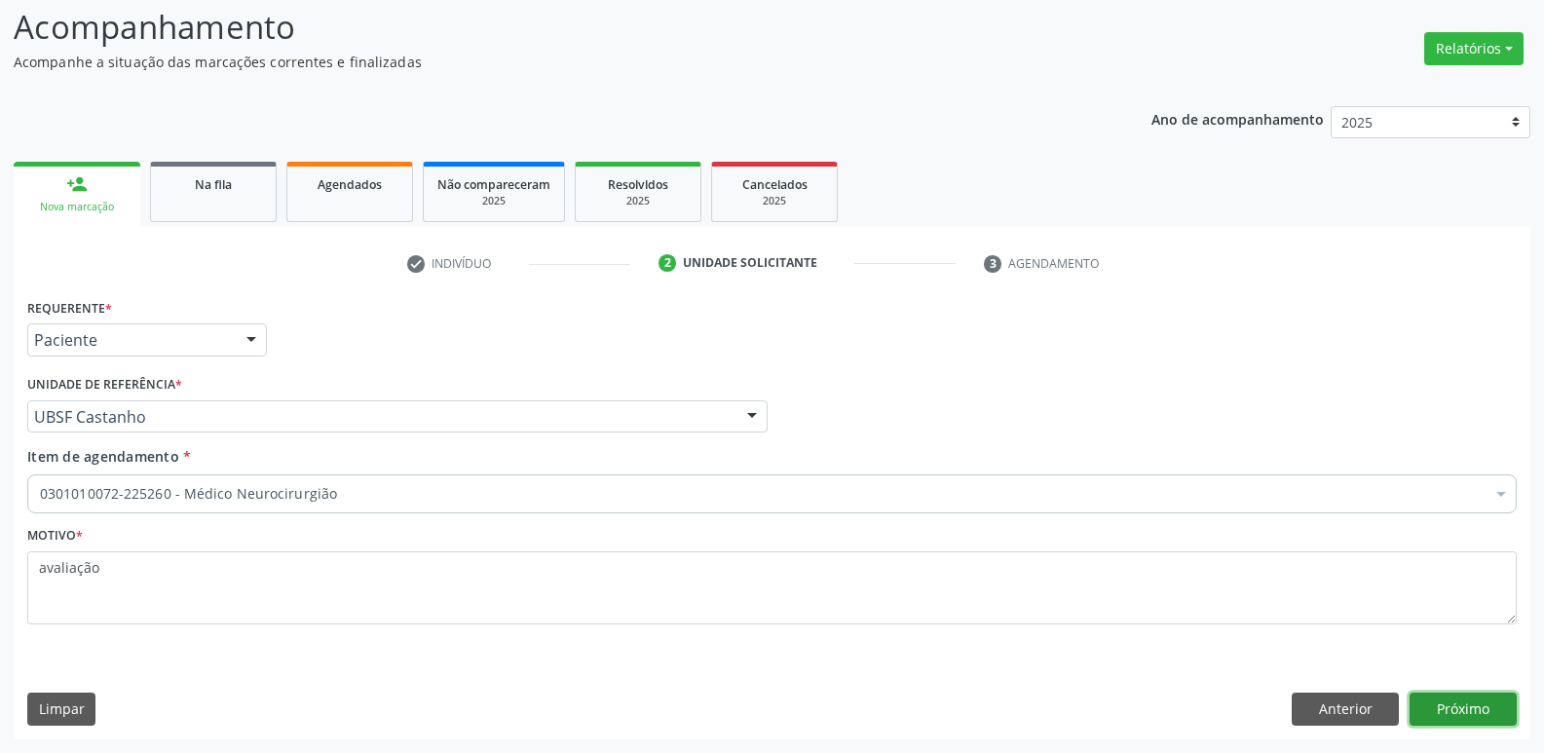
click at [1452, 706] on button "Próximo" at bounding box center [1463, 709] width 107 height 33
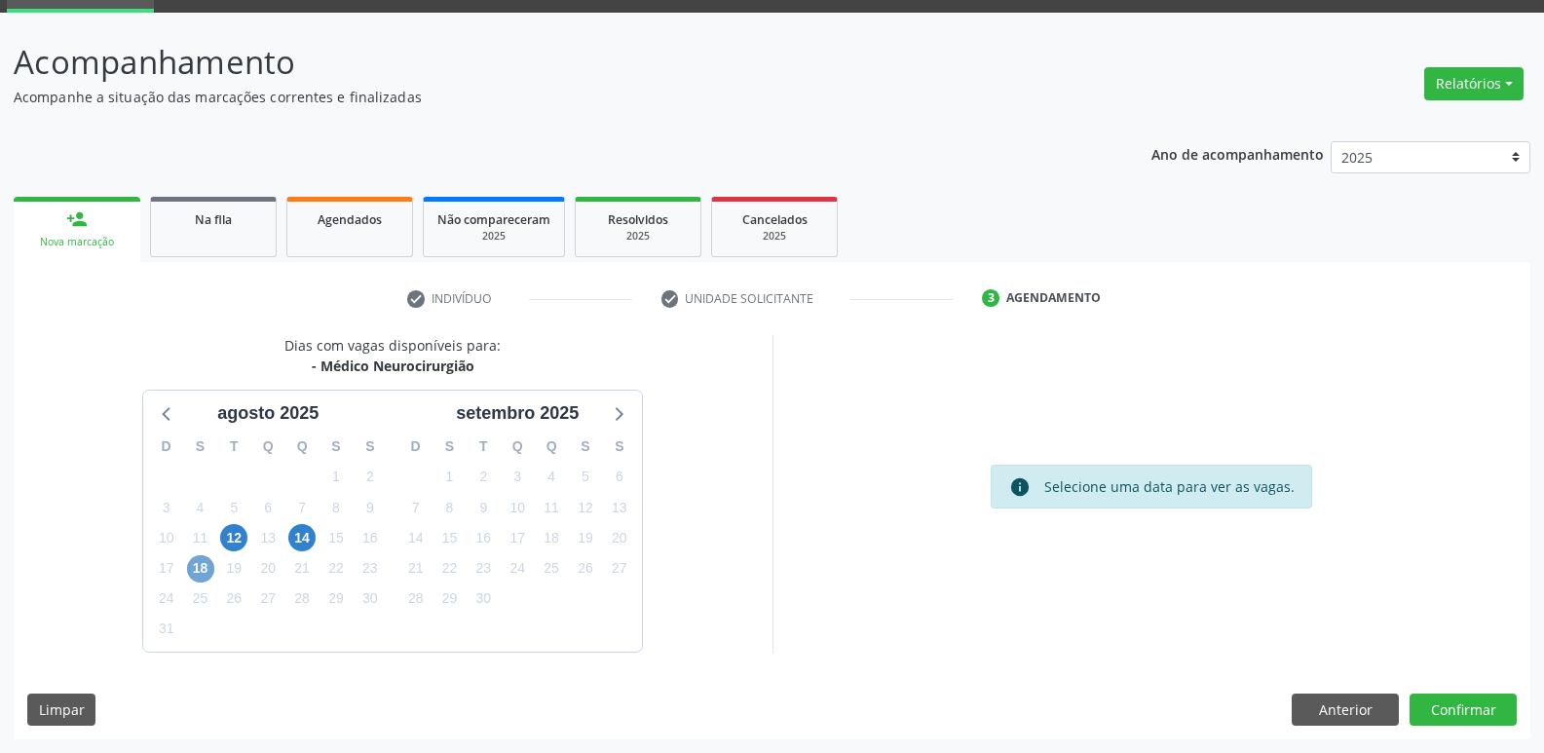
click at [194, 567] on span "18" at bounding box center [200, 568] width 27 height 27
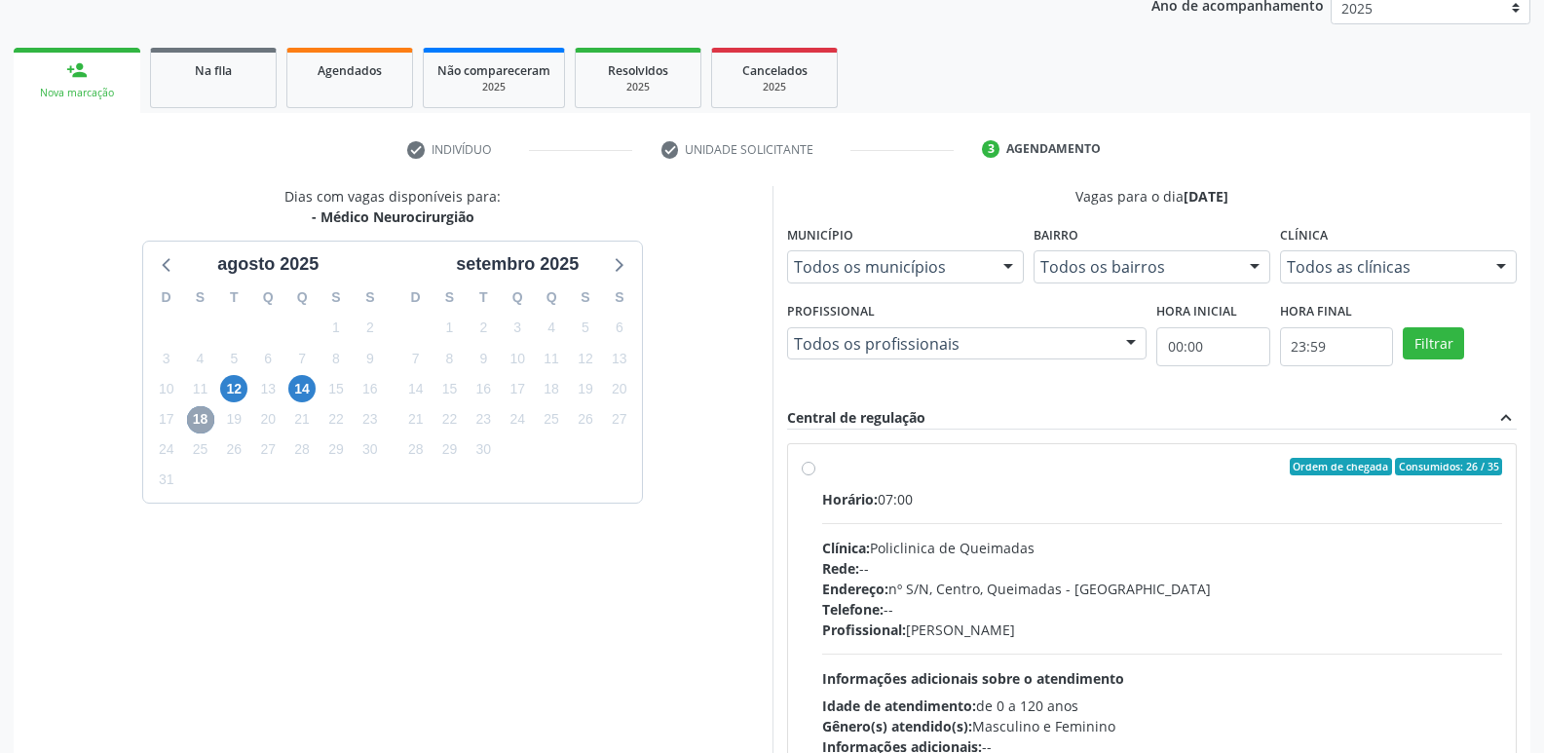
scroll to position [376, 0]
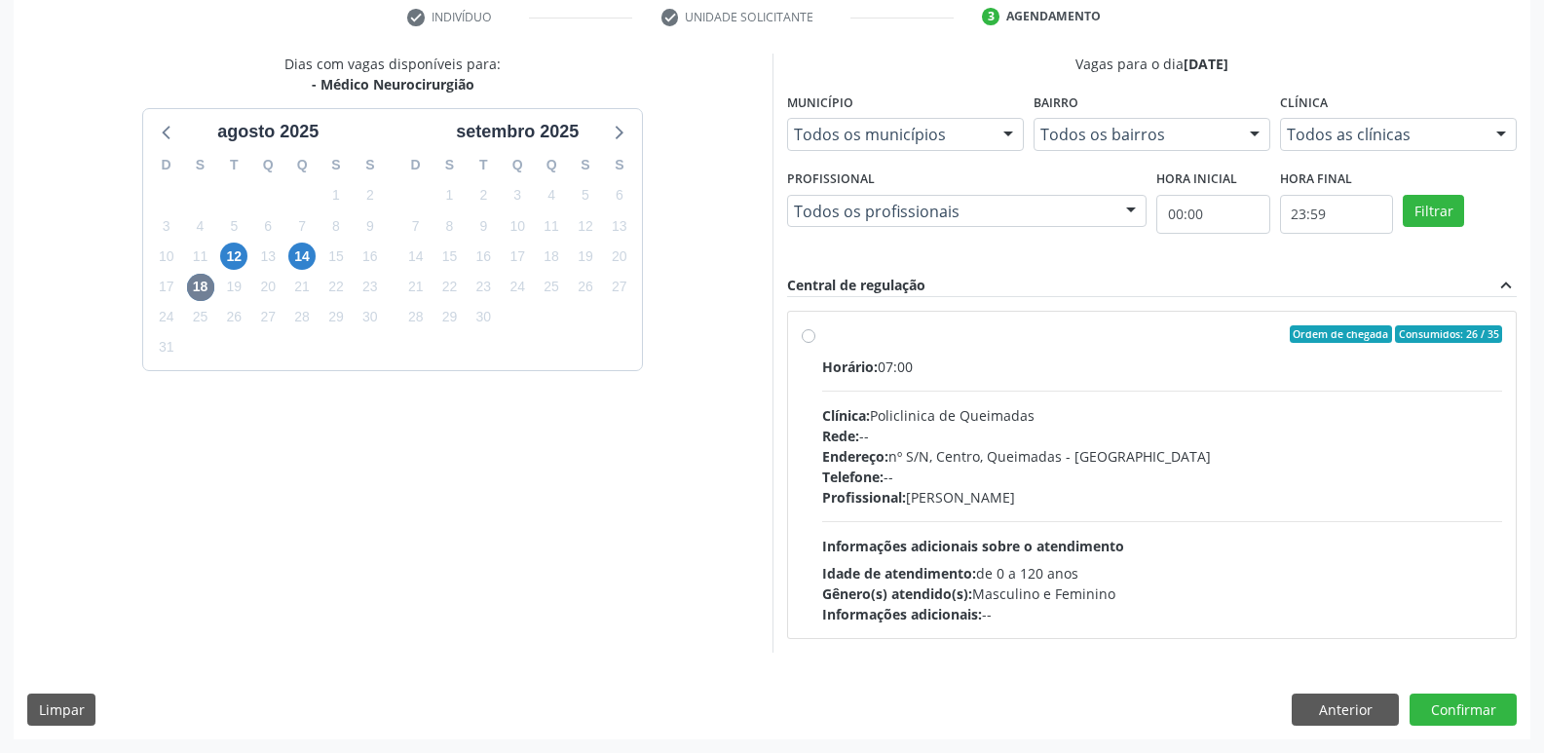
click at [1381, 482] on div "Telefone: --" at bounding box center [1162, 477] width 681 height 20
click at [815, 343] on input "Ordem de chegada Consumidos: 26 / 35 Horário: 07:00 Clínica: Policlinica de Que…" at bounding box center [809, 334] width 14 height 18
radio input "true"
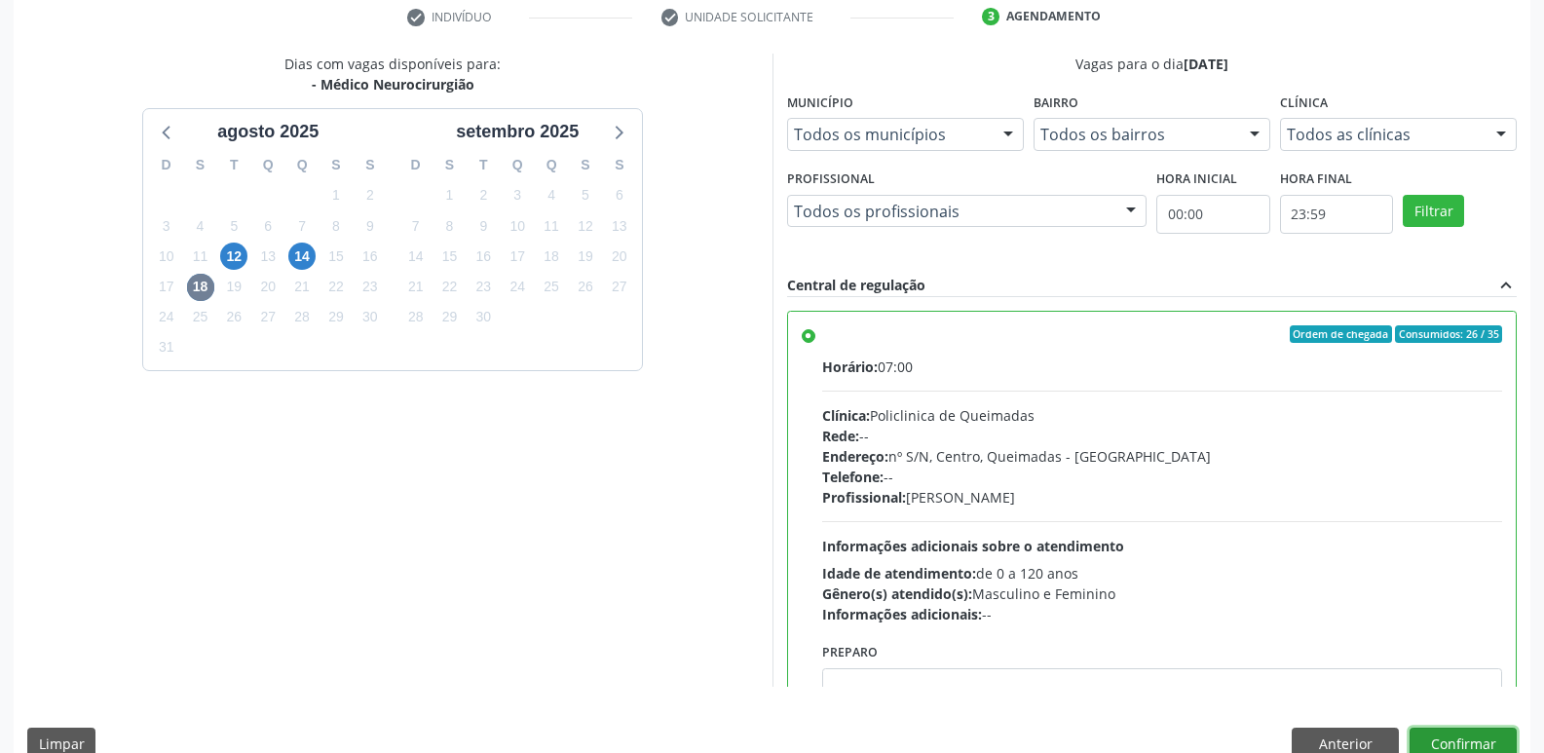
click at [1440, 739] on button "Confirmar" at bounding box center [1463, 744] width 107 height 33
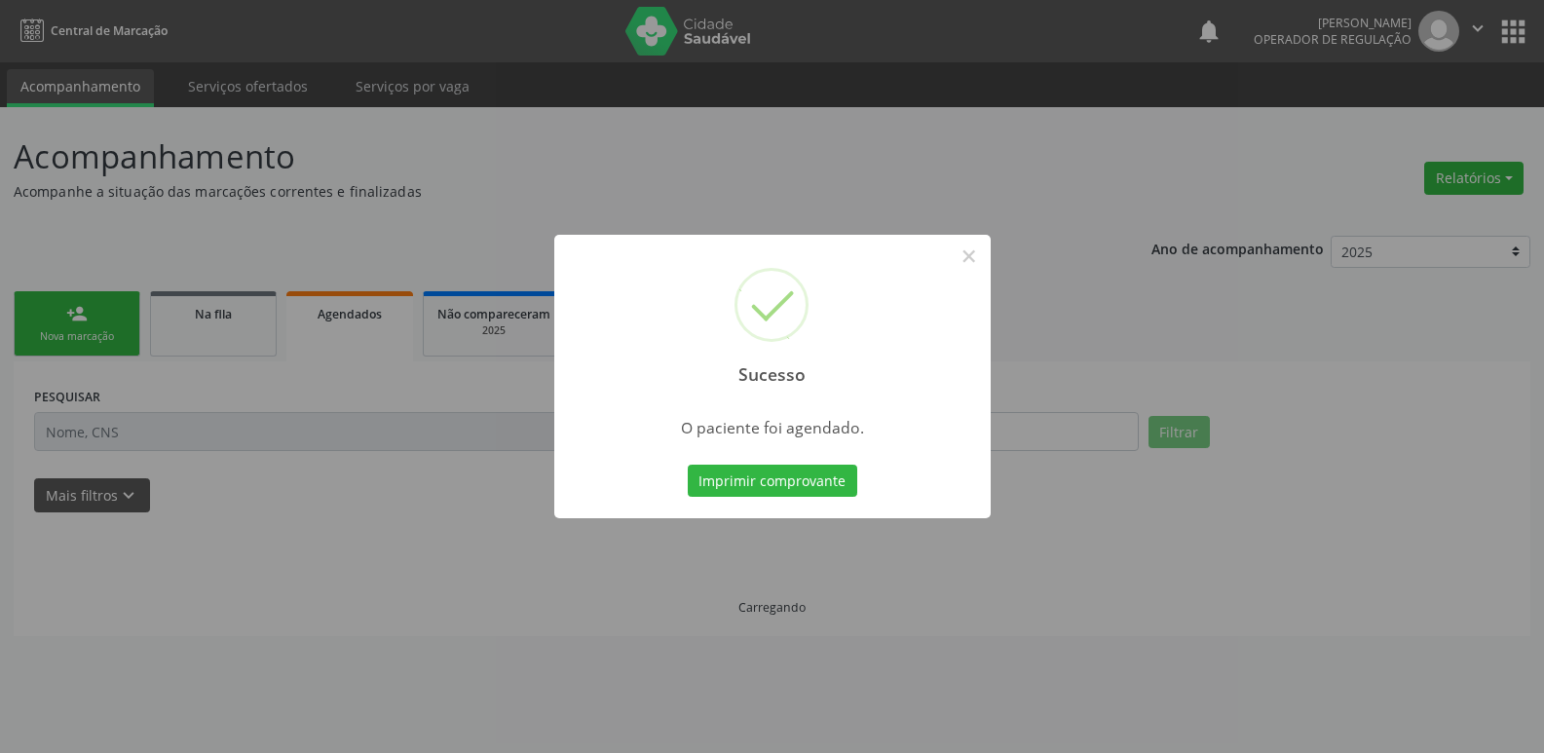
scroll to position [0, 0]
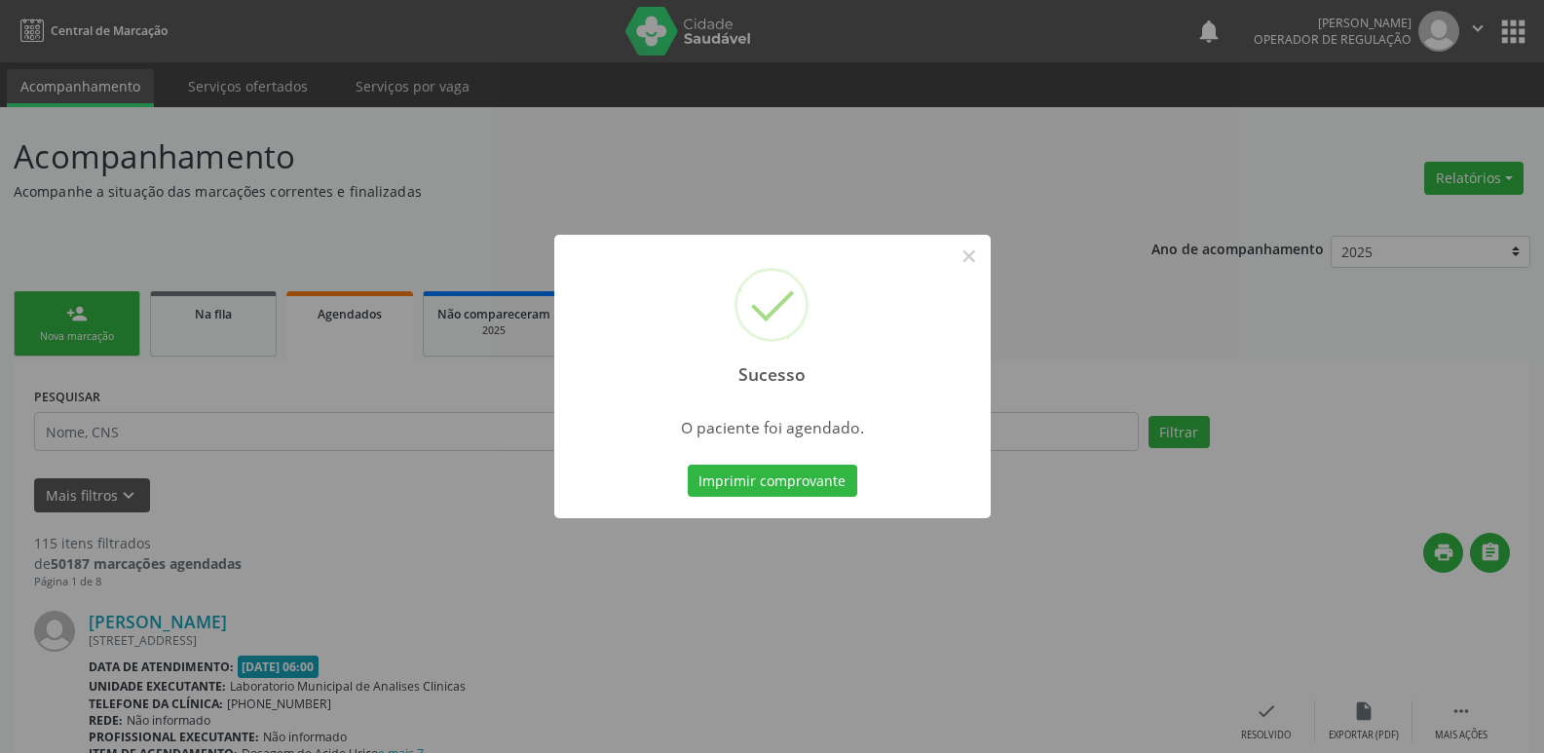
click at [688, 465] on button "Imprimir comprovante" at bounding box center [773, 481] width 170 height 33
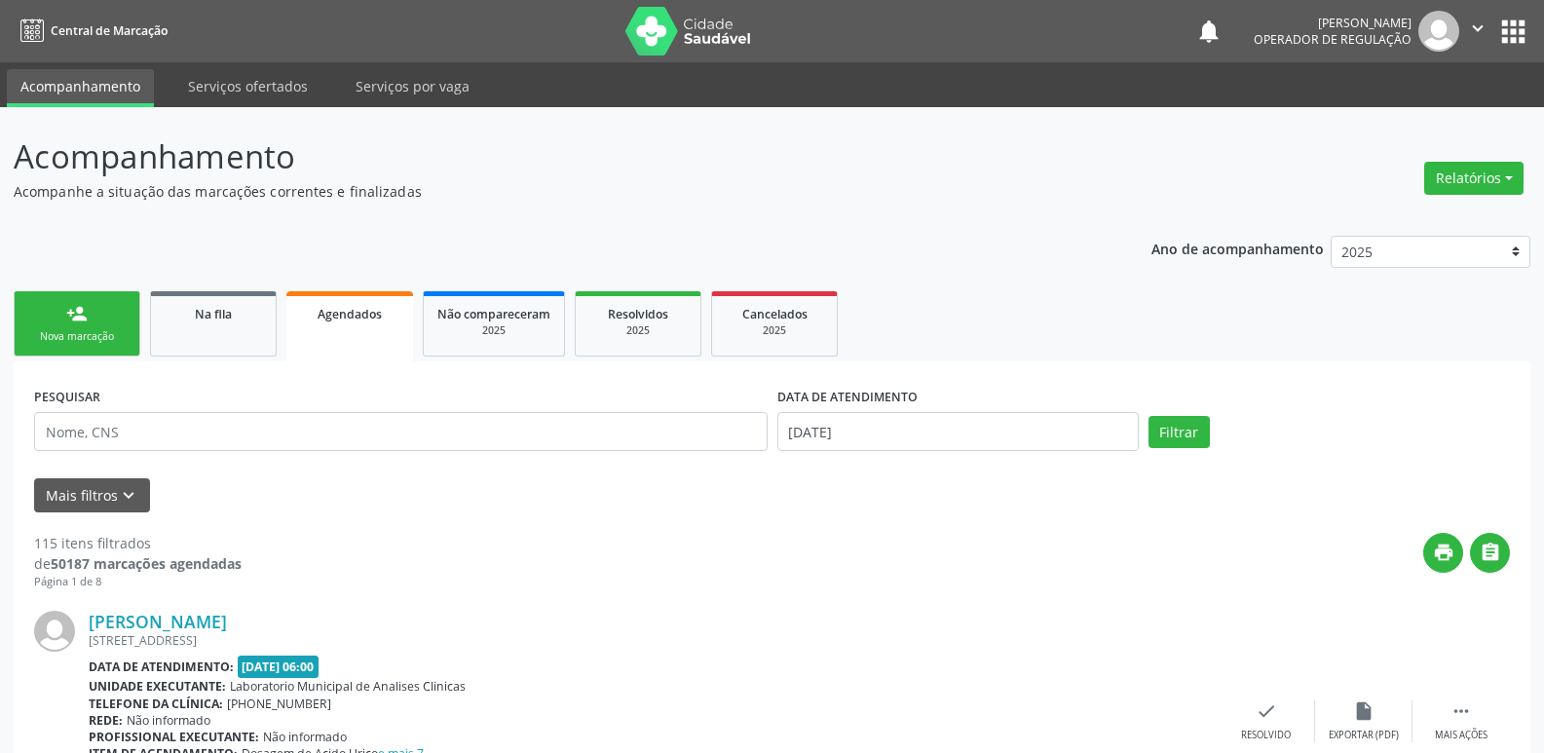
click at [85, 336] on div "Nova marcação" at bounding box center [76, 336] width 97 height 15
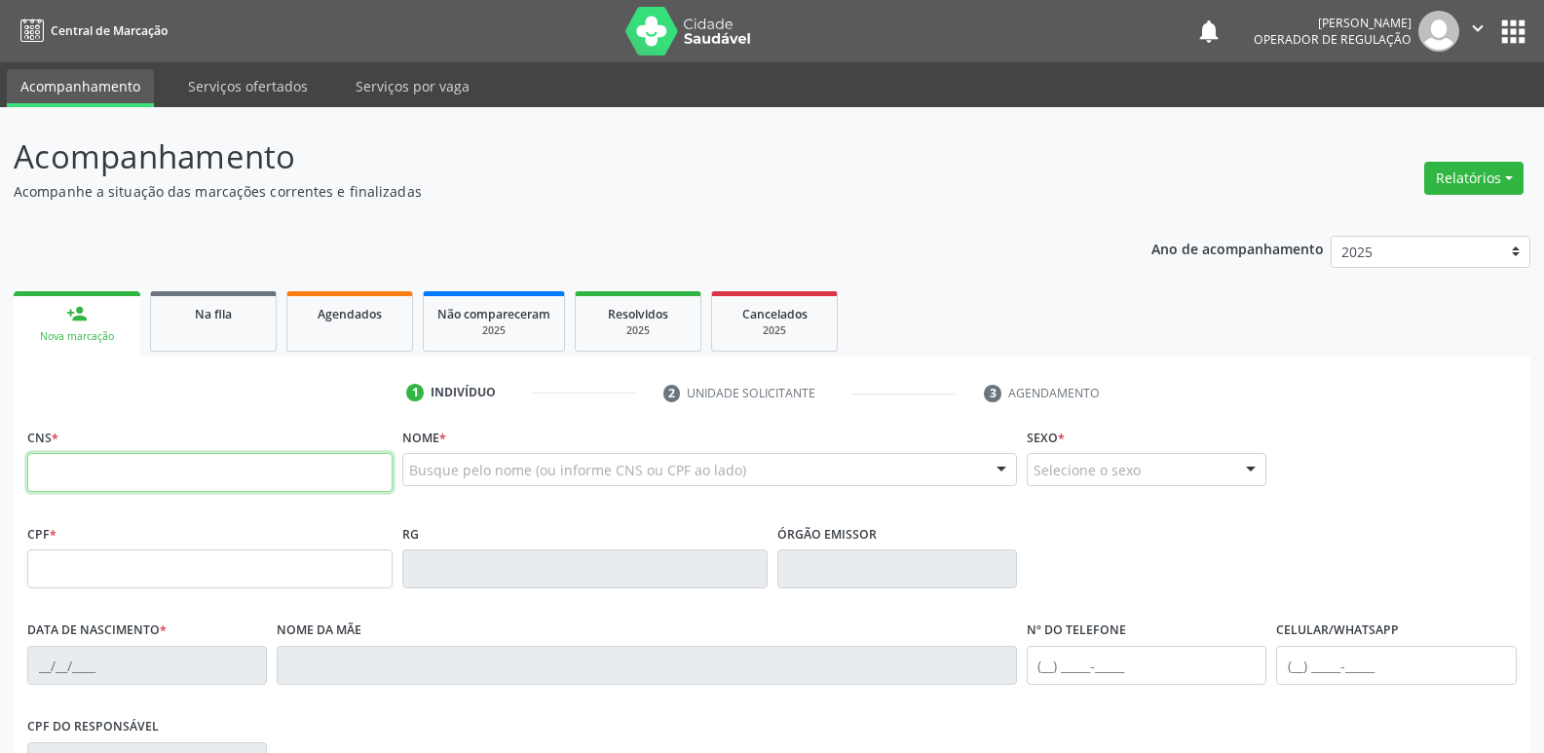
click at [96, 462] on input "text" at bounding box center [209, 472] width 365 height 39
type input "702 3061 8203 2713"
type input "095.827.074-02"
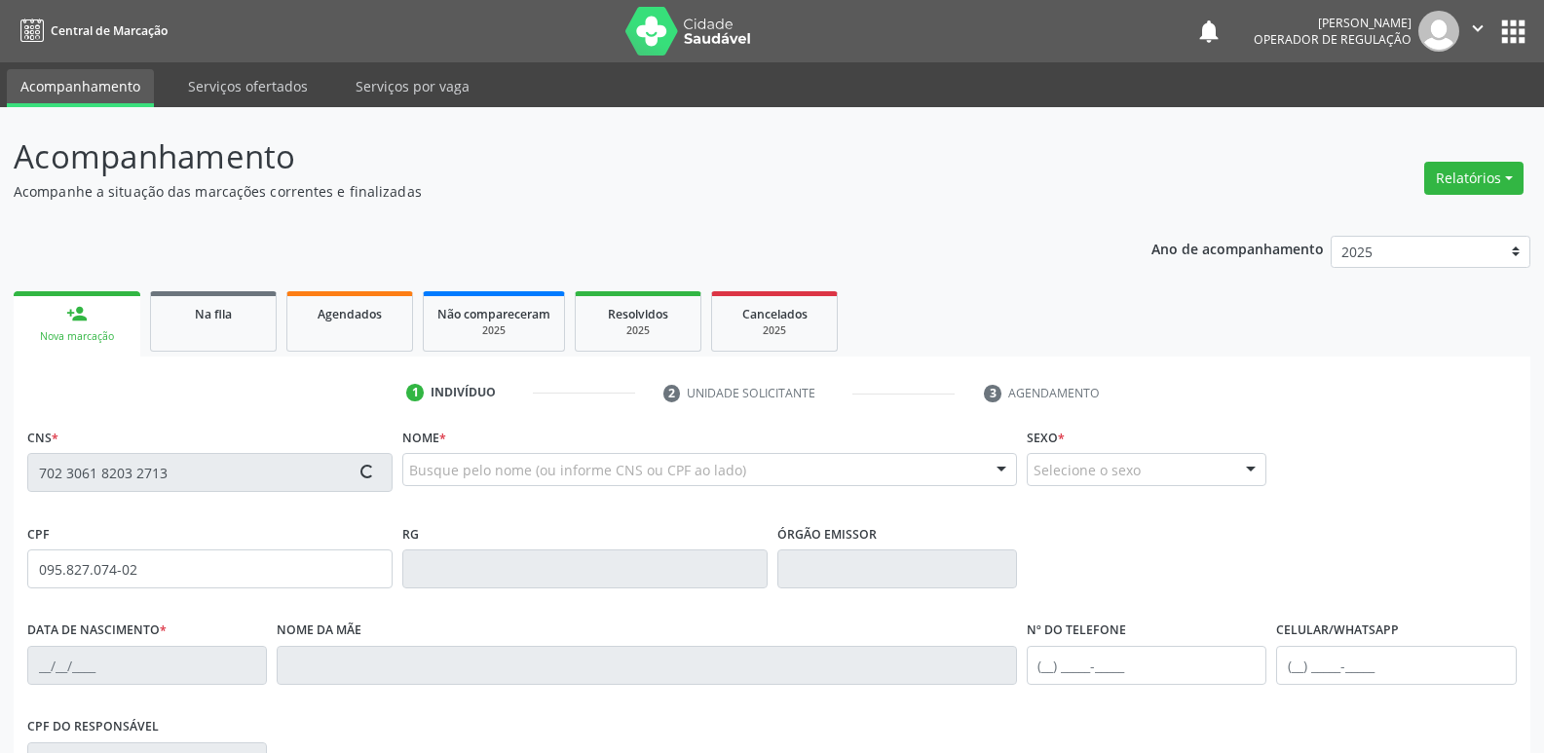
type input "23/02/1987"
type input "Marlete Valentim da Silva"
type input "(83) 99158-0446"
type input "14"
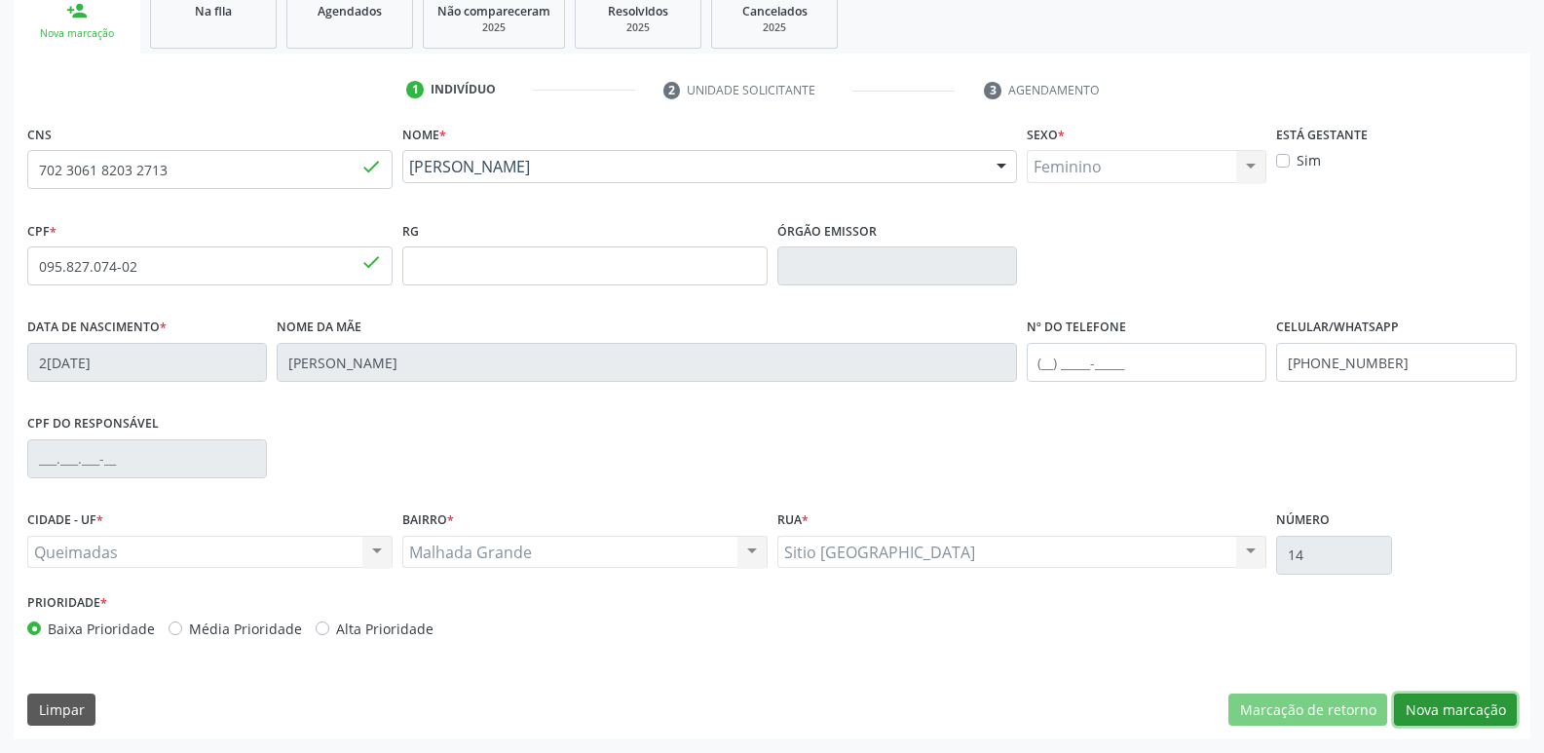
click at [1430, 704] on button "Nova marcação" at bounding box center [1455, 710] width 123 height 33
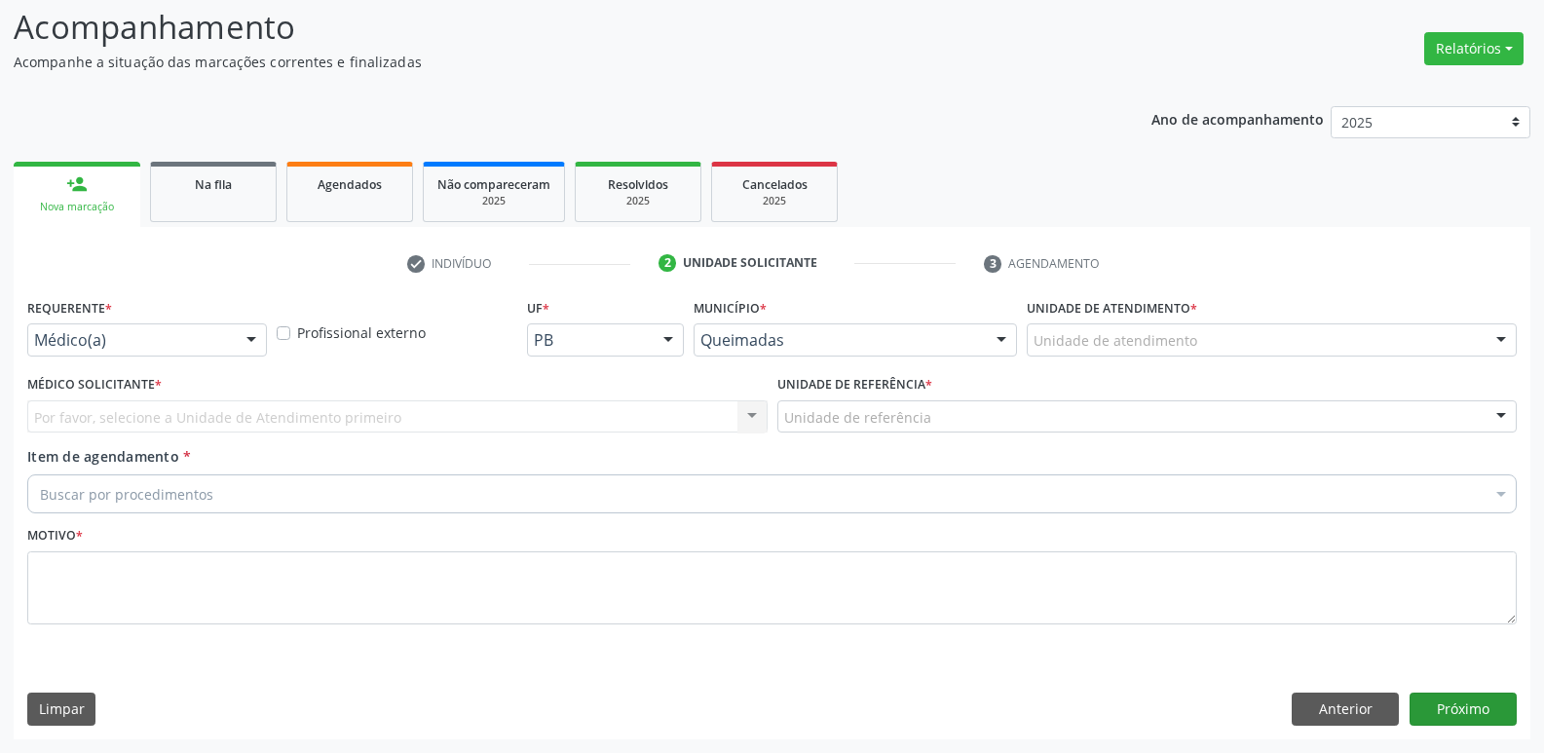
scroll to position [130, 0]
drag, startPoint x: 91, startPoint y: 332, endPoint x: 105, endPoint y: 437, distance: 106.2
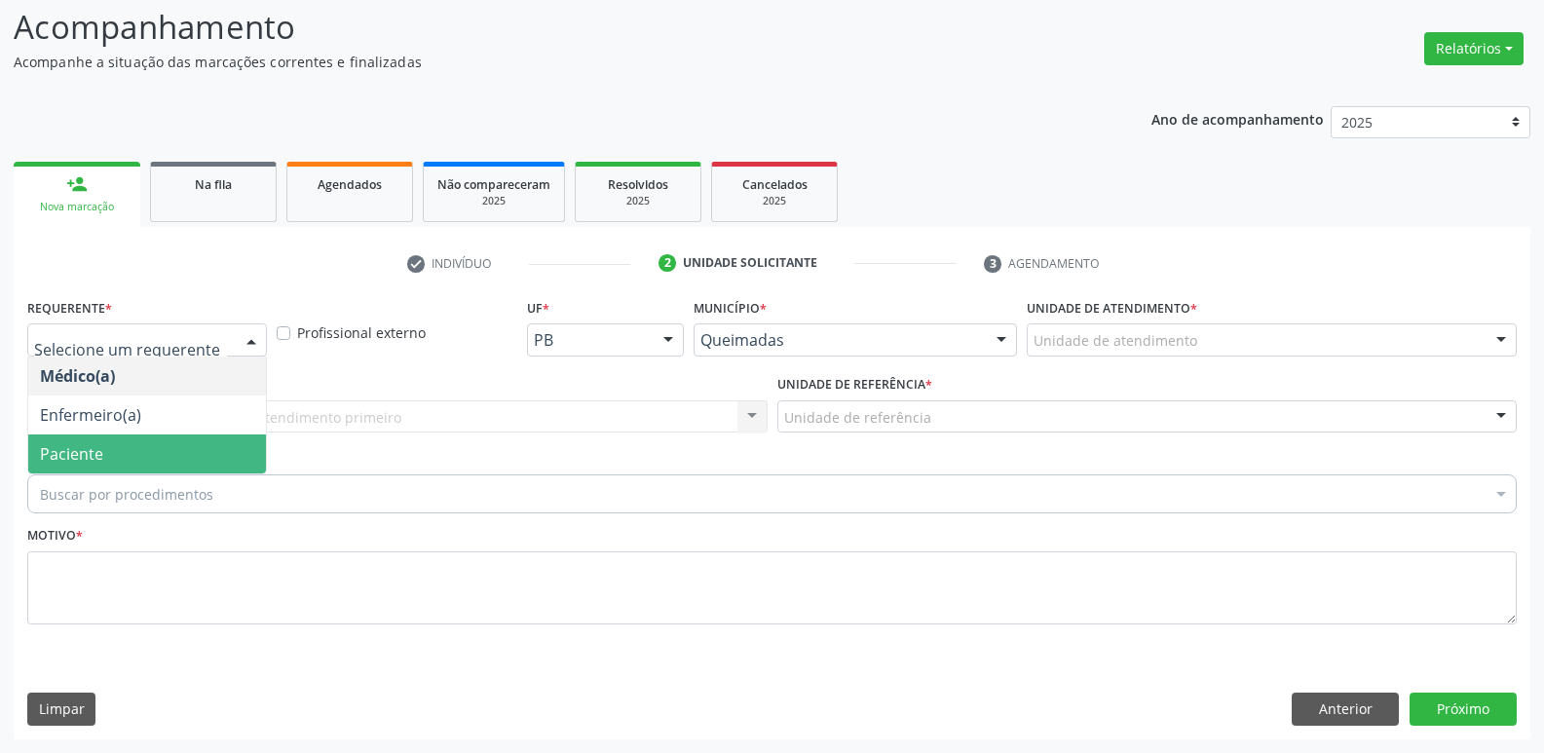
click at [111, 441] on span "Paciente" at bounding box center [147, 453] width 238 height 39
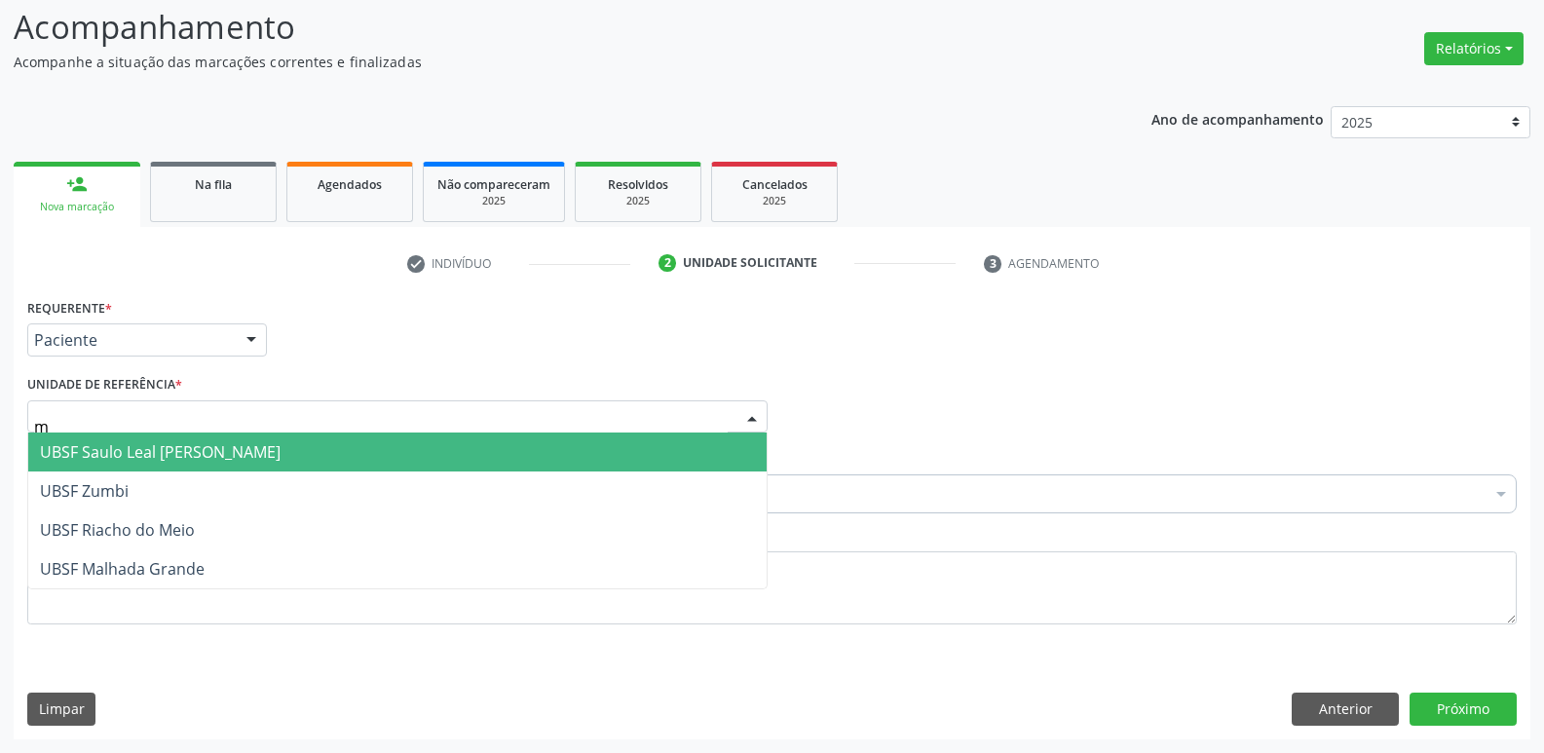
type input "ma"
click at [152, 427] on input "ma" at bounding box center [381, 426] width 694 height 39
click at [145, 446] on span "UBSF Malhada Grande" at bounding box center [122, 451] width 165 height 21
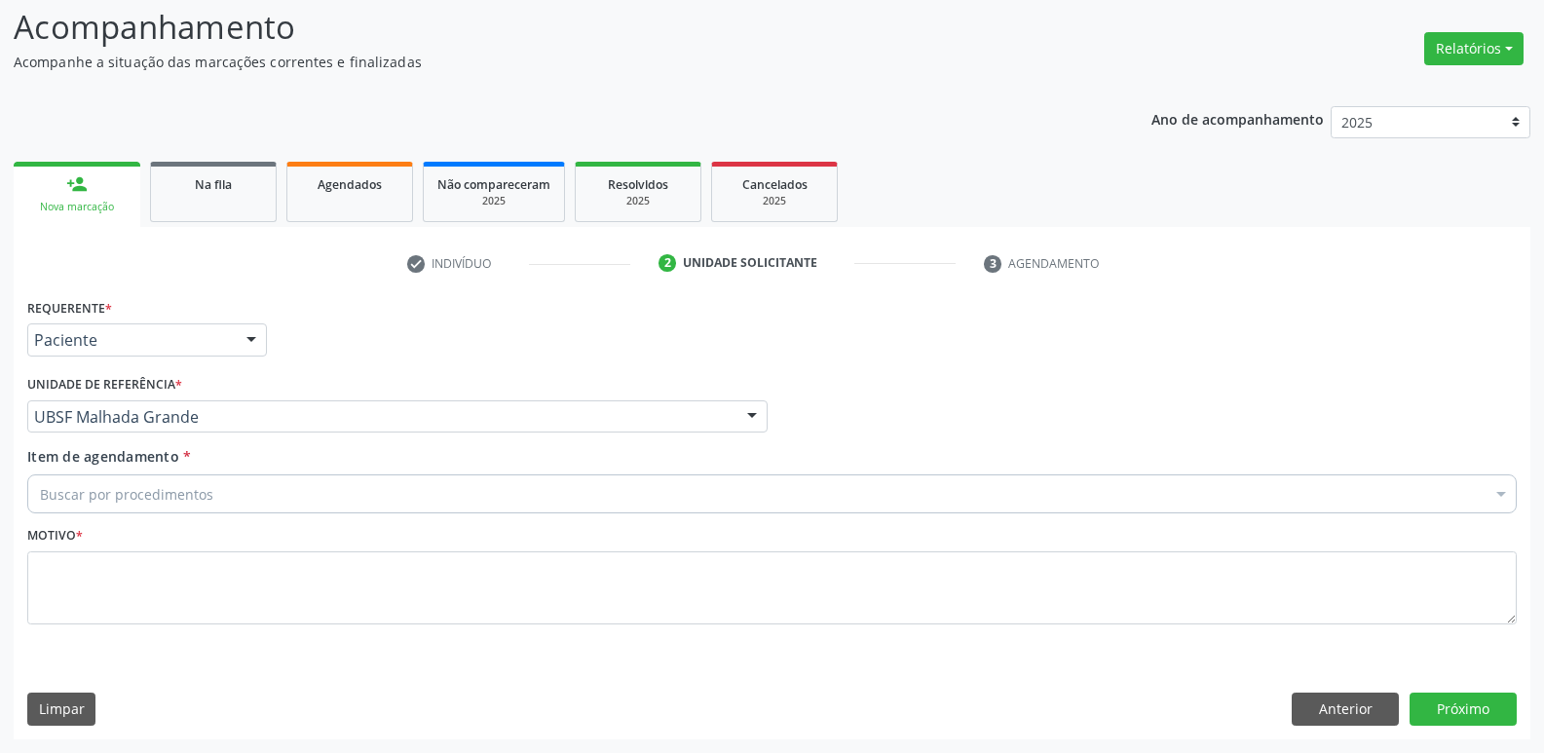
click at [153, 481] on div "Buscar por procedimentos" at bounding box center [772, 493] width 1490 height 39
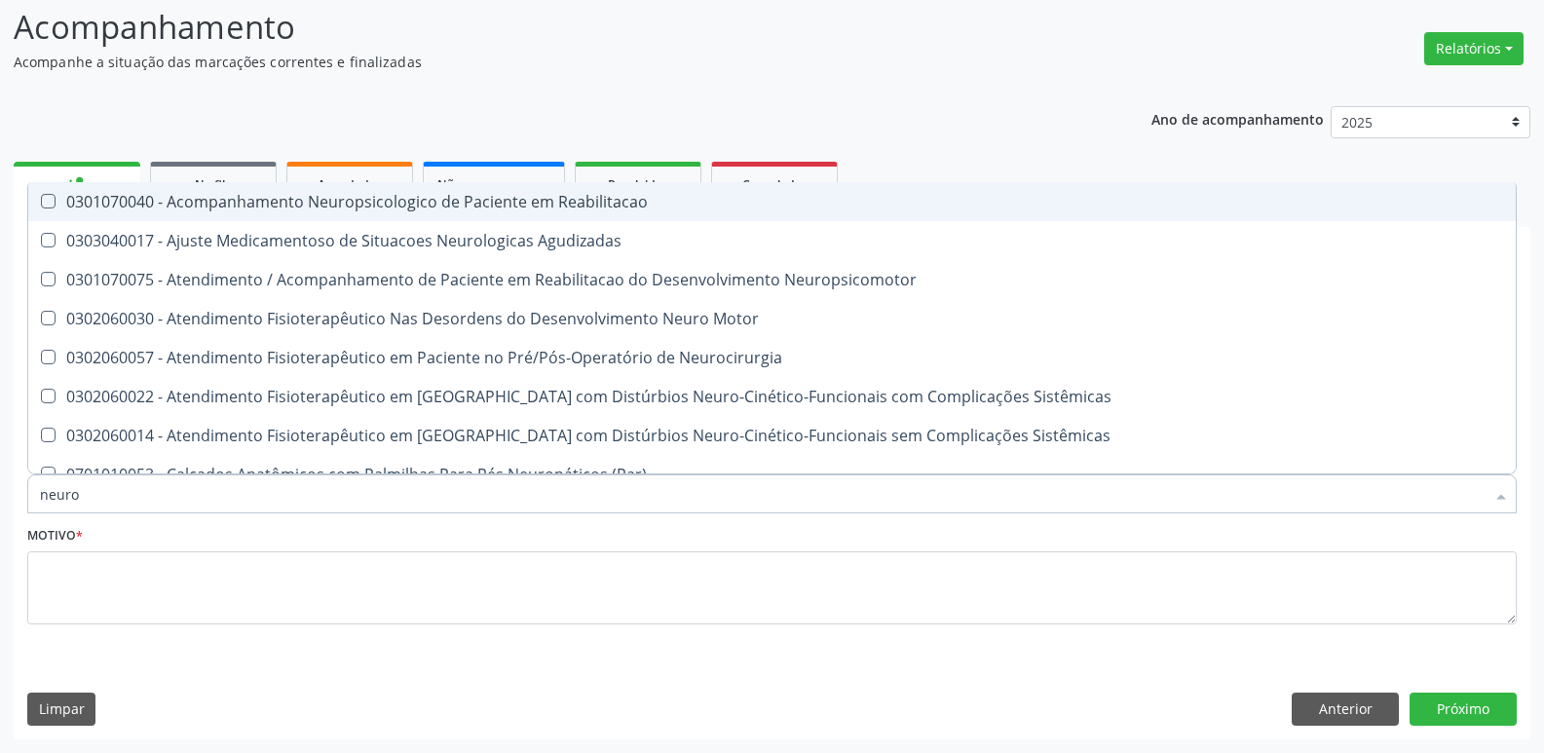
type input "neuroc"
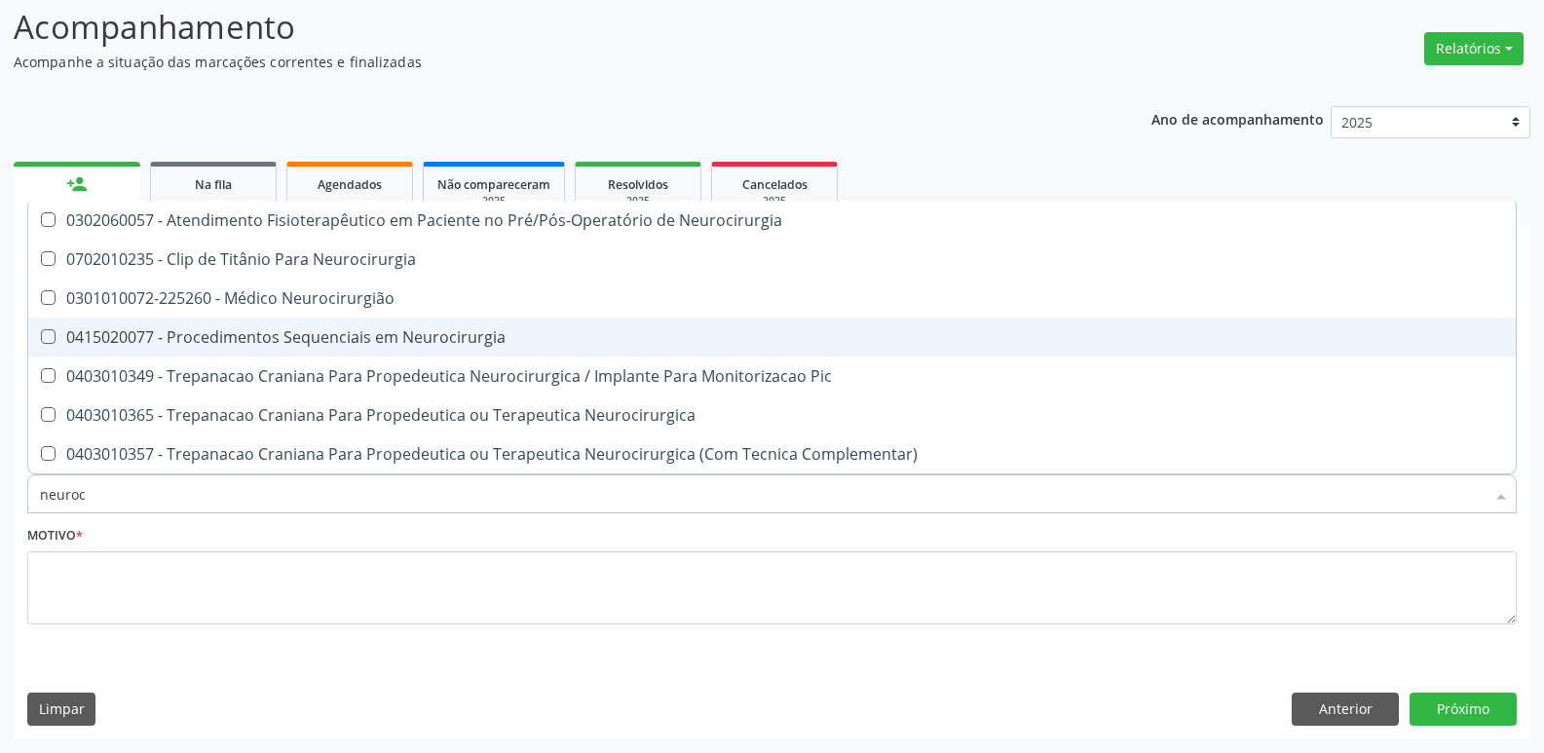
click at [282, 319] on span "0415020077 - Procedimentos Sequenciais em Neurocirurgia" at bounding box center [772, 337] width 1488 height 39
checkbox Neurocirurgia "true"
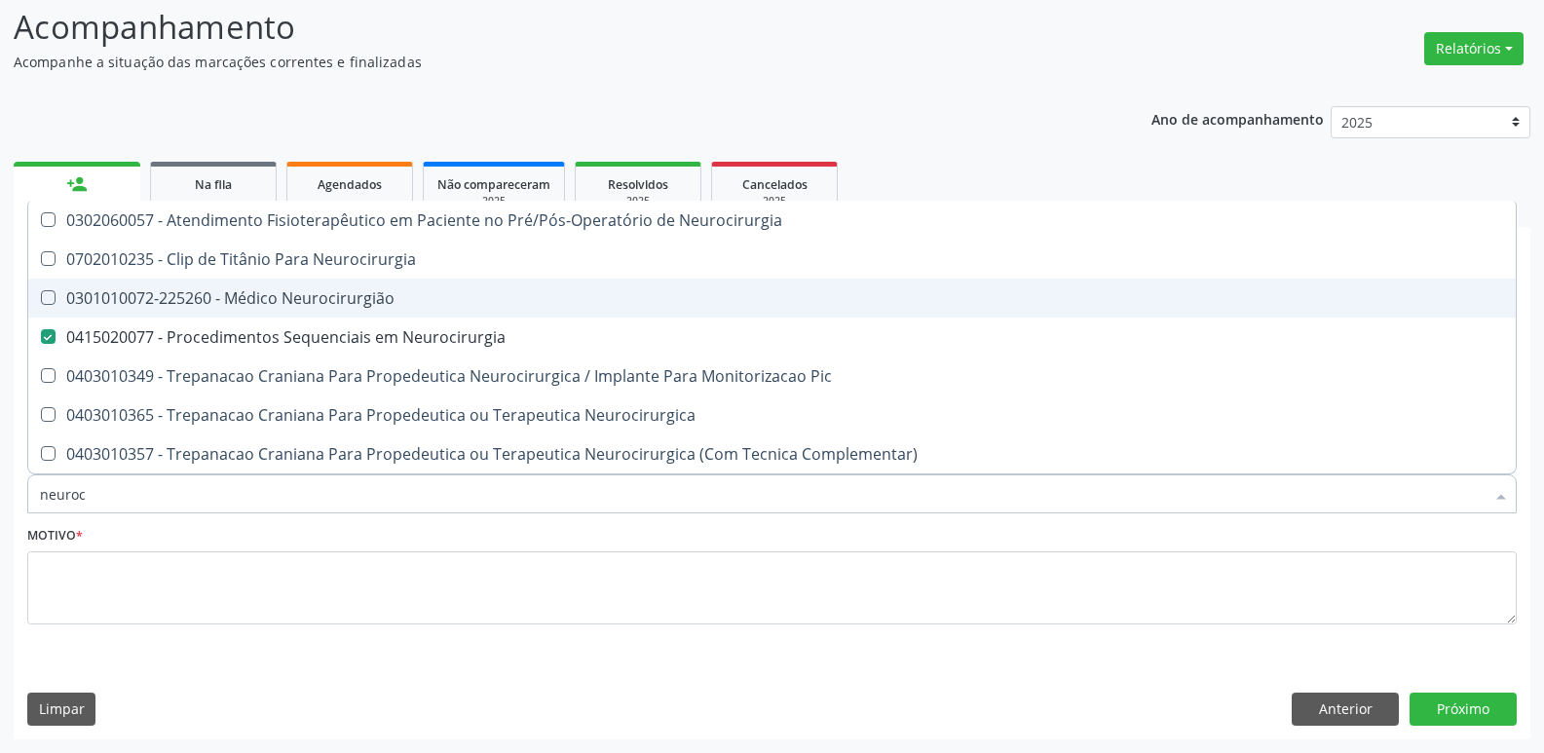
click at [303, 296] on div "0301010072-225260 - Médico Neurocirurgião" at bounding box center [772, 298] width 1464 height 16
checkbox Neurocirurgião "true"
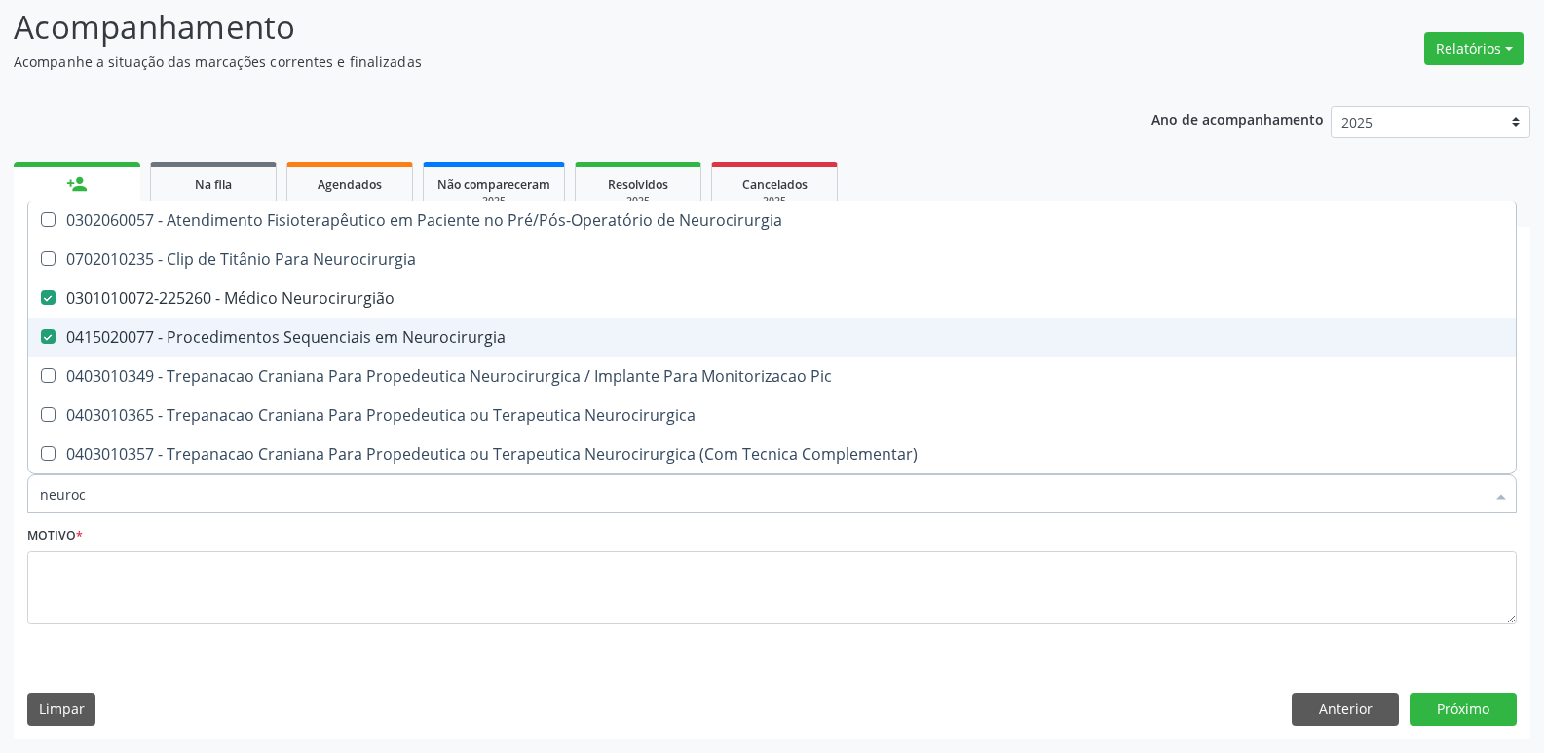
click at [297, 335] on div "0415020077 - Procedimentos Sequenciais em Neurocirurgia" at bounding box center [772, 337] width 1464 height 16
checkbox Neurocirurgia "false"
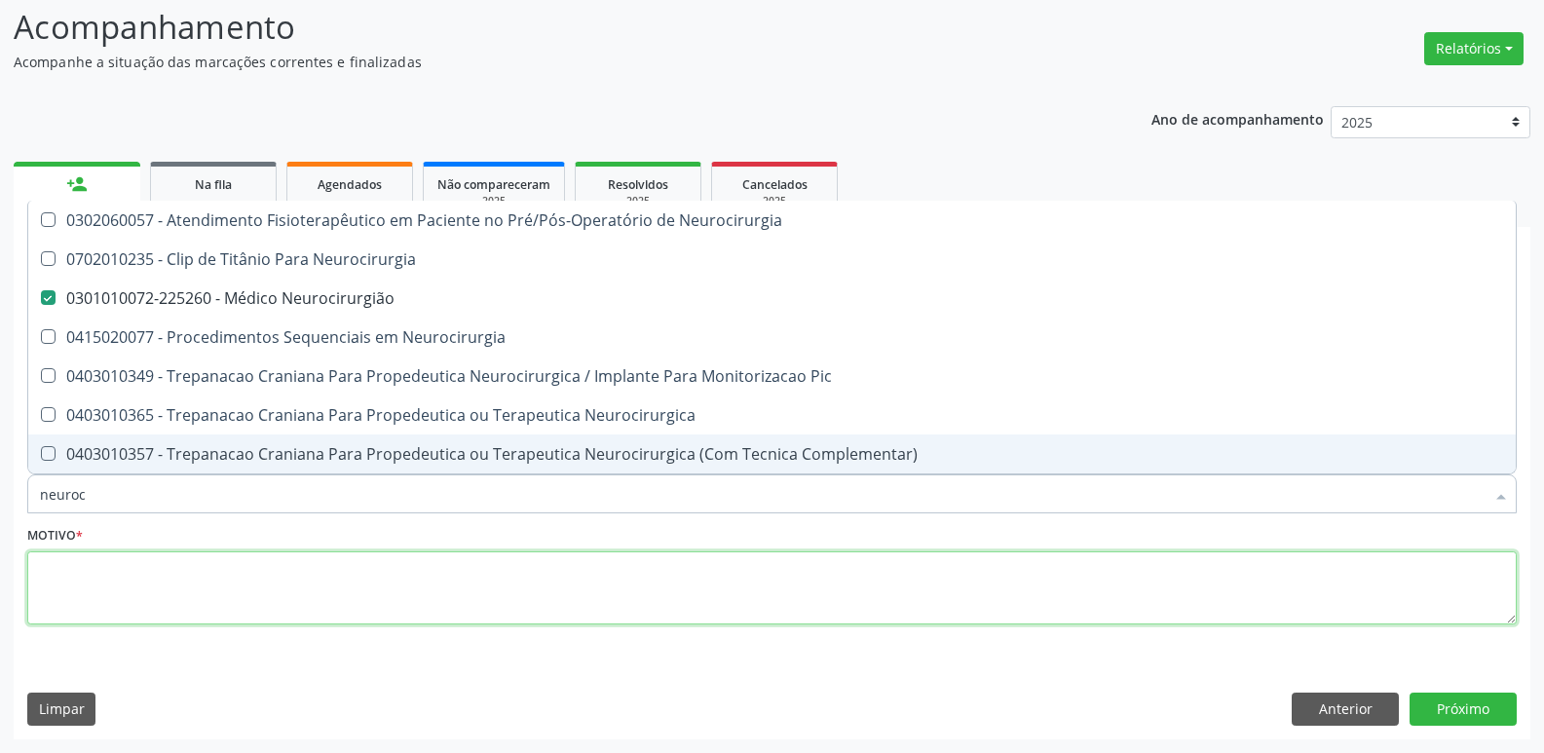
click at [134, 601] on textarea at bounding box center [772, 588] width 1490 height 74
checkbox Neurocirurgia "true"
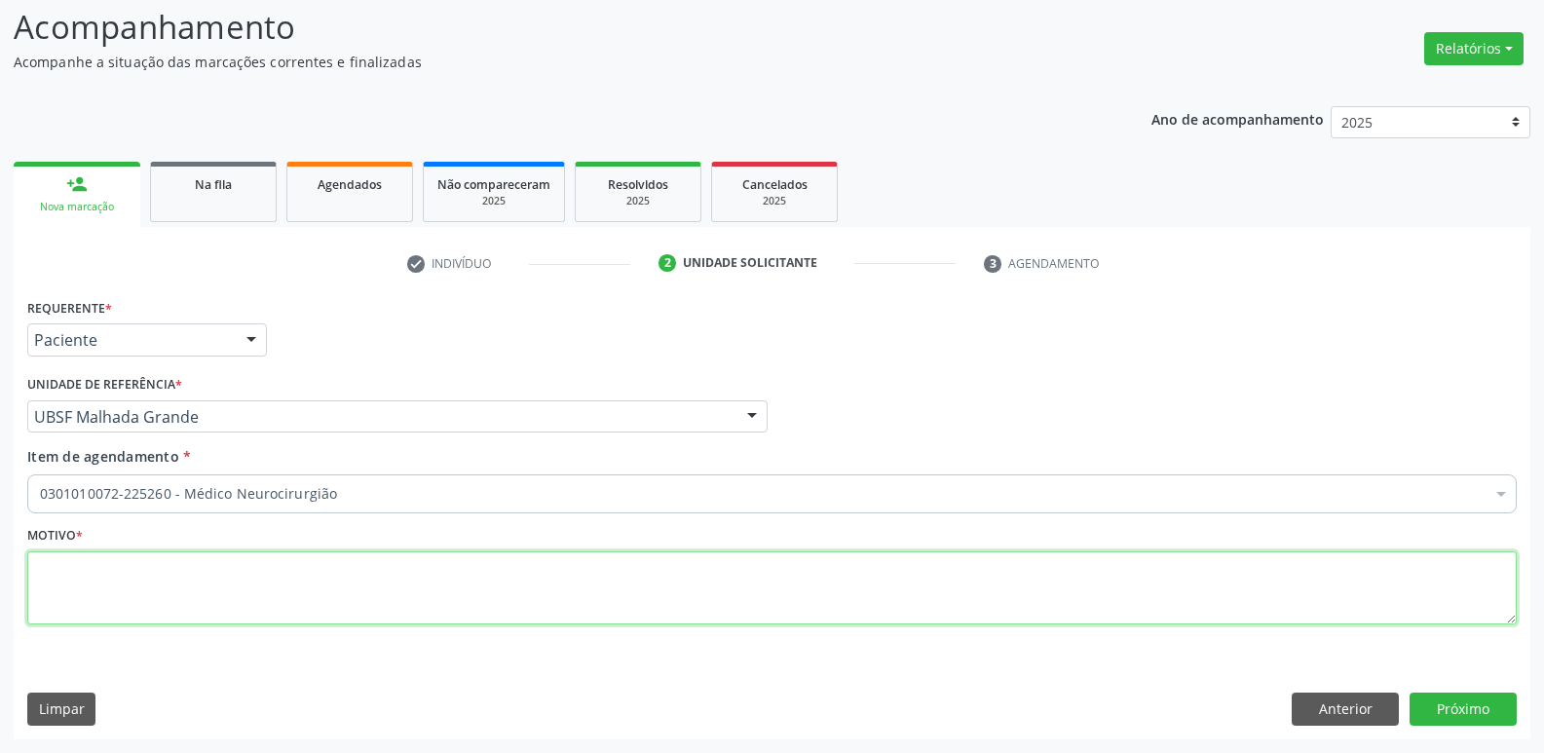
paste textarea "a"
drag, startPoint x: 248, startPoint y: 606, endPoint x: 0, endPoint y: 606, distance: 248.4
click at [0, 606] on div "Acompanhamento Acompanhe a situação das marcações correntes e finalizadas Relat…" at bounding box center [772, 365] width 1544 height 775
type textarea "avaliação"
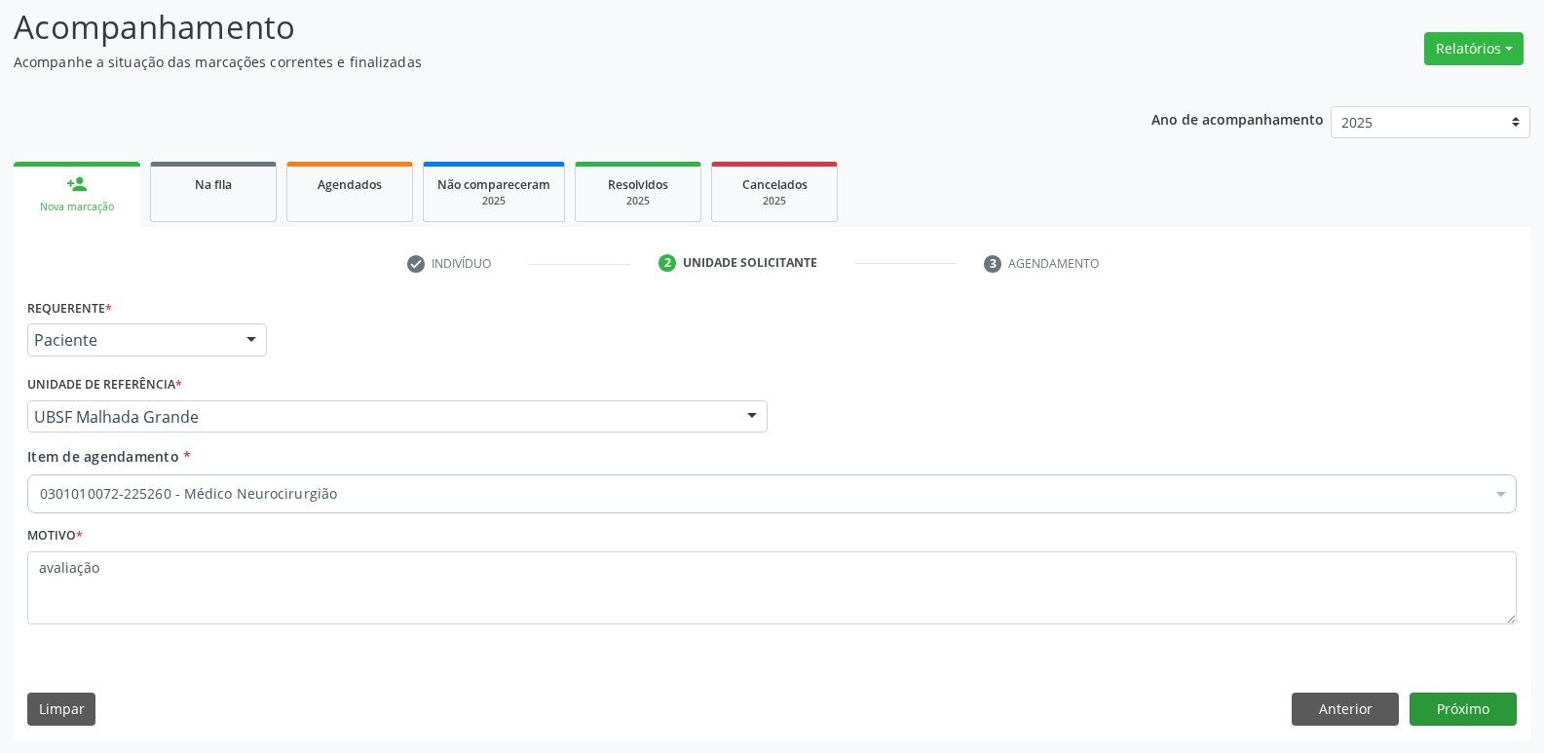
drag, startPoint x: 1494, startPoint y: 684, endPoint x: 1488, endPoint y: 696, distance: 13.5
click at [1493, 687] on div "Requerente * Paciente Médico(a) Enfermeiro(a) Paciente Nenhum resultado encontr…" at bounding box center [772, 515] width 1517 height 445
click at [1487, 698] on button "Próximo" at bounding box center [1463, 709] width 107 height 33
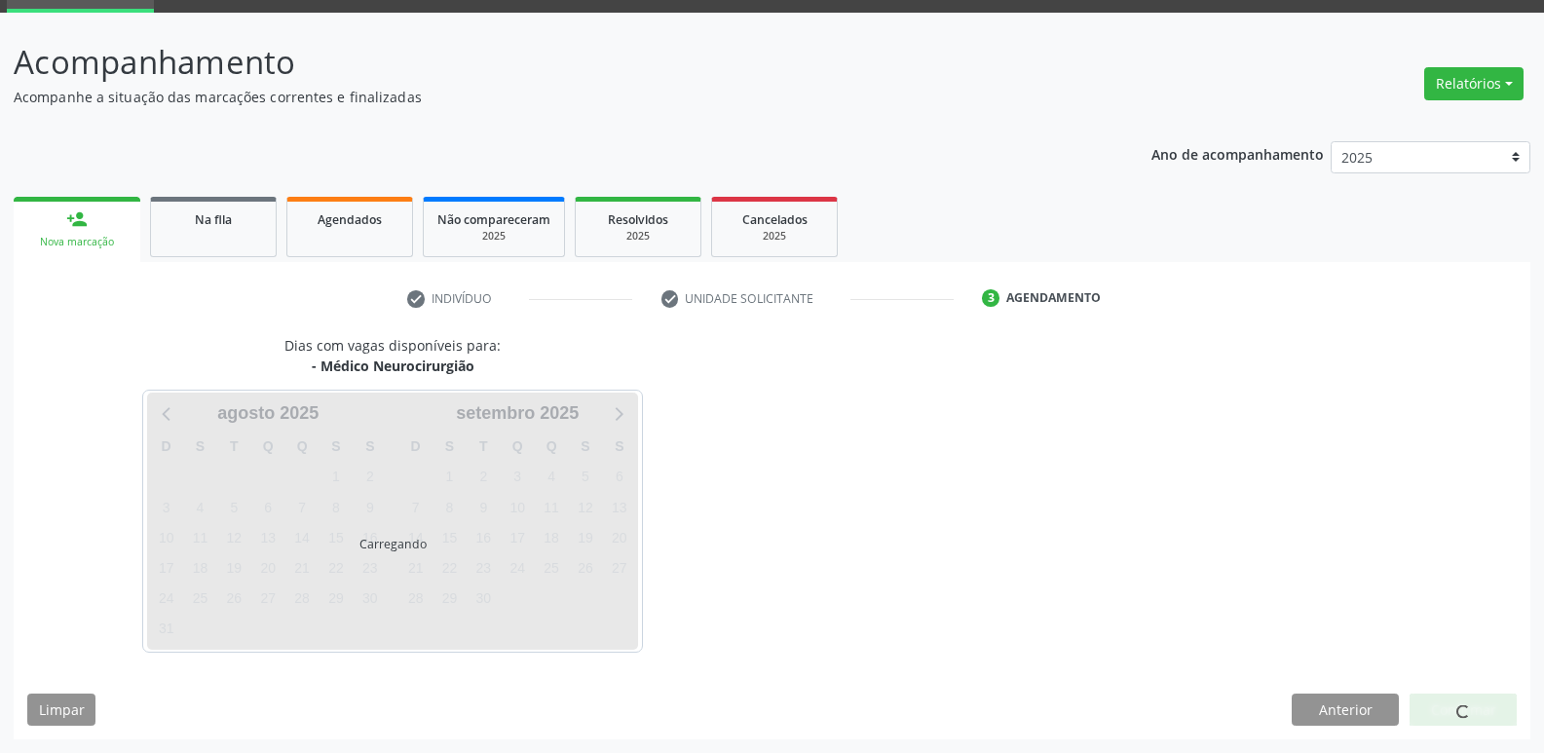
scroll to position [94, 0]
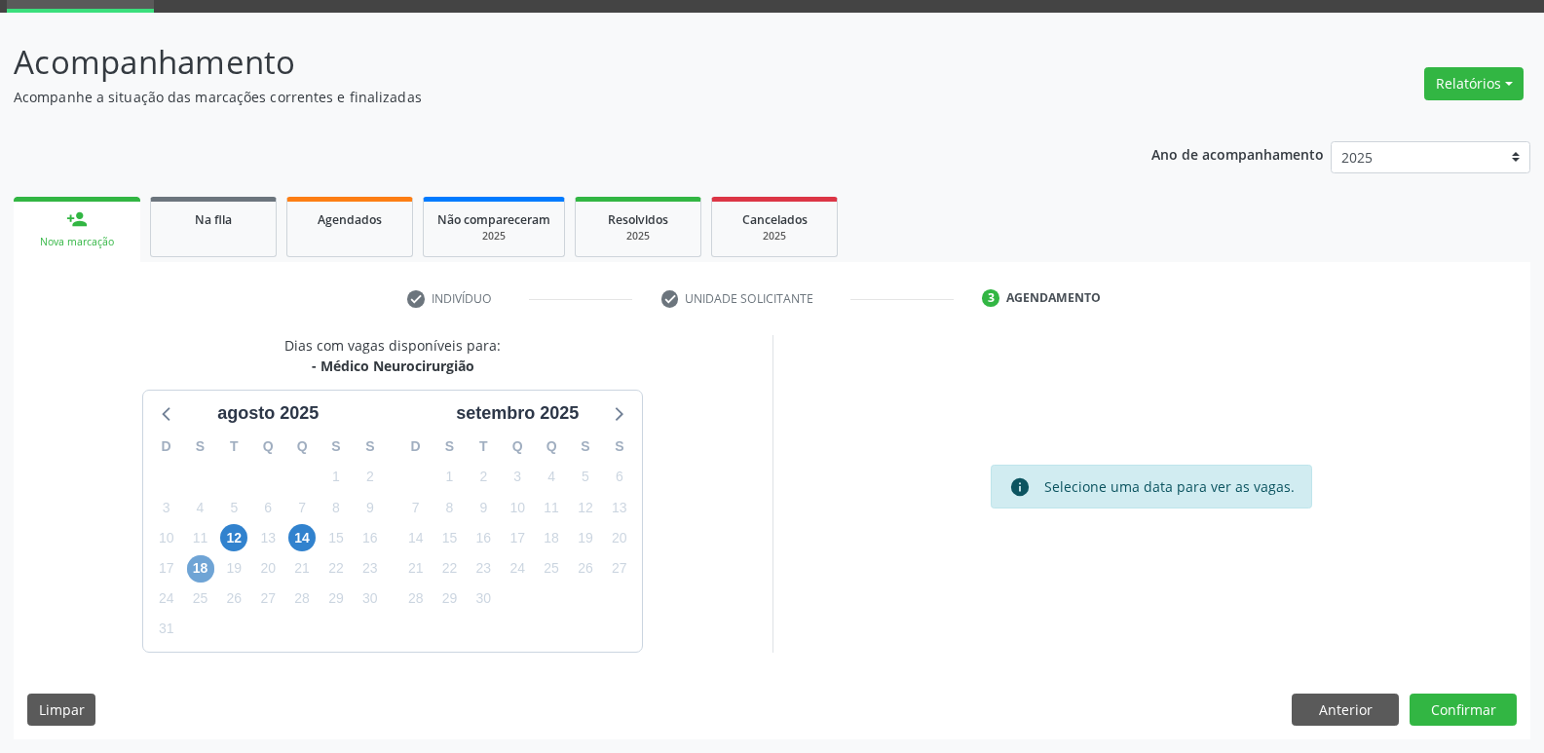
click at [199, 570] on span "18" at bounding box center [200, 568] width 27 height 27
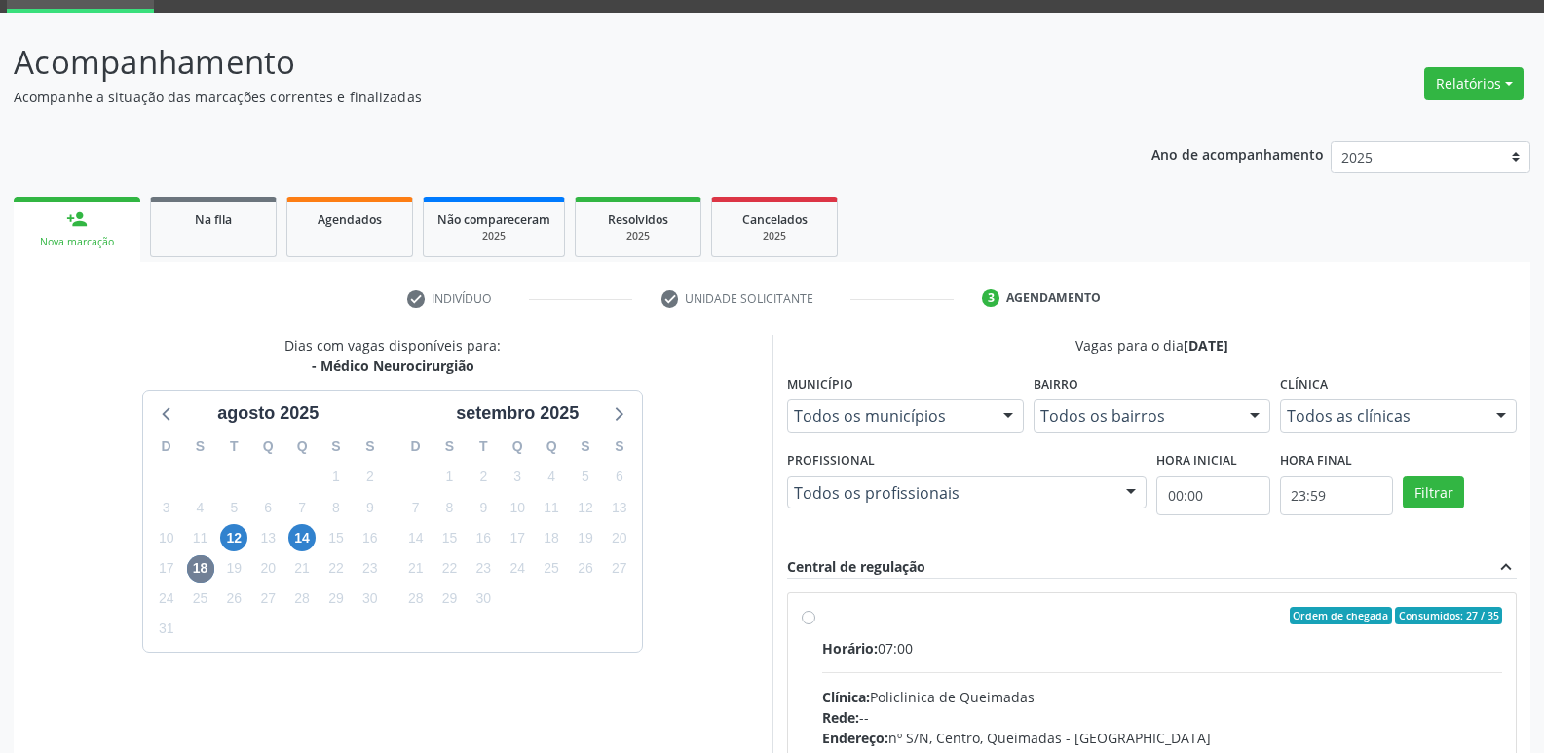
drag, startPoint x: 1308, startPoint y: 649, endPoint x: 1325, endPoint y: 639, distance: 19.2
click at [1315, 647] on div "Horário: 07:00" at bounding box center [1162, 648] width 681 height 20
click at [815, 624] on input "Ordem de chegada Consumidos: 27 / 35 Horário: 07:00 Clínica: Policlinica de Que…" at bounding box center [809, 616] width 14 height 18
radio input "true"
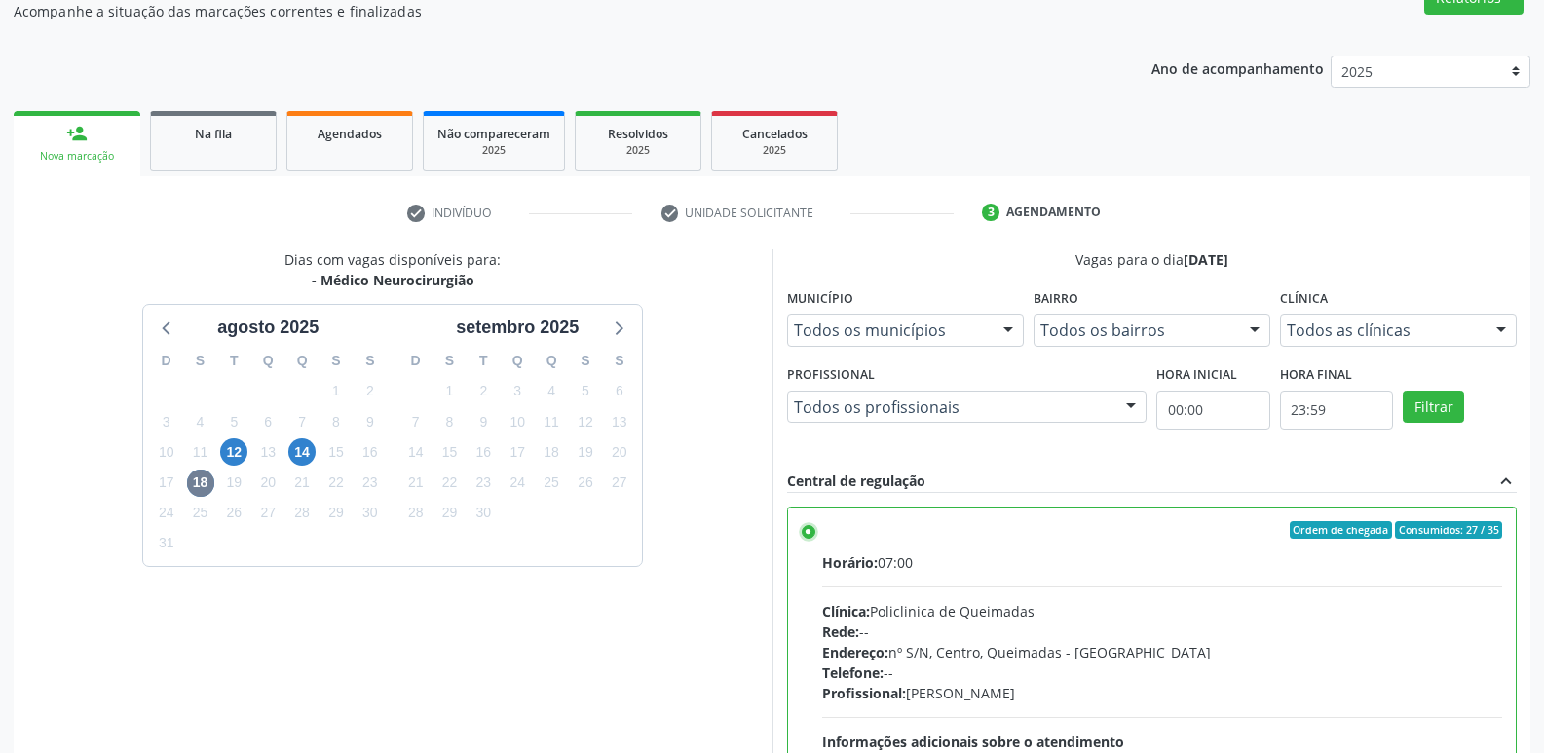
scroll to position [411, 0]
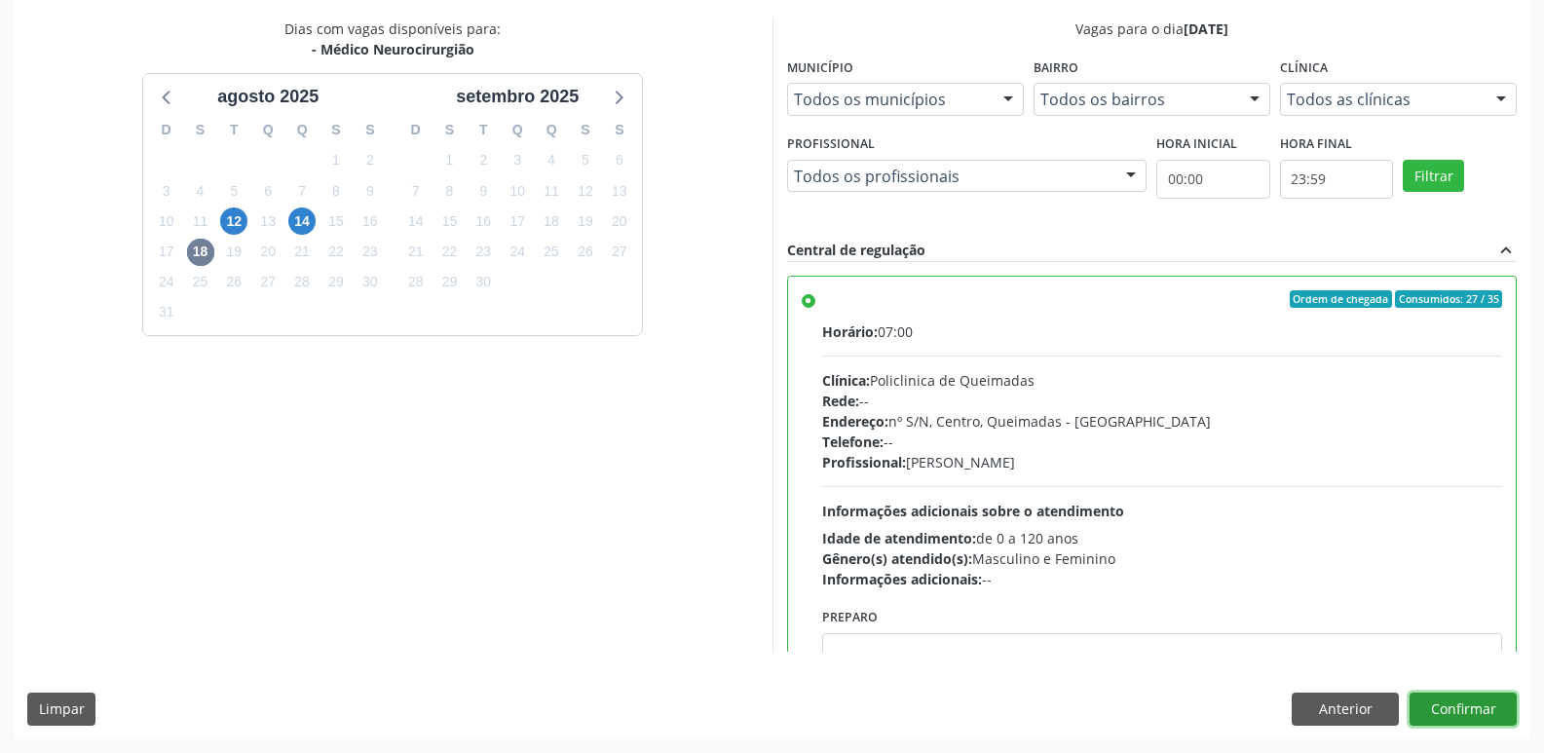
click at [1479, 712] on button "Confirmar" at bounding box center [1463, 709] width 107 height 33
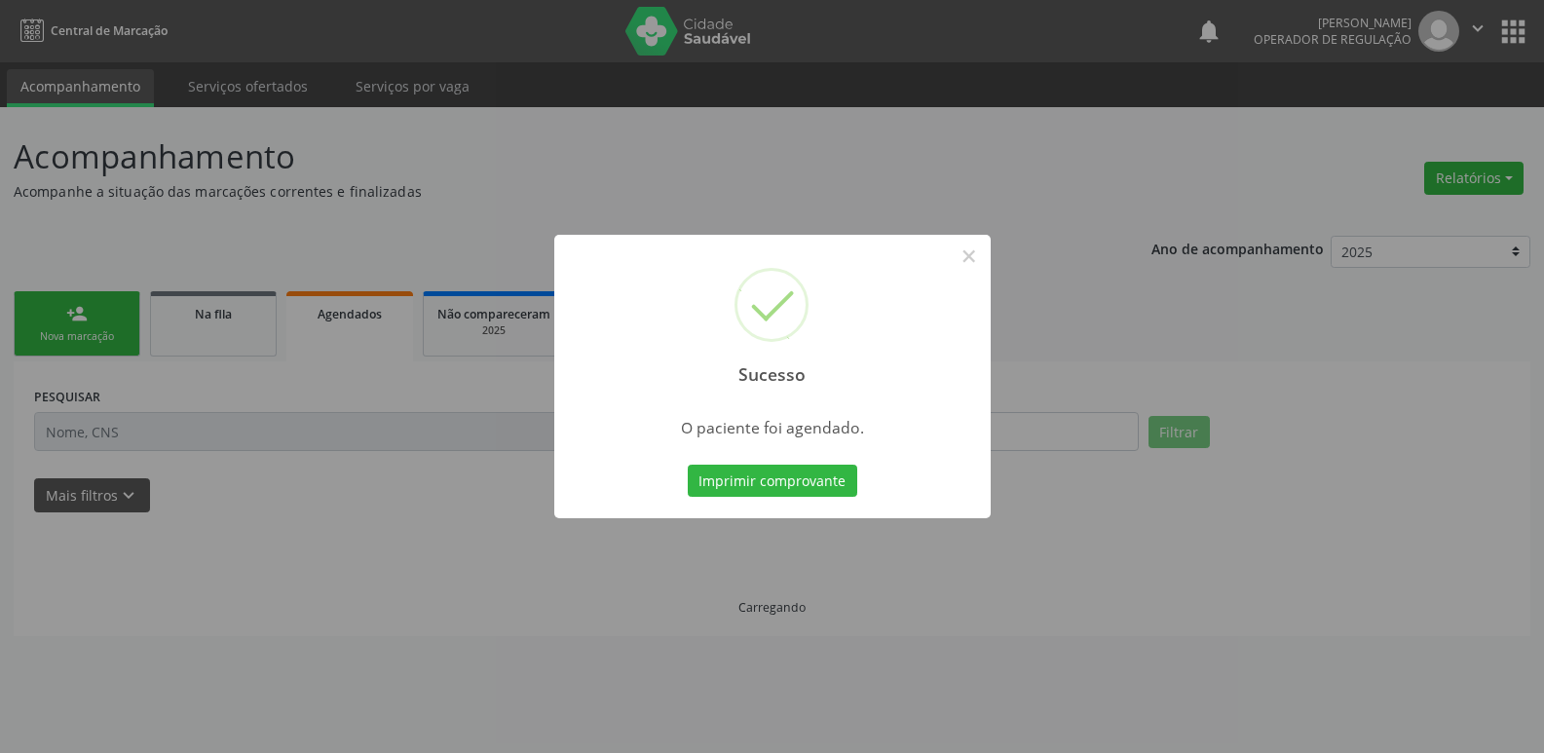
scroll to position [0, 0]
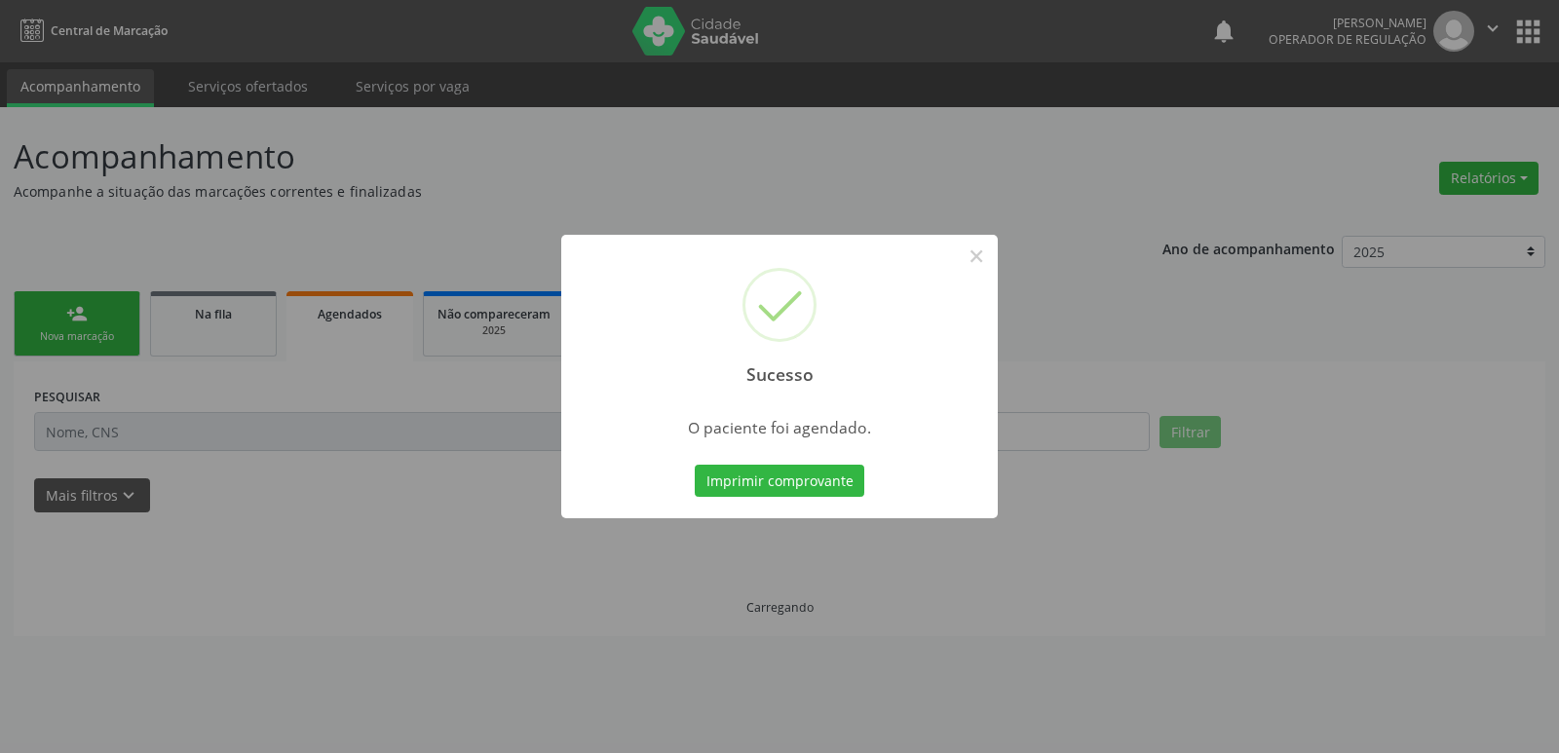
click at [695, 465] on button "Imprimir comprovante" at bounding box center [780, 481] width 170 height 33
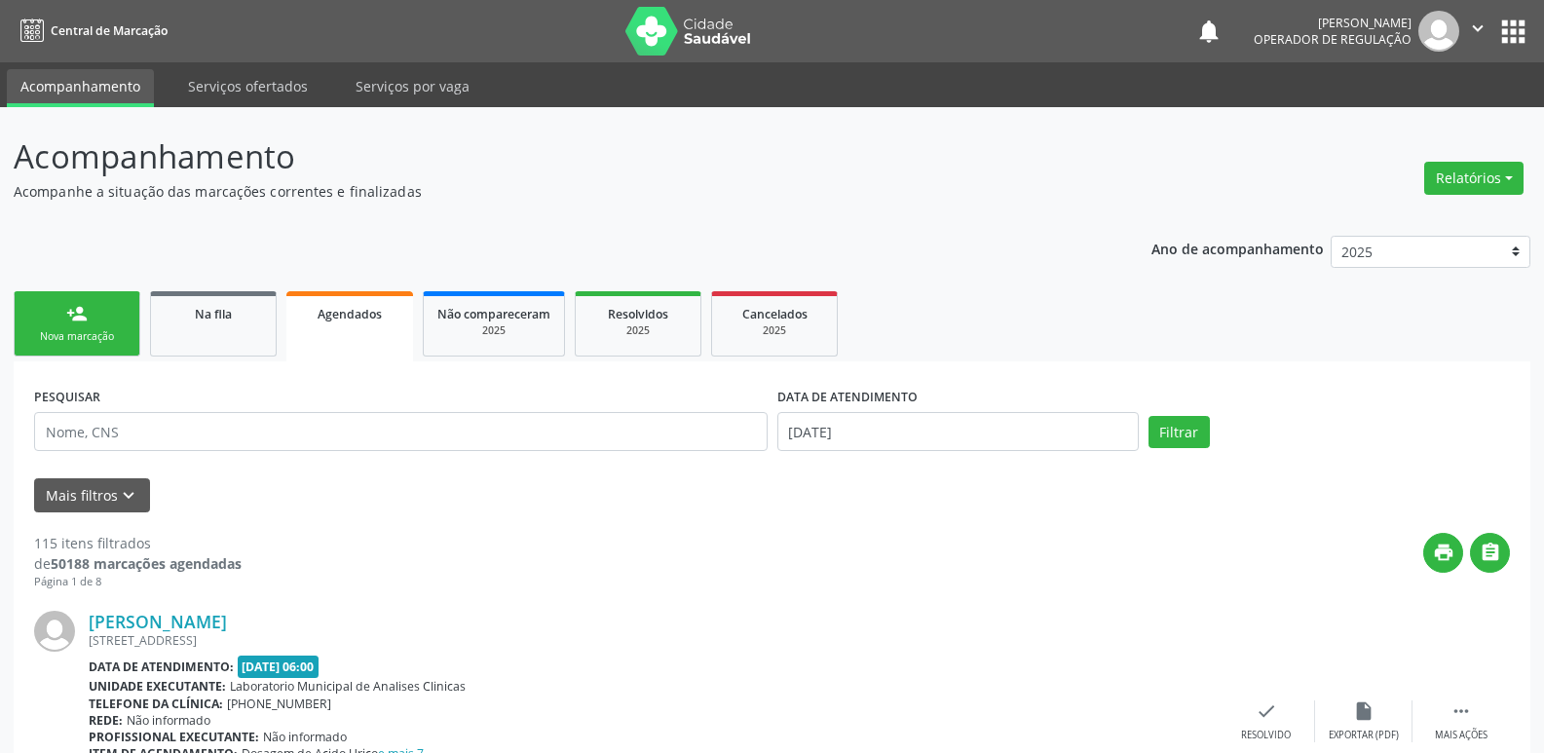
click at [89, 332] on div "Nova marcação" at bounding box center [76, 336] width 97 height 15
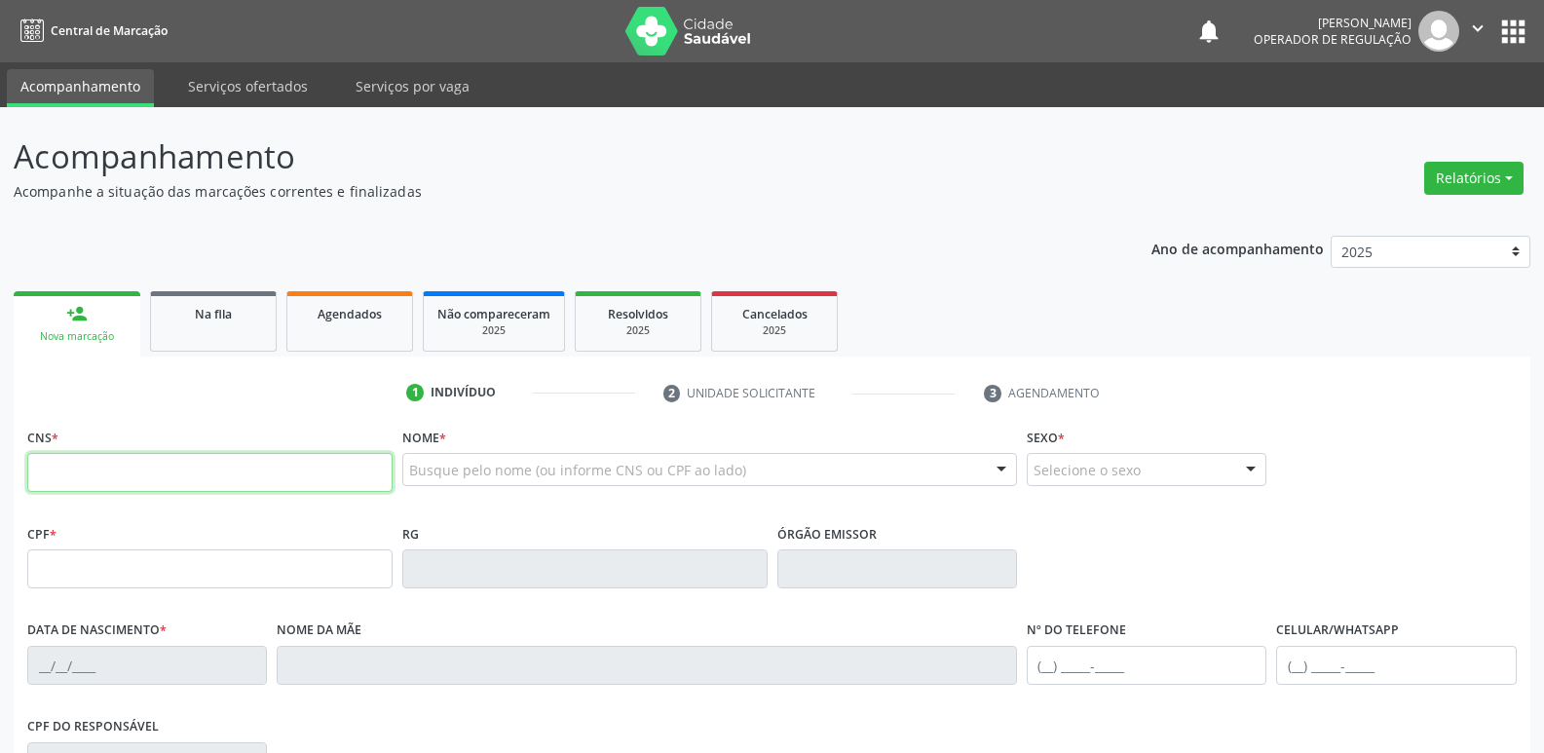
click at [109, 485] on input "text" at bounding box center [209, 472] width 365 height 39
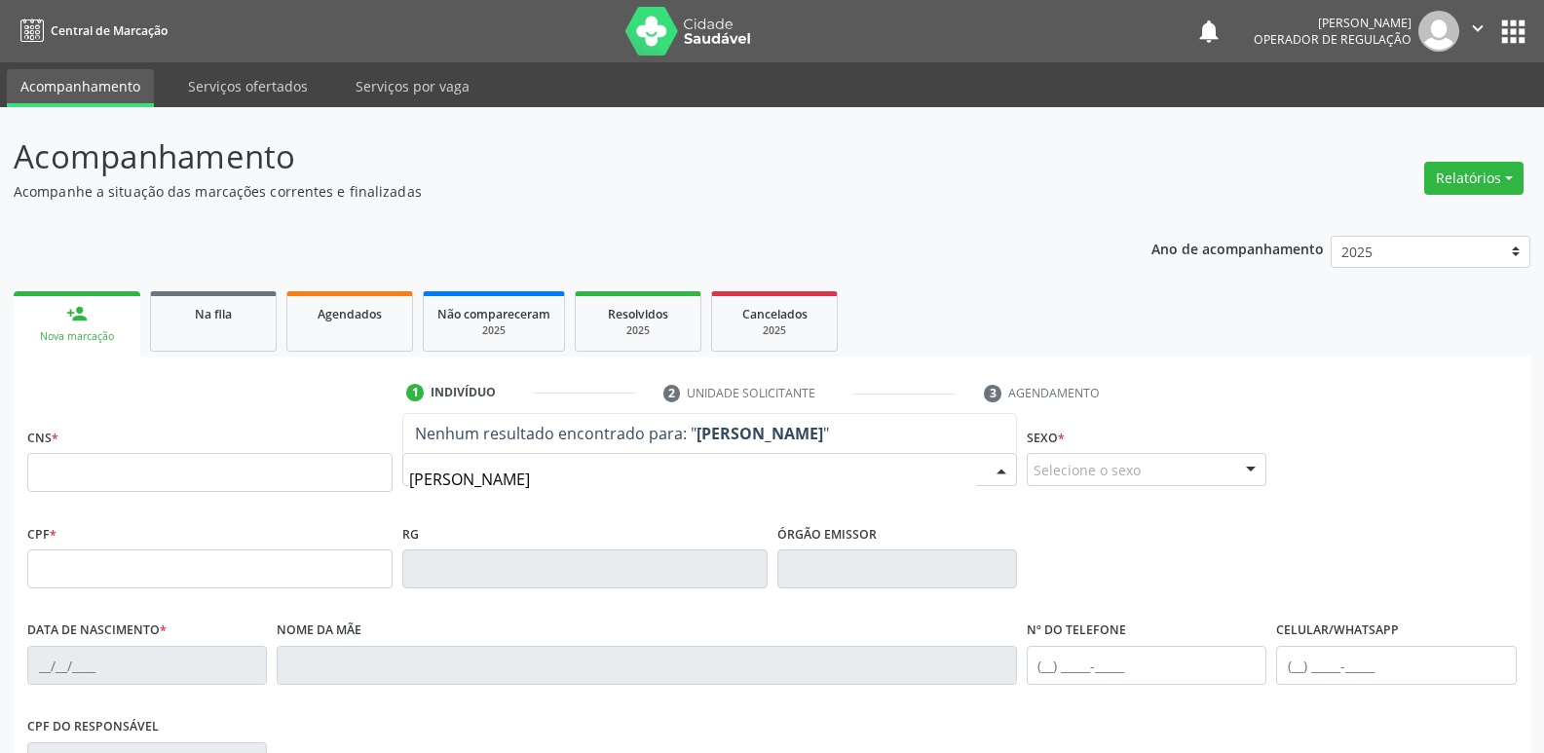
type input "elaine mach"
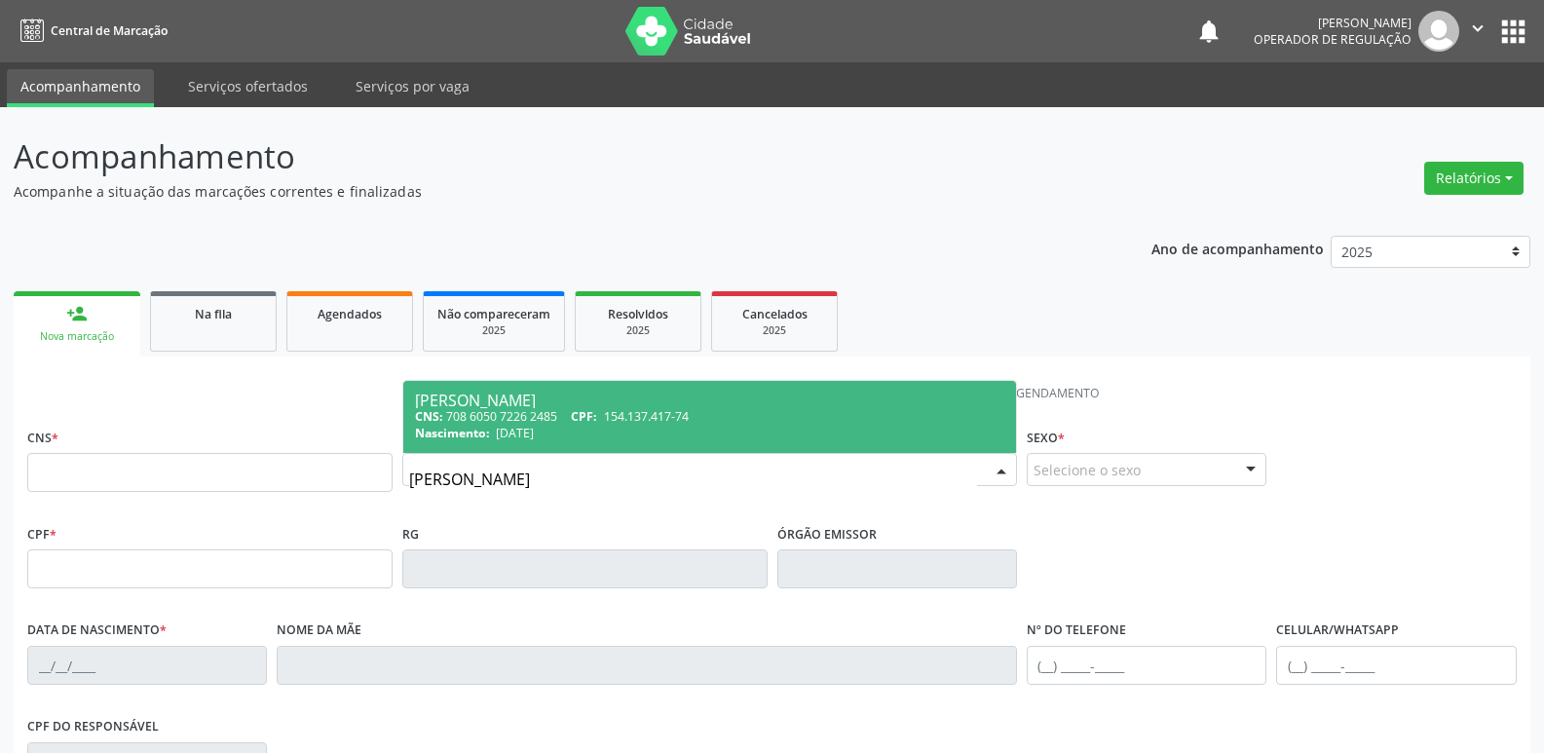
click at [730, 408] on div "CNS: 708 6050 7226 2485 CPF: 154.137.417-74" at bounding box center [709, 416] width 589 height 17
type input "708 6050 7226 2485"
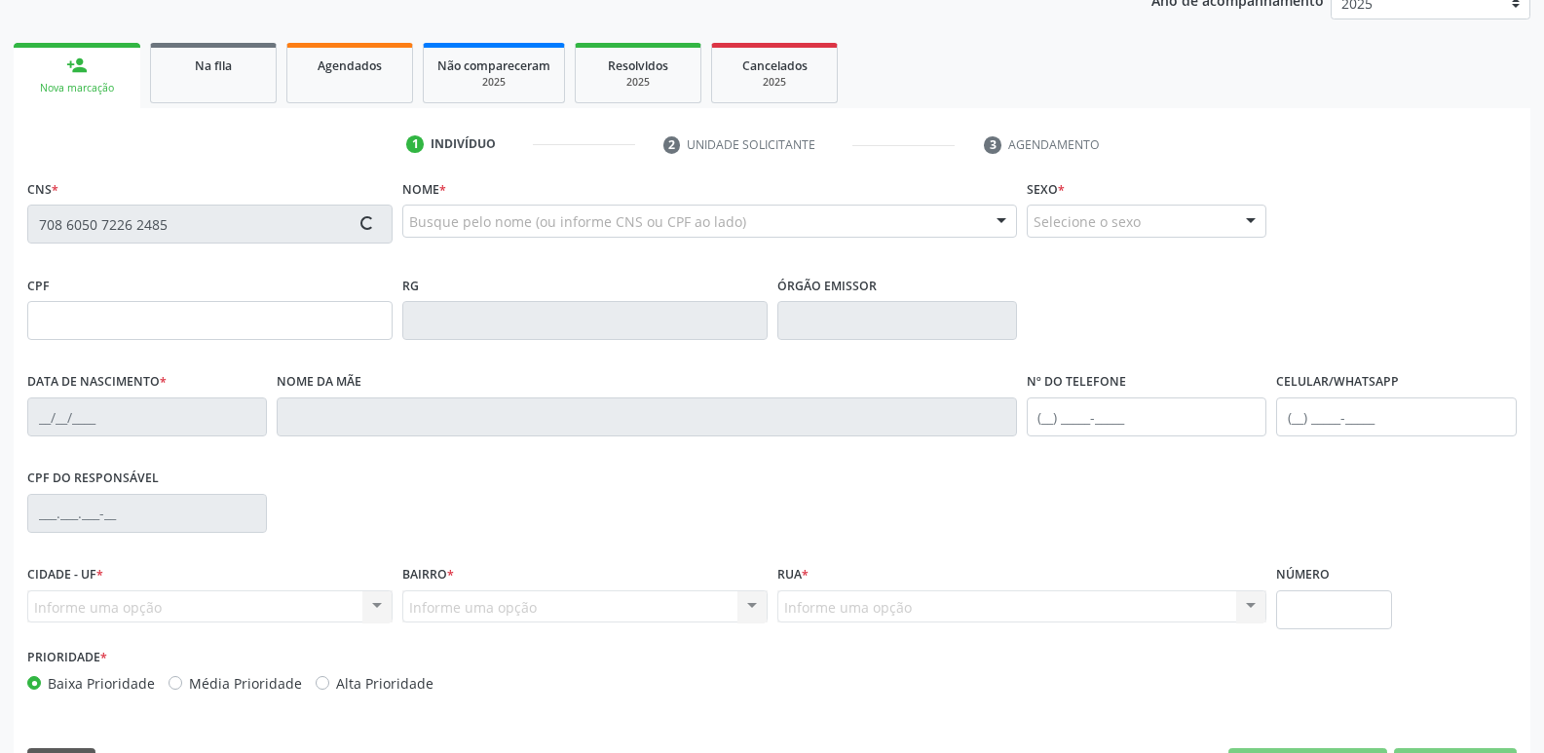
scroll to position [303, 0]
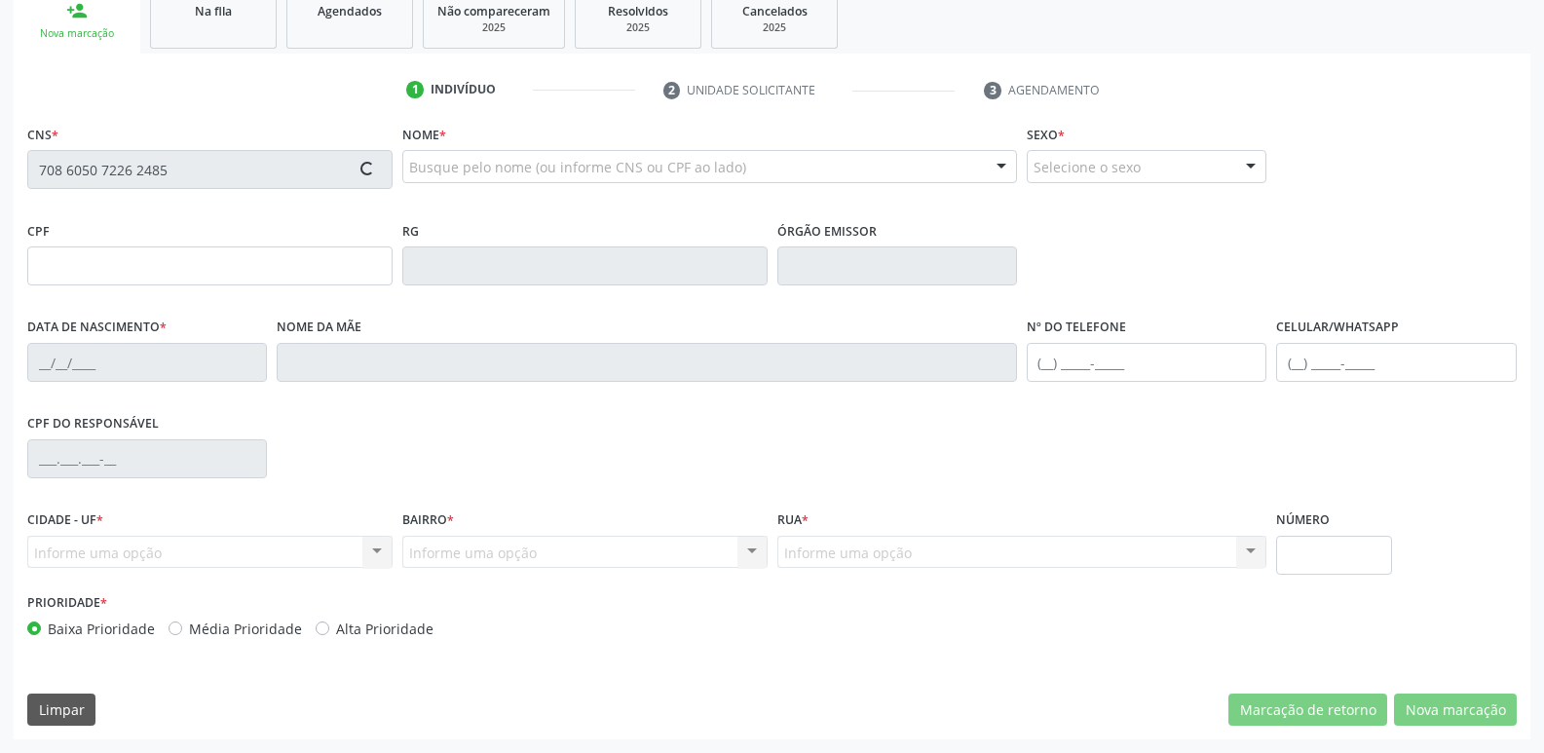
type input "154.137.417-74"
type input "[DATE]"
type input "[PERSON_NAME]"
type input "[PHONE_NUMBER]"
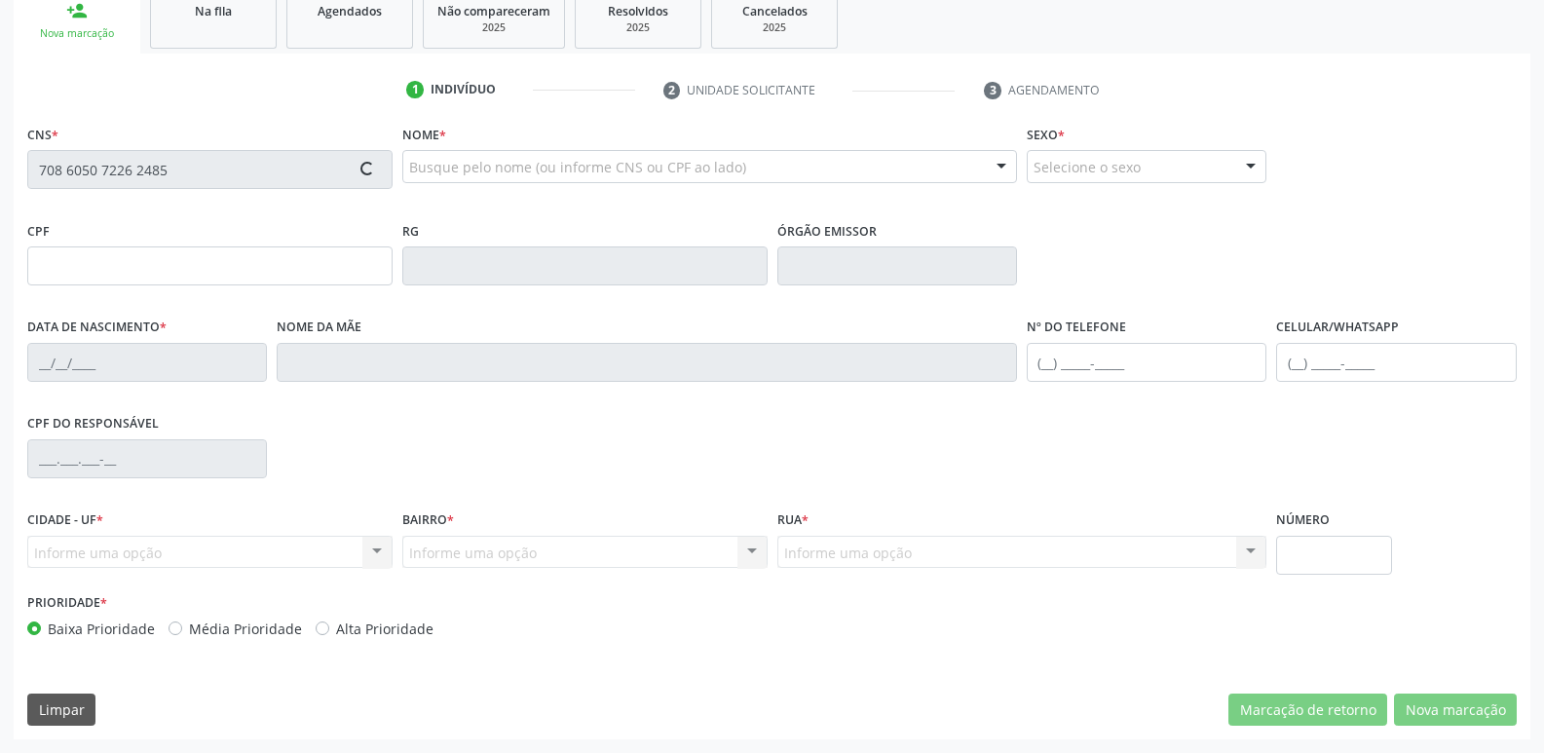
type input "860.269.337-00"
type input "70"
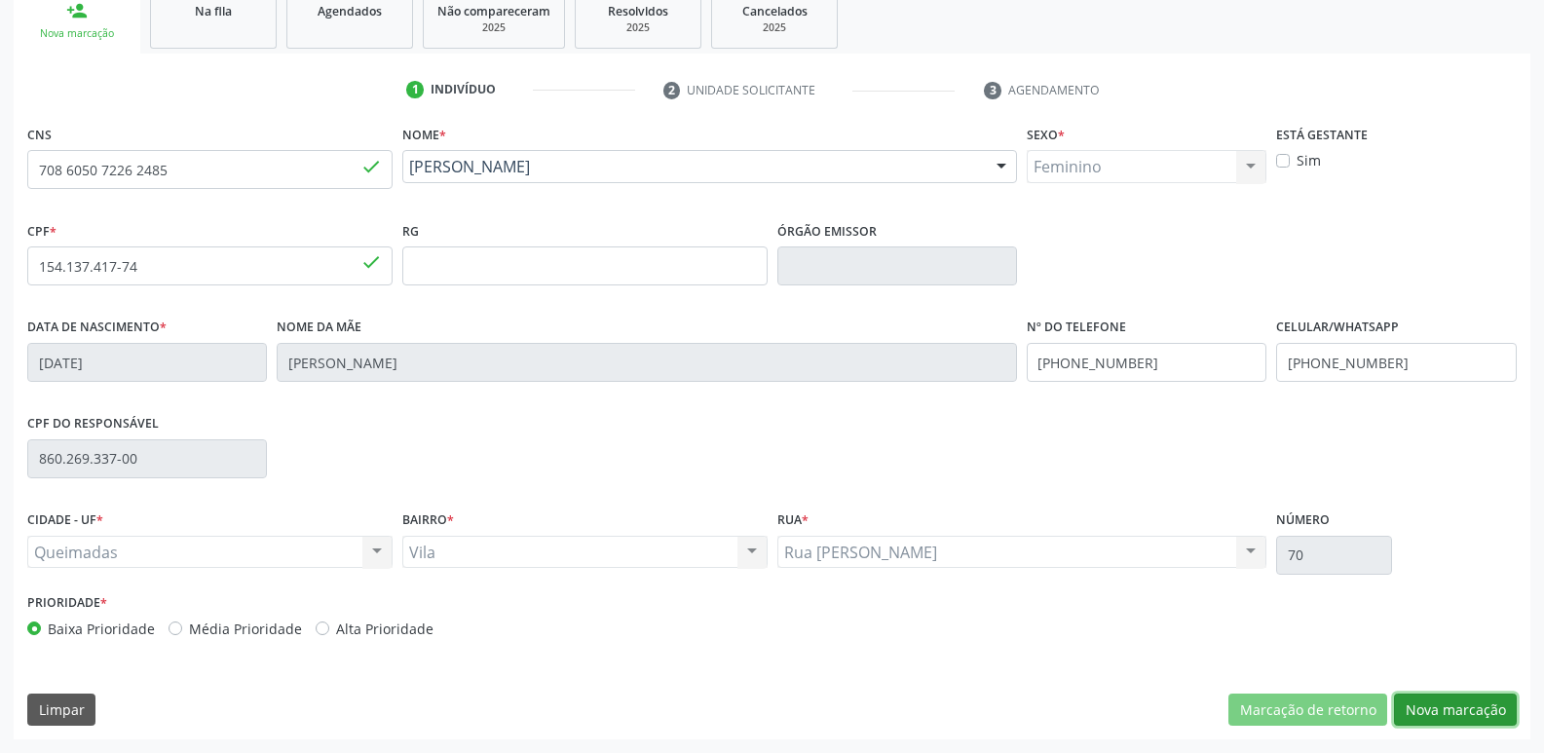
click at [1463, 700] on button "Nova marcação" at bounding box center [1455, 710] width 123 height 33
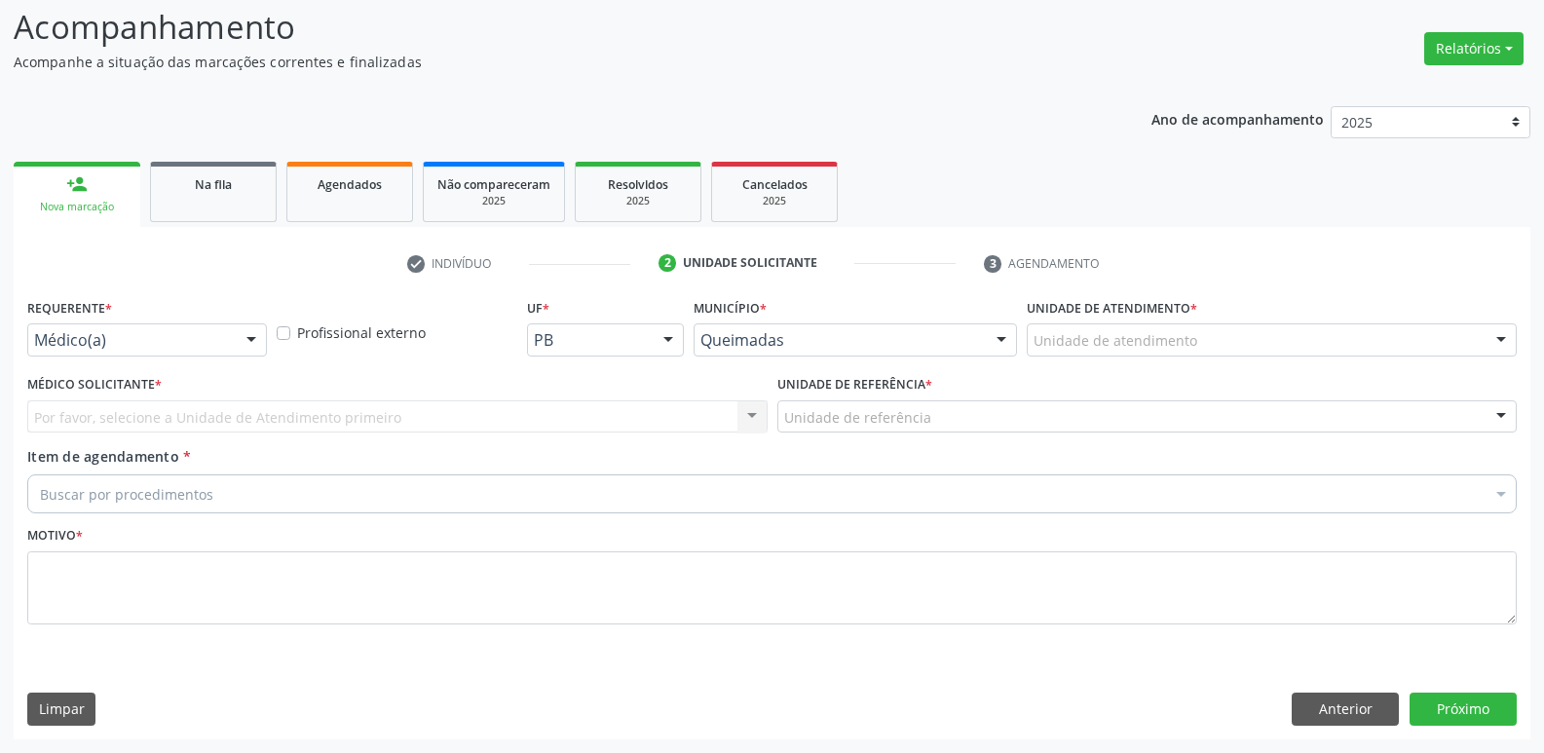
scroll to position [130, 0]
drag, startPoint x: 148, startPoint y: 344, endPoint x: 144, endPoint y: 384, distance: 40.1
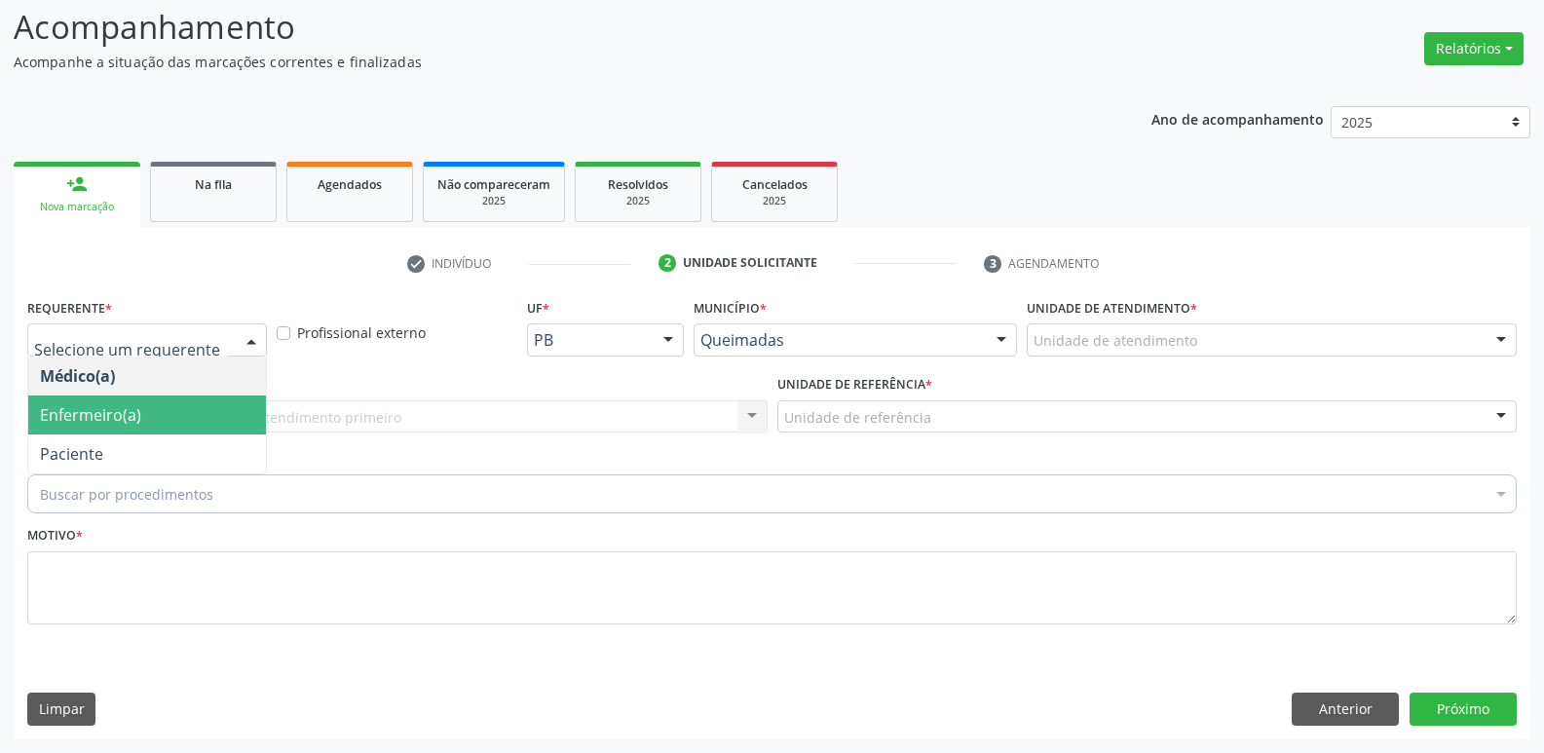
click at [109, 434] on span "Paciente" at bounding box center [147, 453] width 238 height 39
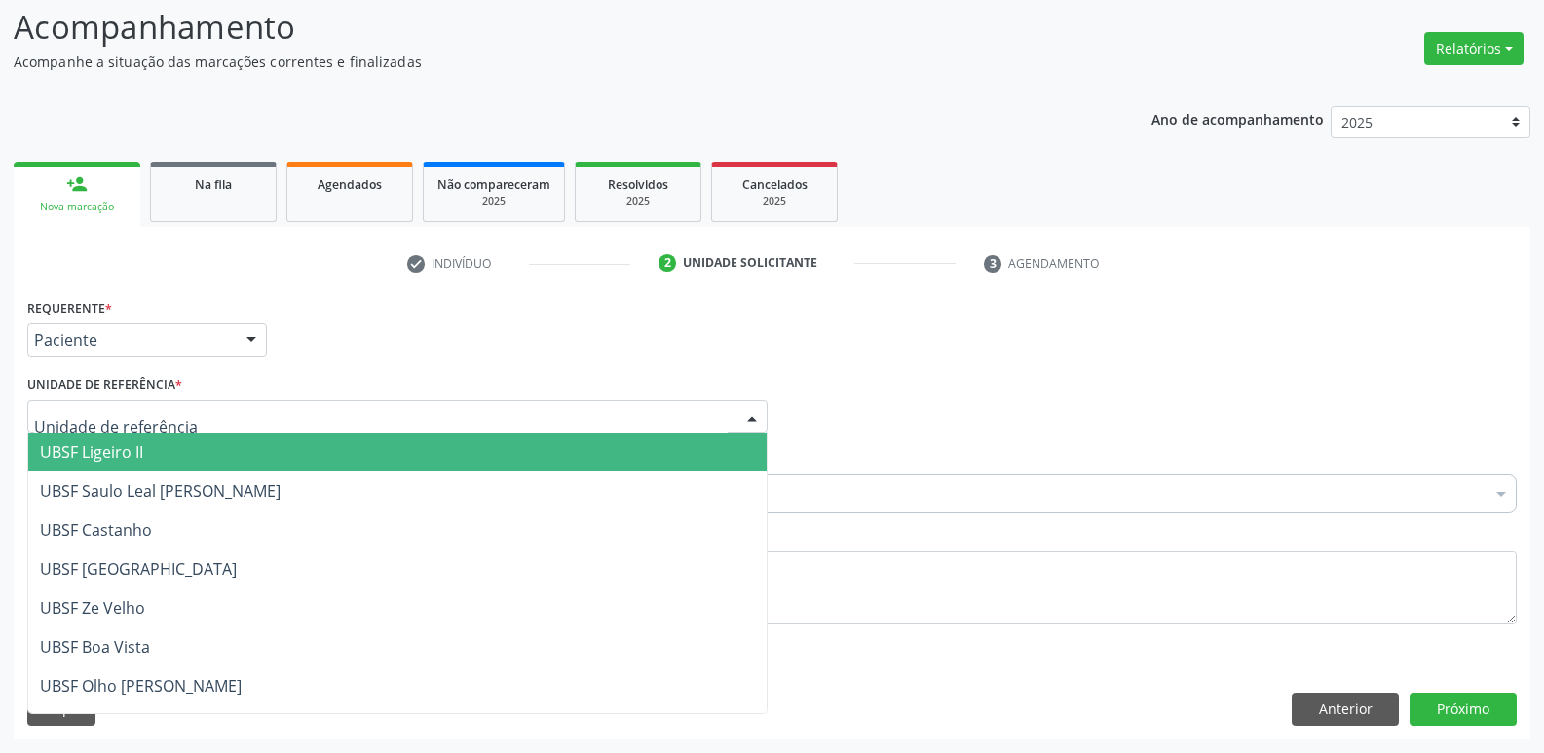
drag, startPoint x: 140, startPoint y: 454, endPoint x: 142, endPoint y: 474, distance: 20.6
click at [137, 454] on span "UBSF Ligeiro II" at bounding box center [91, 451] width 103 height 21
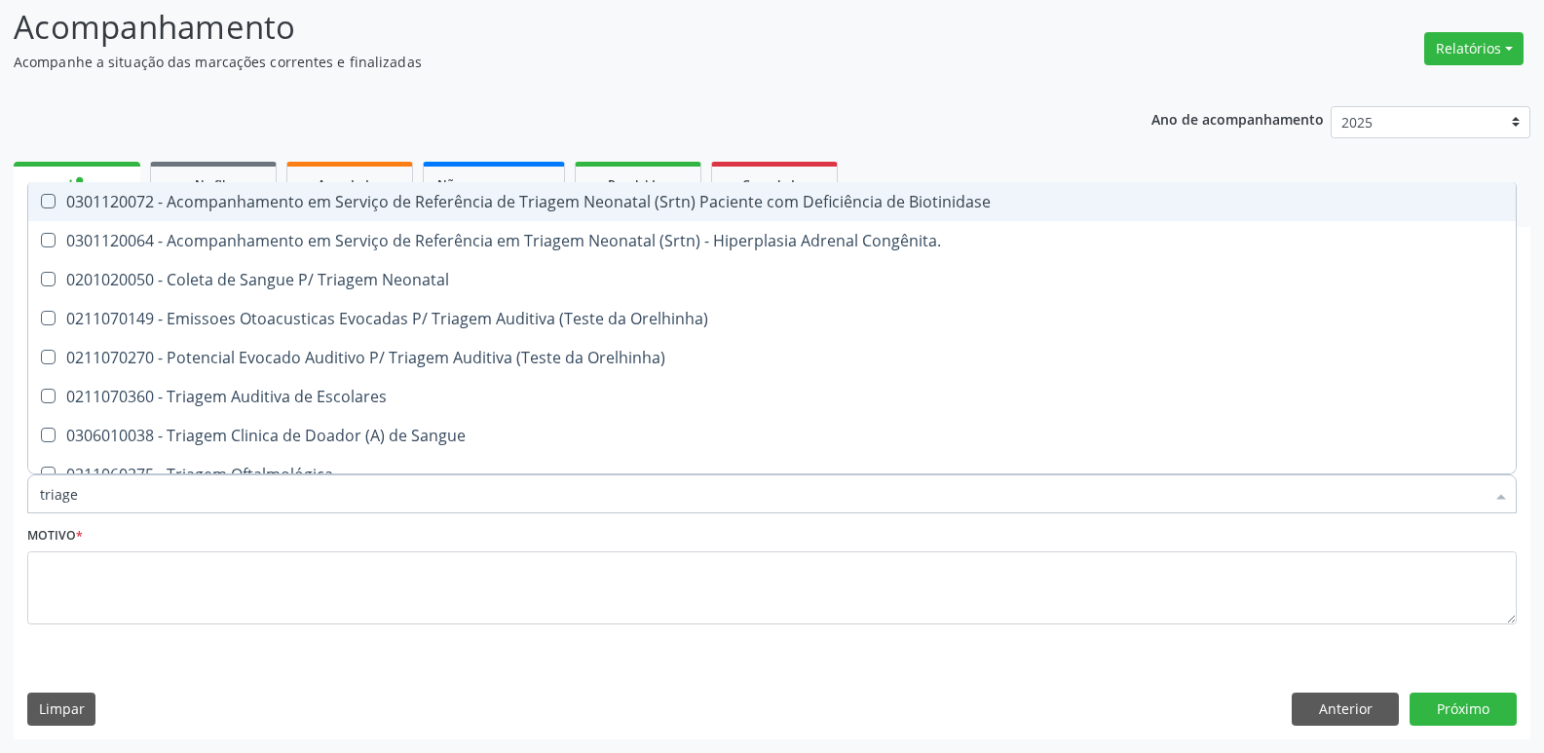
type input "triagem"
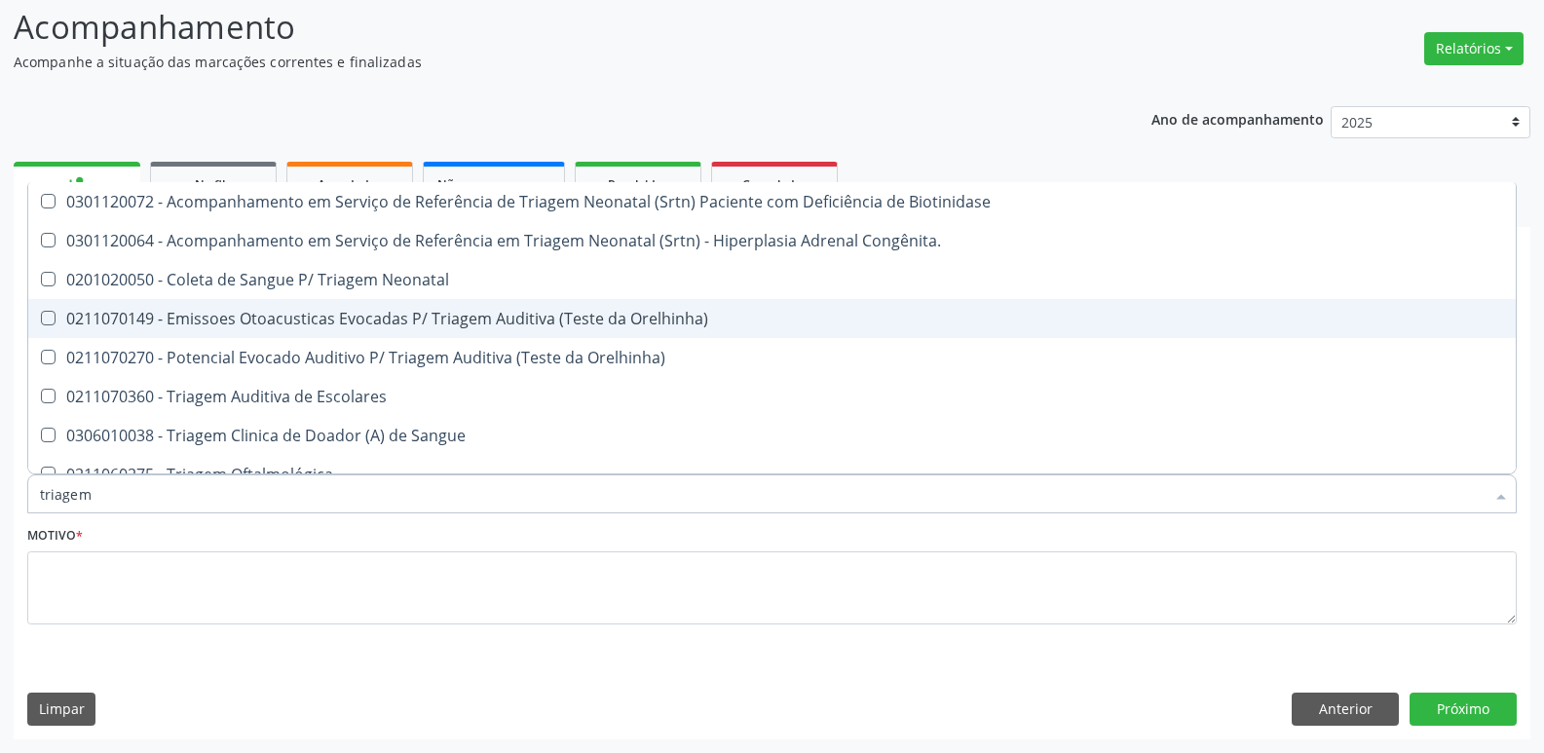
drag, startPoint x: 599, startPoint y: 322, endPoint x: 567, endPoint y: 371, distance: 58.4
click at [594, 329] on span "0211070149 - Emissoes Otoacusticas Evocadas P/ Triagem Auditiva (Teste da Orelh…" at bounding box center [772, 318] width 1488 height 39
checkbox Orelhinha\) "true"
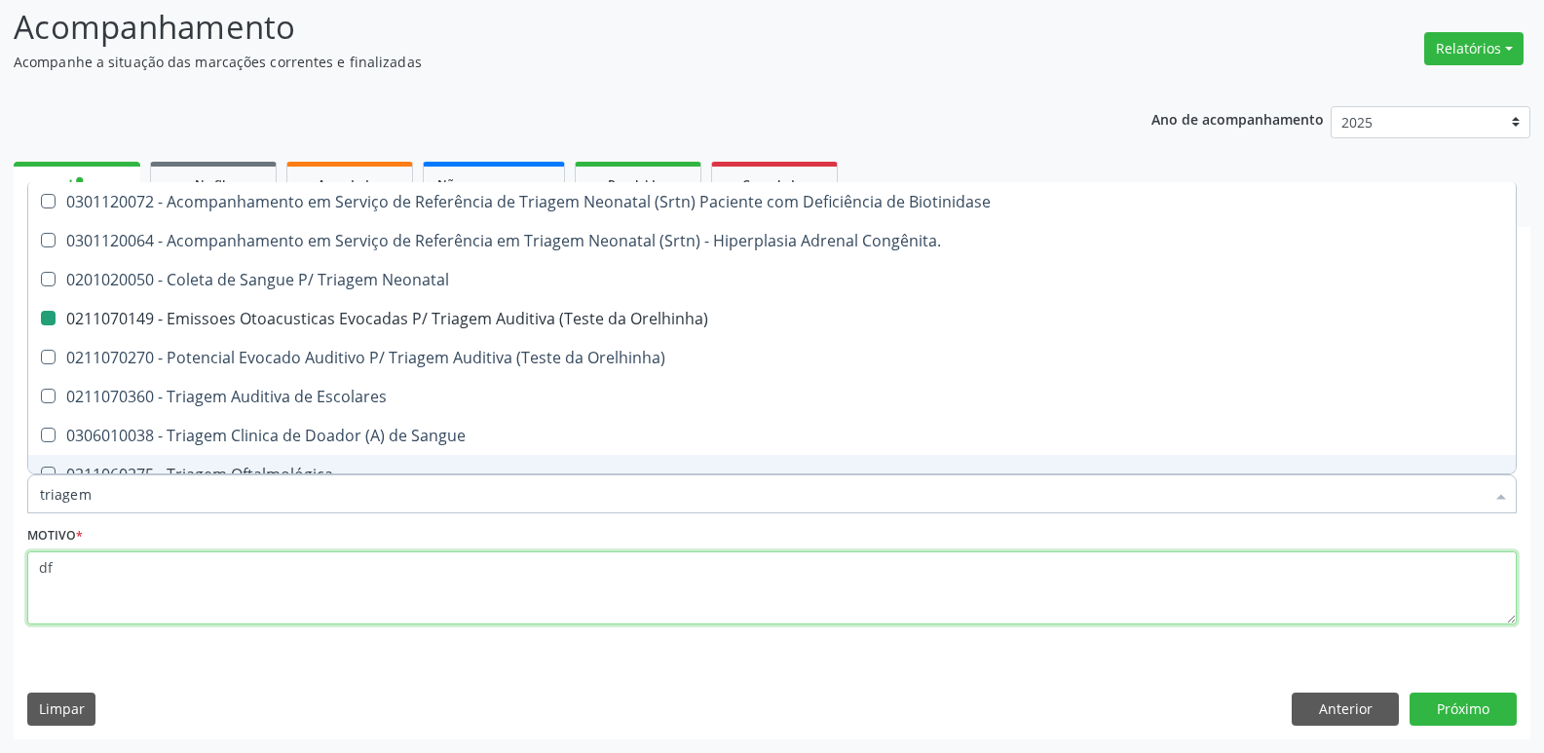
click at [391, 578] on textarea "df" at bounding box center [772, 588] width 1490 height 74
type textarea "dfs"
checkbox Congênita\ "true"
checkbox Orelhinha\) "false"
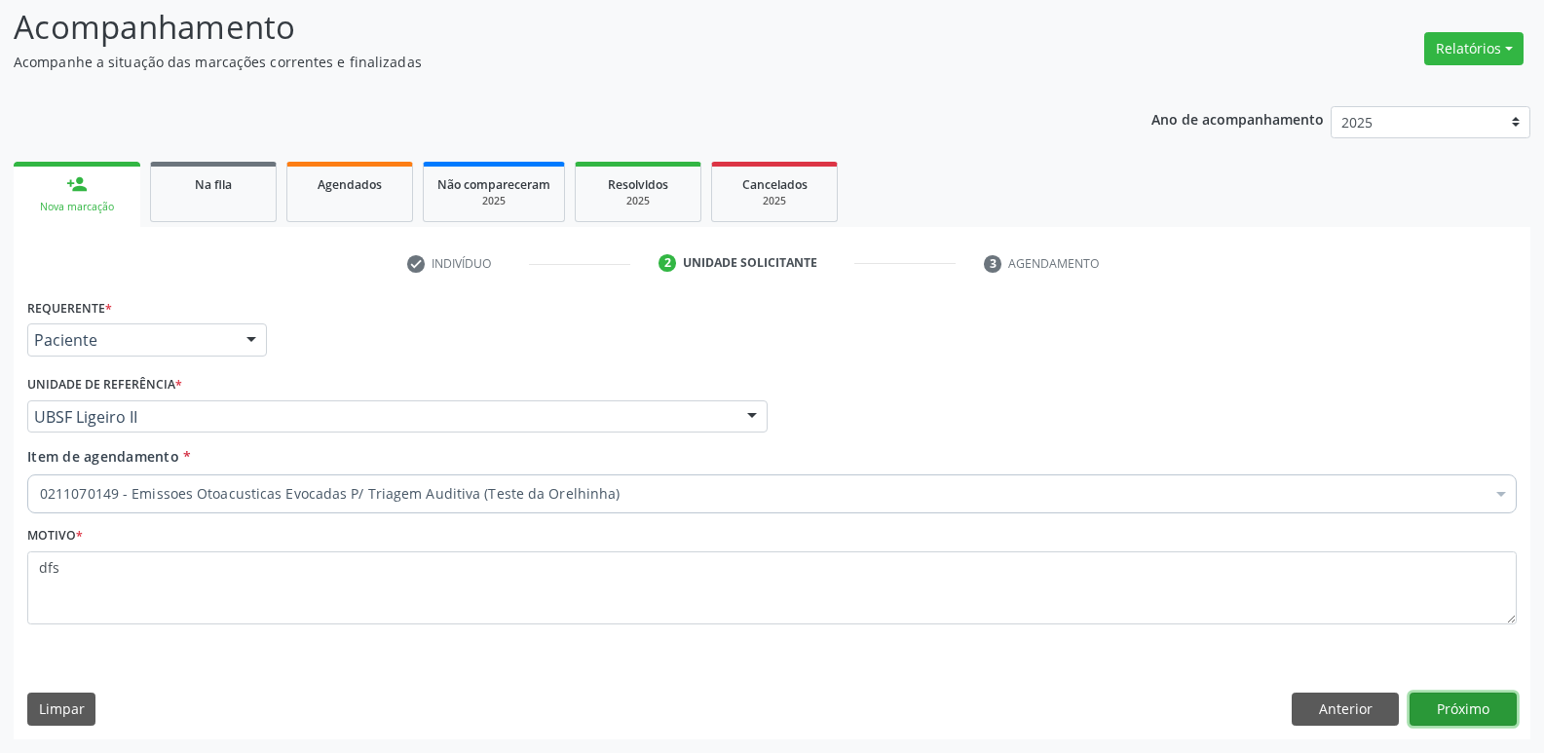
click at [1450, 720] on button "Próximo" at bounding box center [1463, 709] width 107 height 33
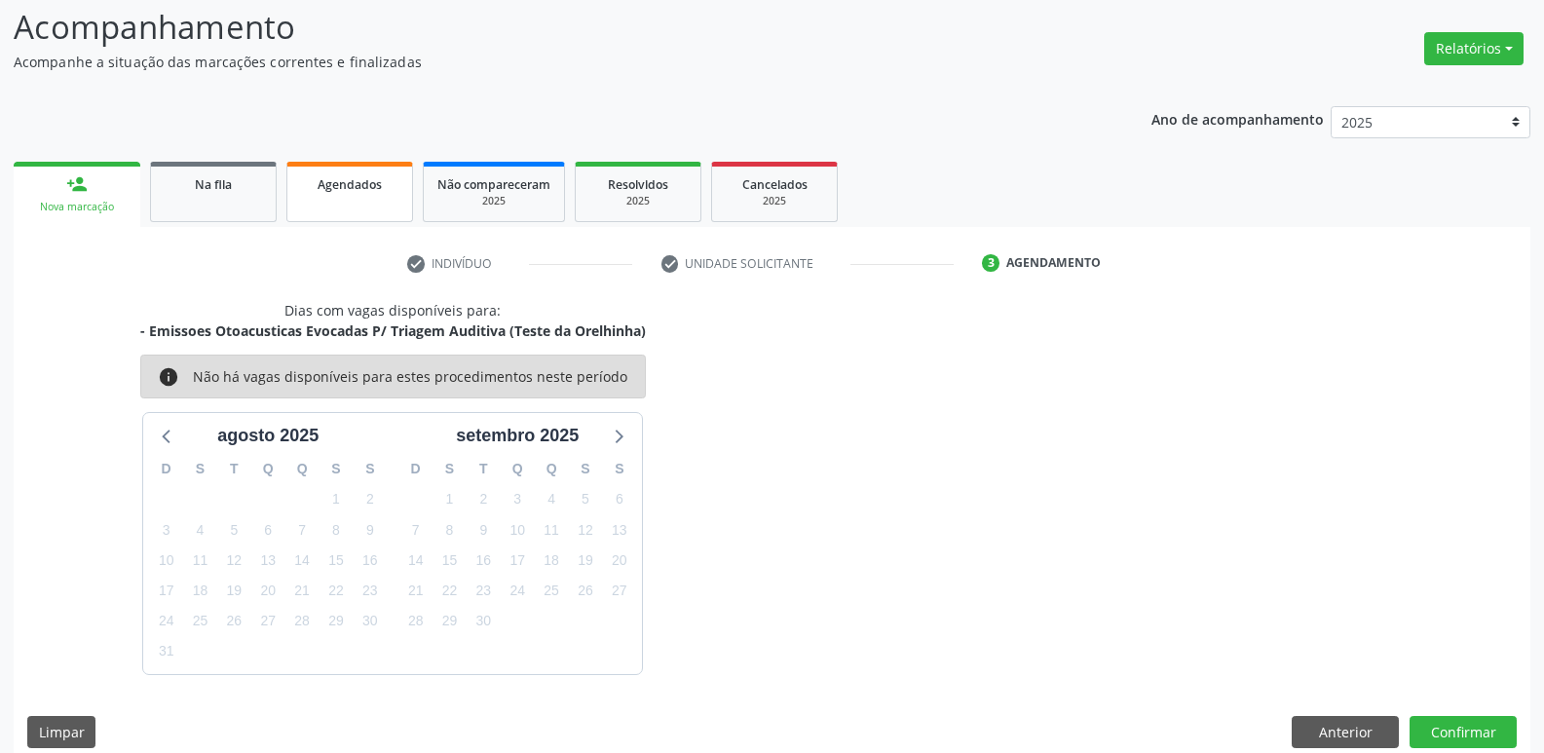
click at [360, 189] on span "Agendados" at bounding box center [350, 184] width 64 height 17
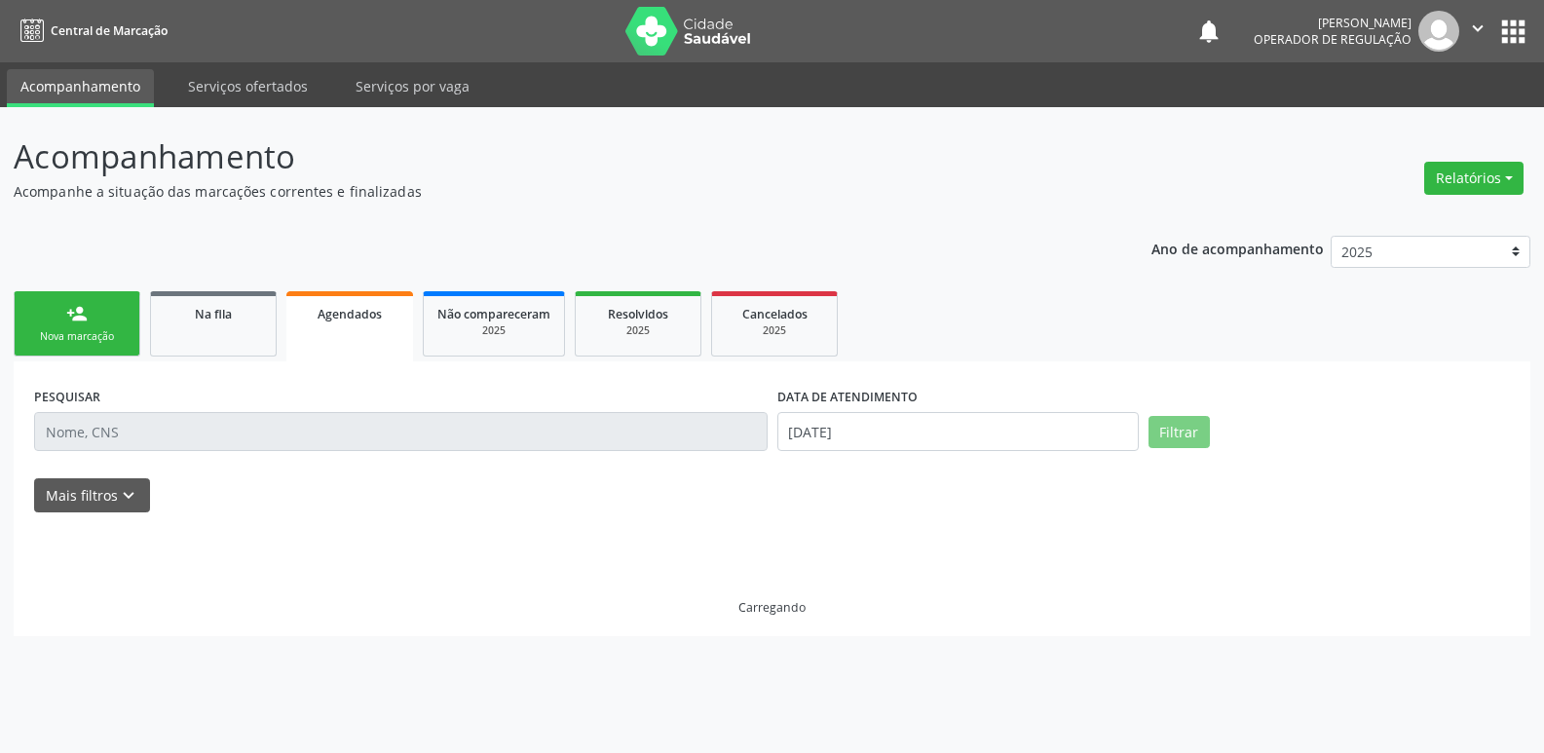
scroll to position [0, 0]
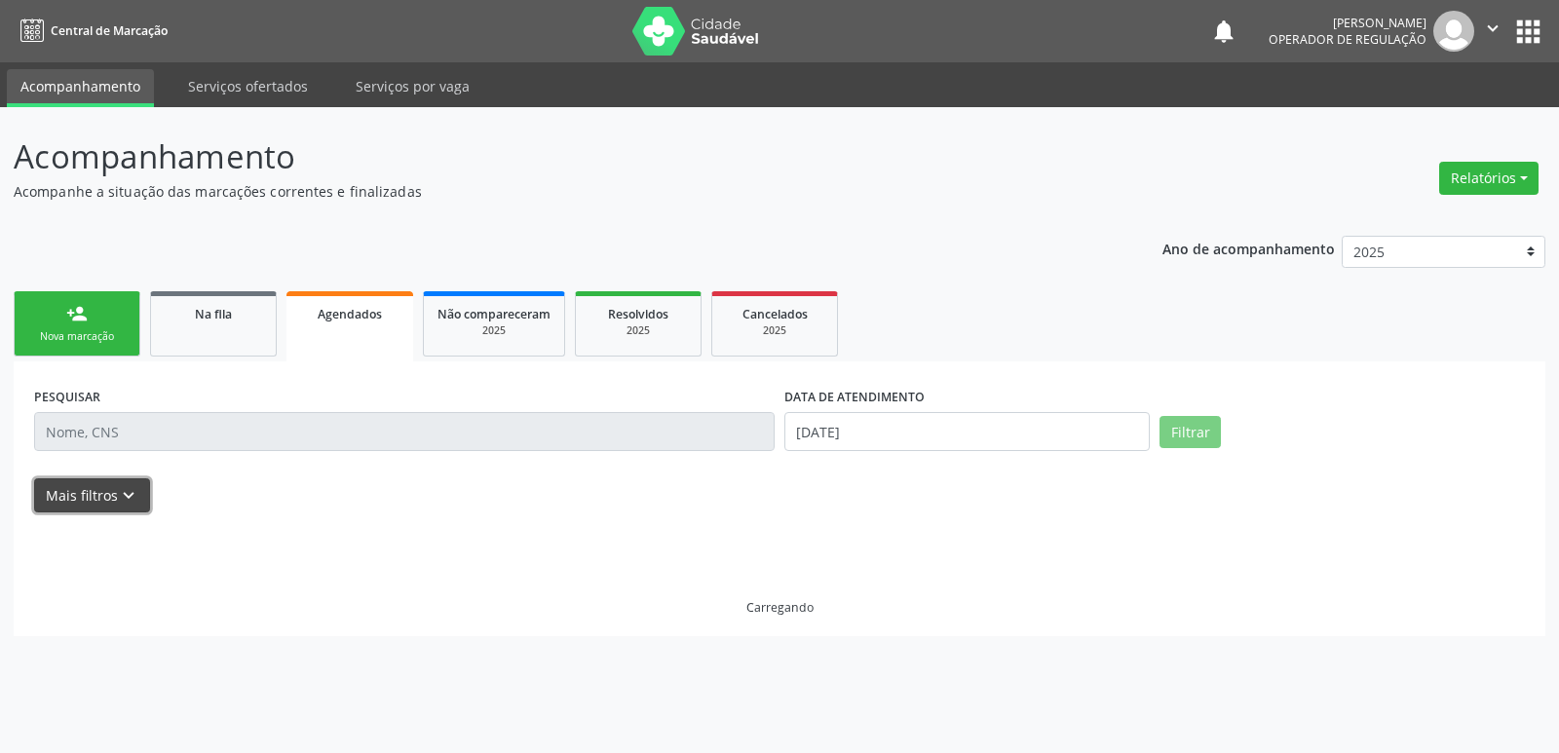
drag, startPoint x: 129, startPoint y: 510, endPoint x: 133, endPoint y: 481, distance: 29.6
click at [129, 497] on button "Mais filtros keyboard_arrow_down" at bounding box center [92, 495] width 116 height 34
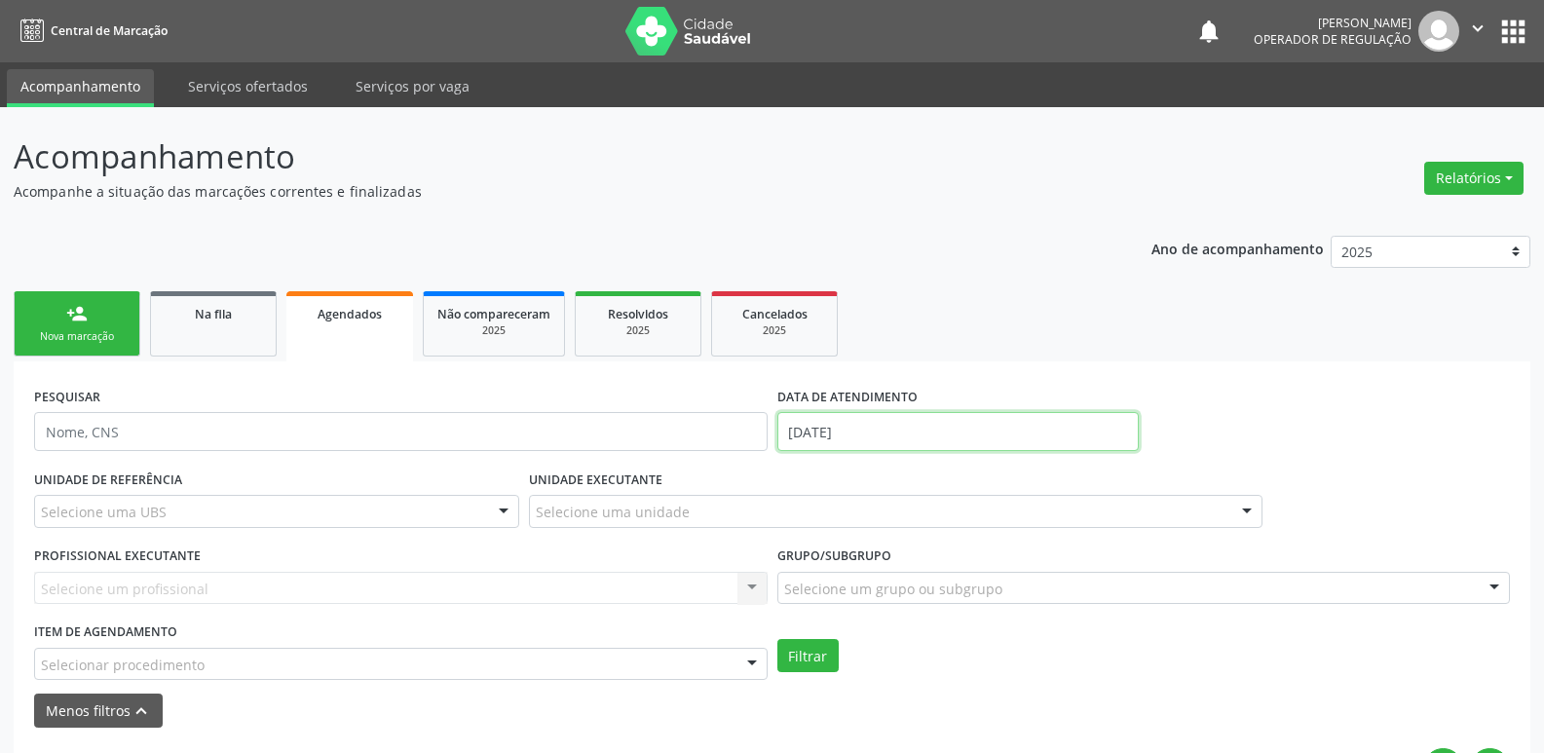
click at [913, 430] on input "[DATE]" at bounding box center [957, 431] width 361 height 39
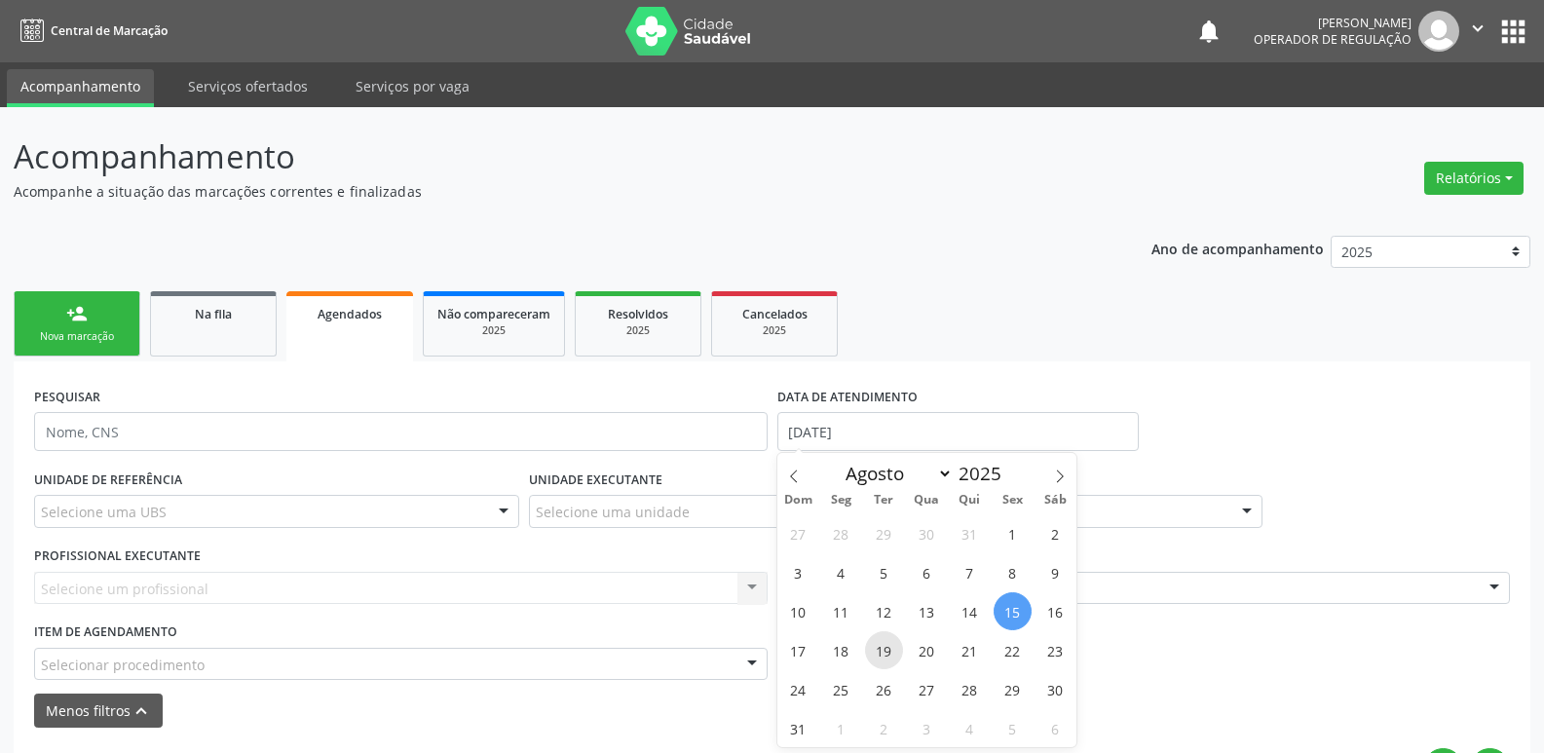
click at [887, 645] on span "19" at bounding box center [884, 650] width 38 height 38
type input "19/08/2025"
click at [887, 645] on span "19" at bounding box center [884, 650] width 38 height 38
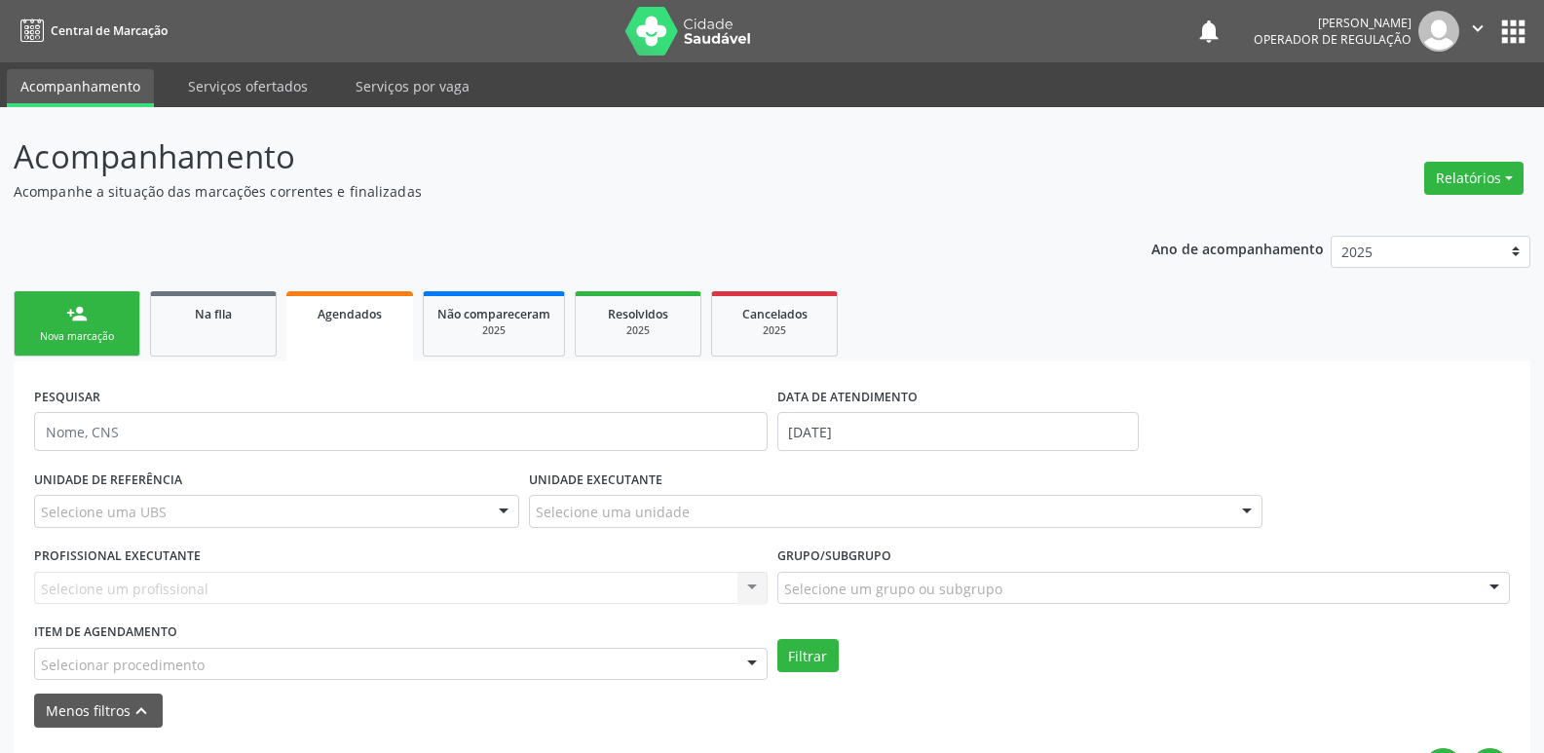
click at [642, 659] on div "Selecionar procedimento" at bounding box center [401, 664] width 734 height 33
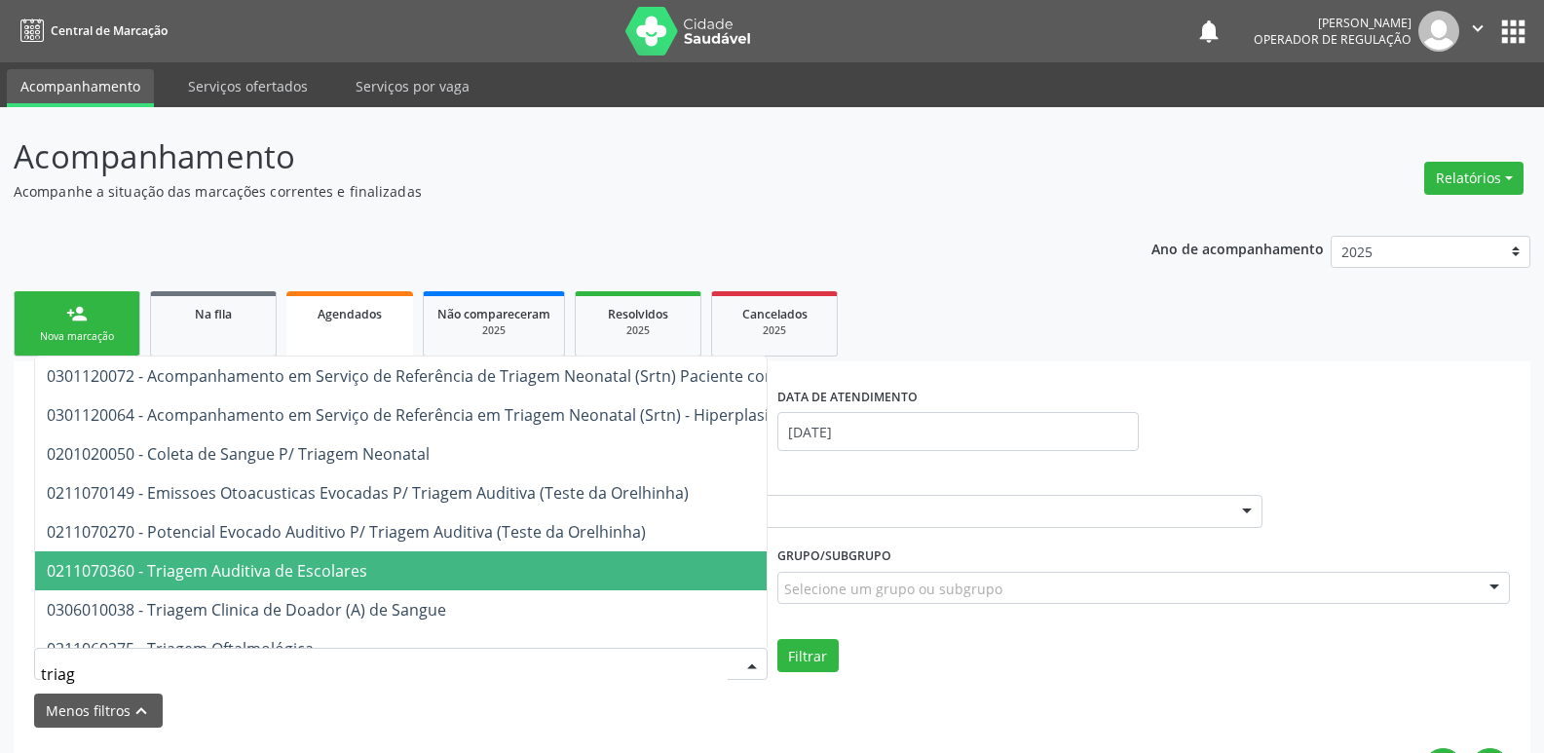
type input "triage"
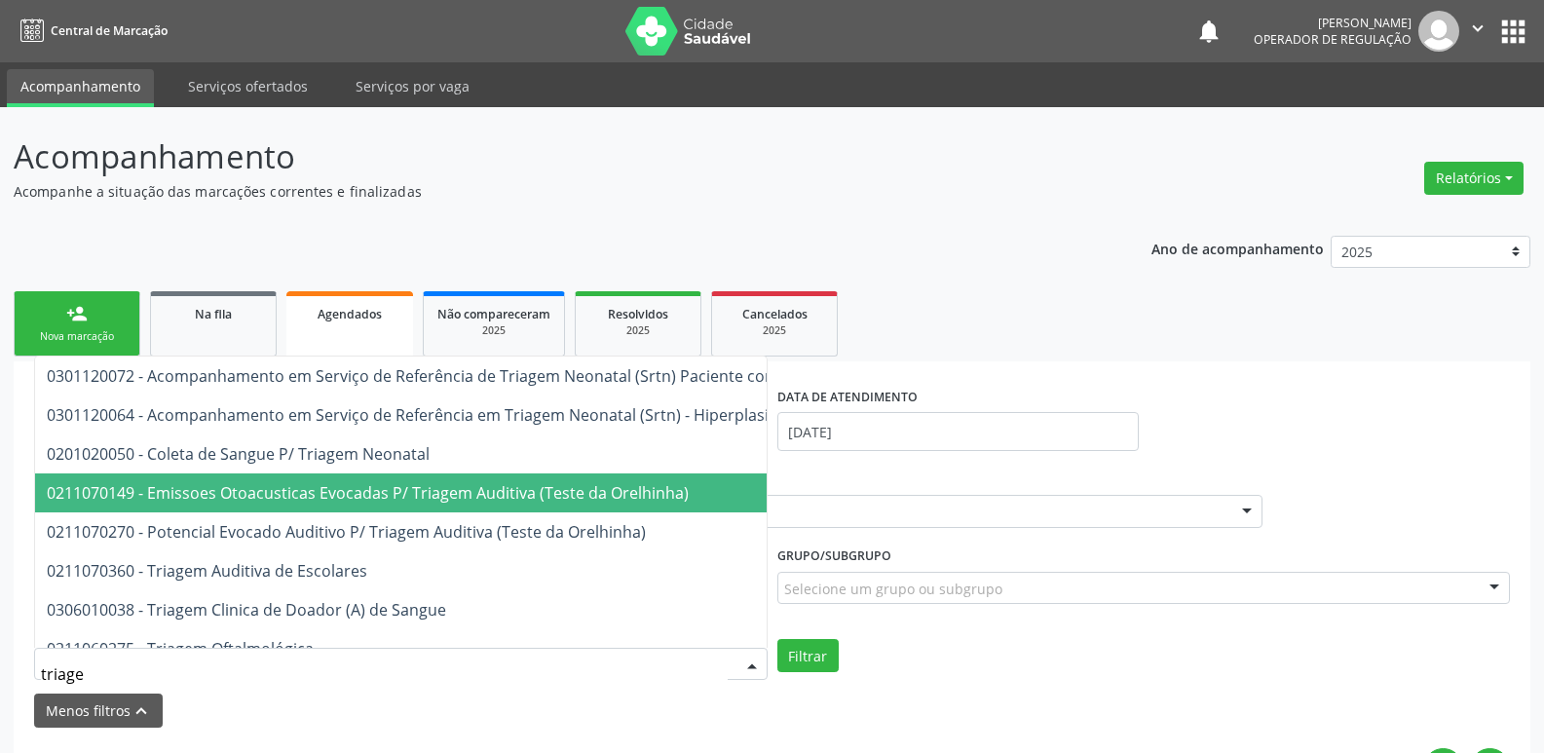
click at [539, 496] on span "0211070149 - Emissoes Otoacusticas Evocadas P/ Triagem Auditiva (Teste da Orelh…" at bounding box center [368, 492] width 642 height 21
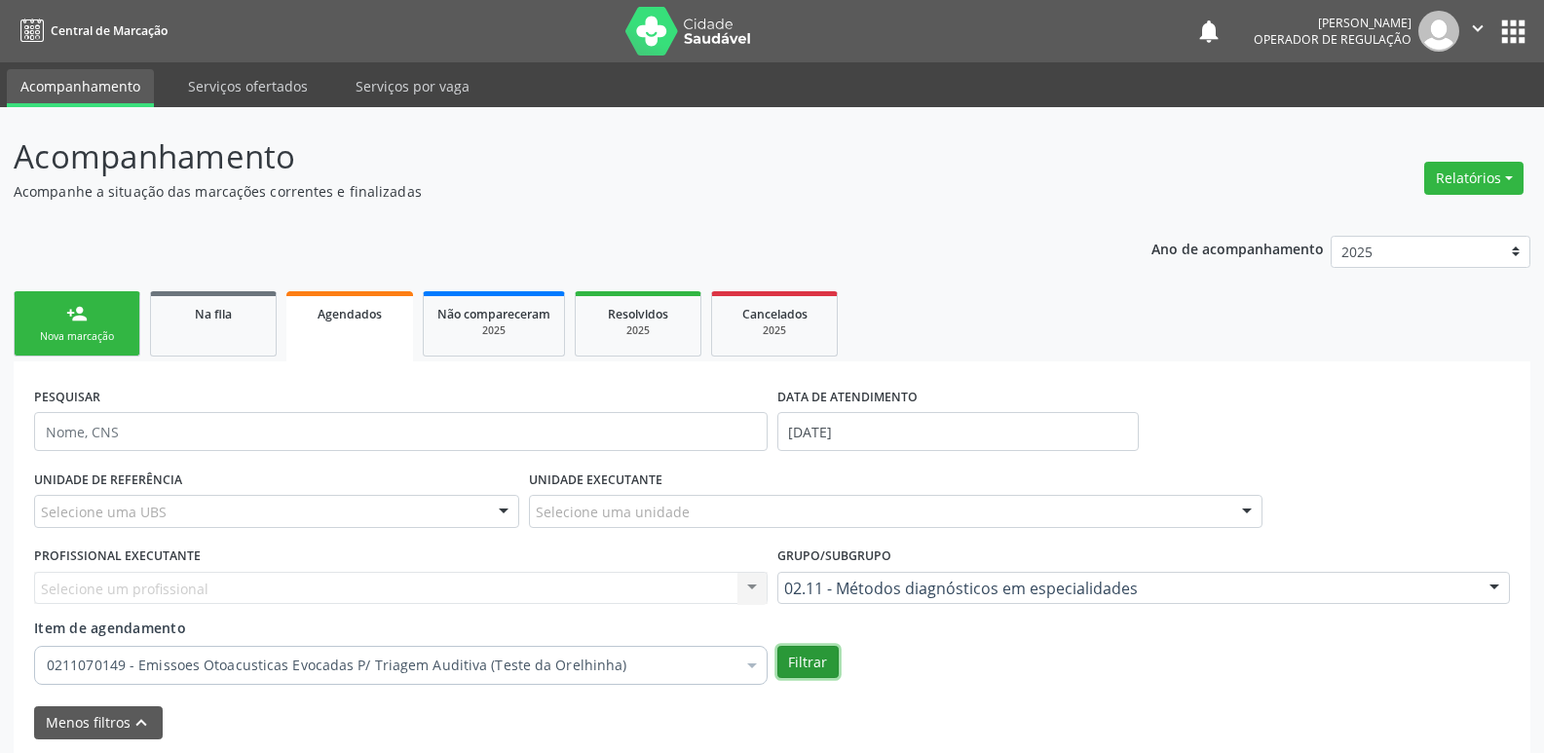
click at [814, 664] on button "Filtrar" at bounding box center [807, 662] width 61 height 33
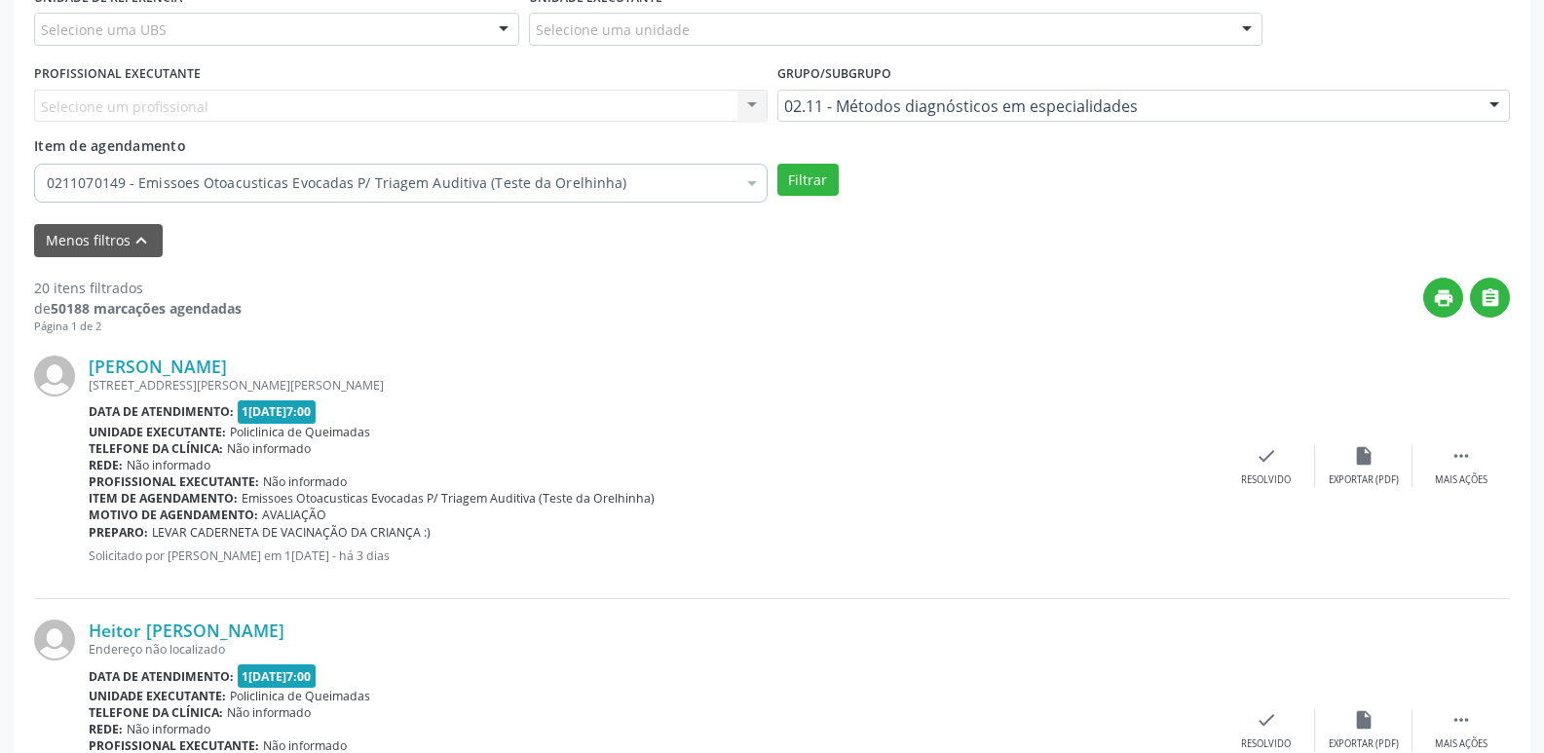
scroll to position [487, 0]
